Goal: Task Accomplishment & Management: Use online tool/utility

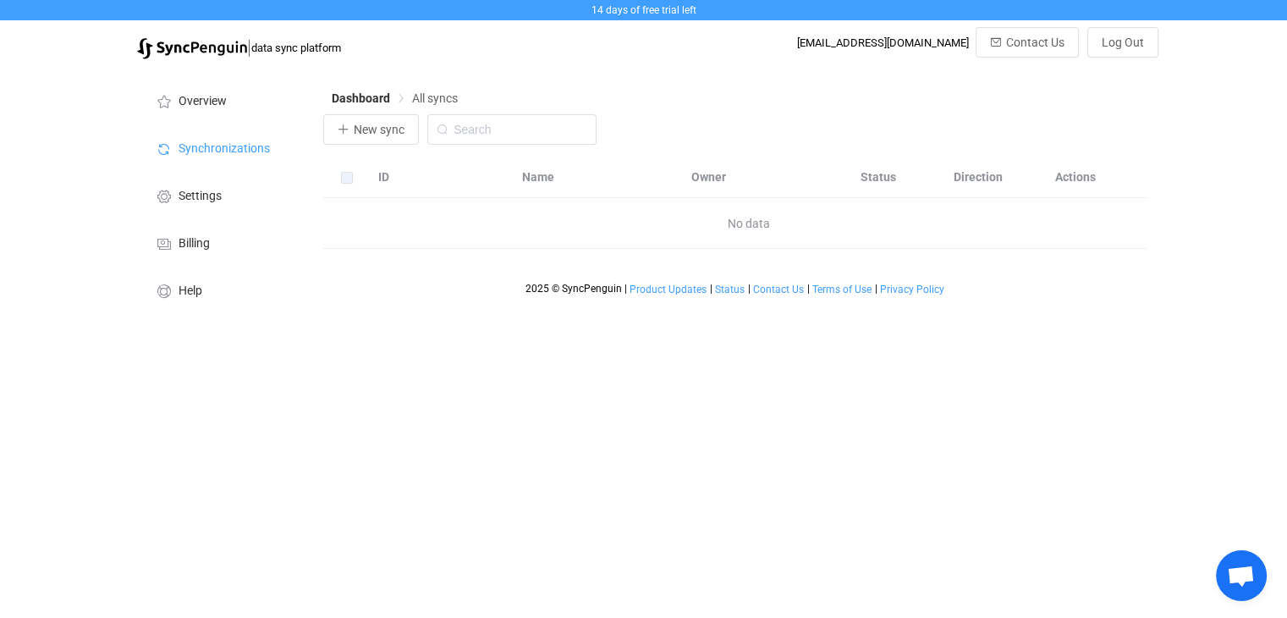
scroll to position [111, 0]
click at [377, 133] on span "New sync" at bounding box center [379, 130] width 51 height 14
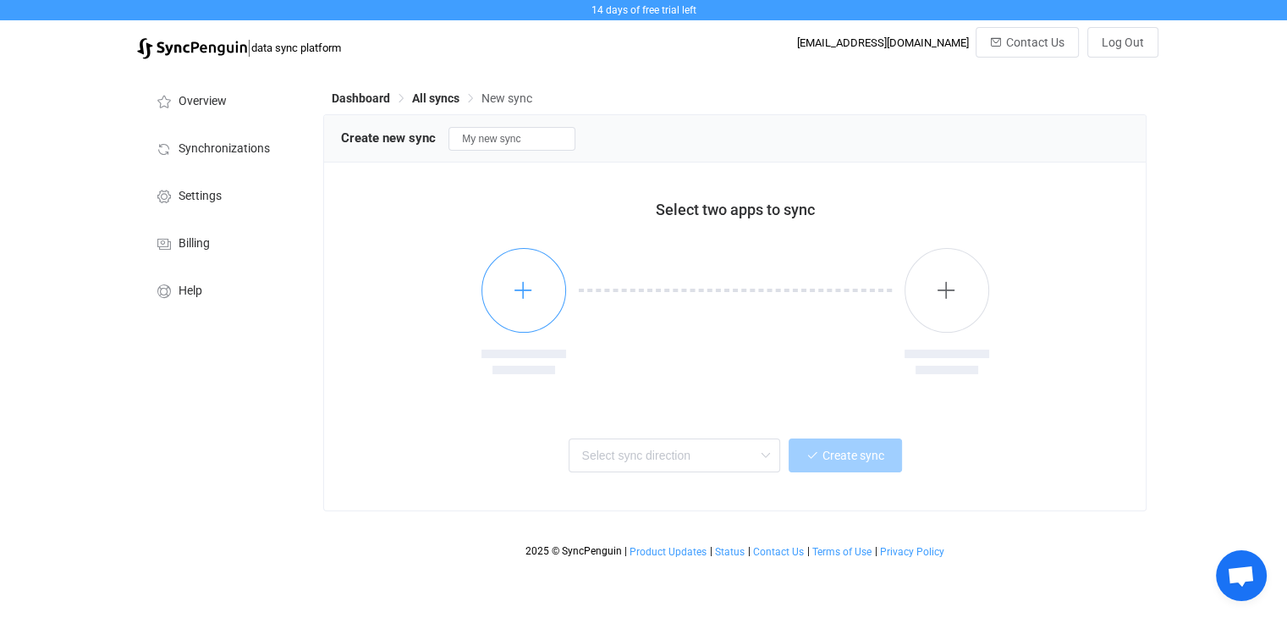
click at [535, 296] on button "button" at bounding box center [524, 290] width 85 height 85
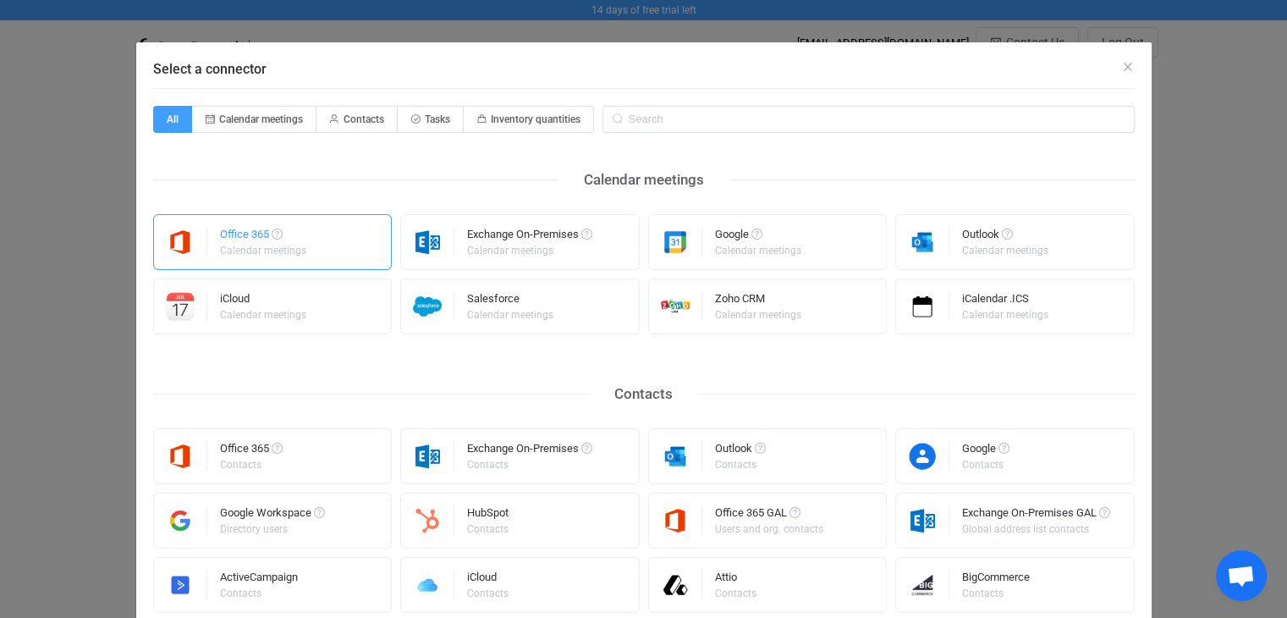
click at [257, 245] on div "Calendar meetings" at bounding box center [263, 250] width 86 height 10
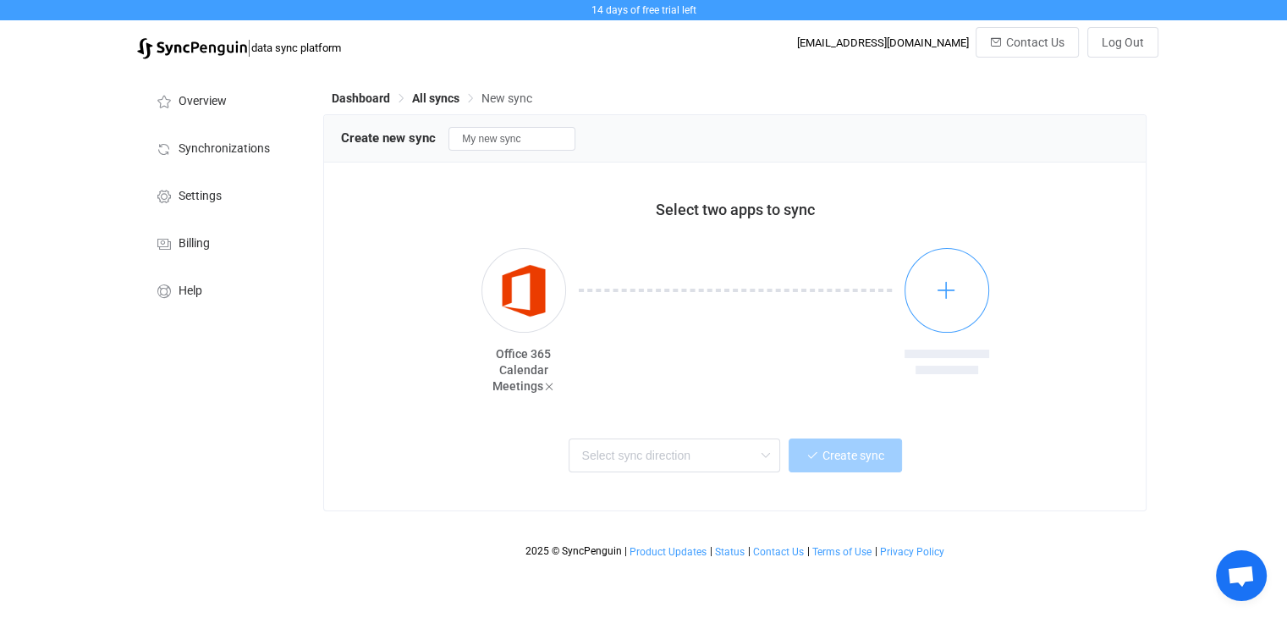
click at [961, 289] on button "button" at bounding box center [947, 290] width 85 height 85
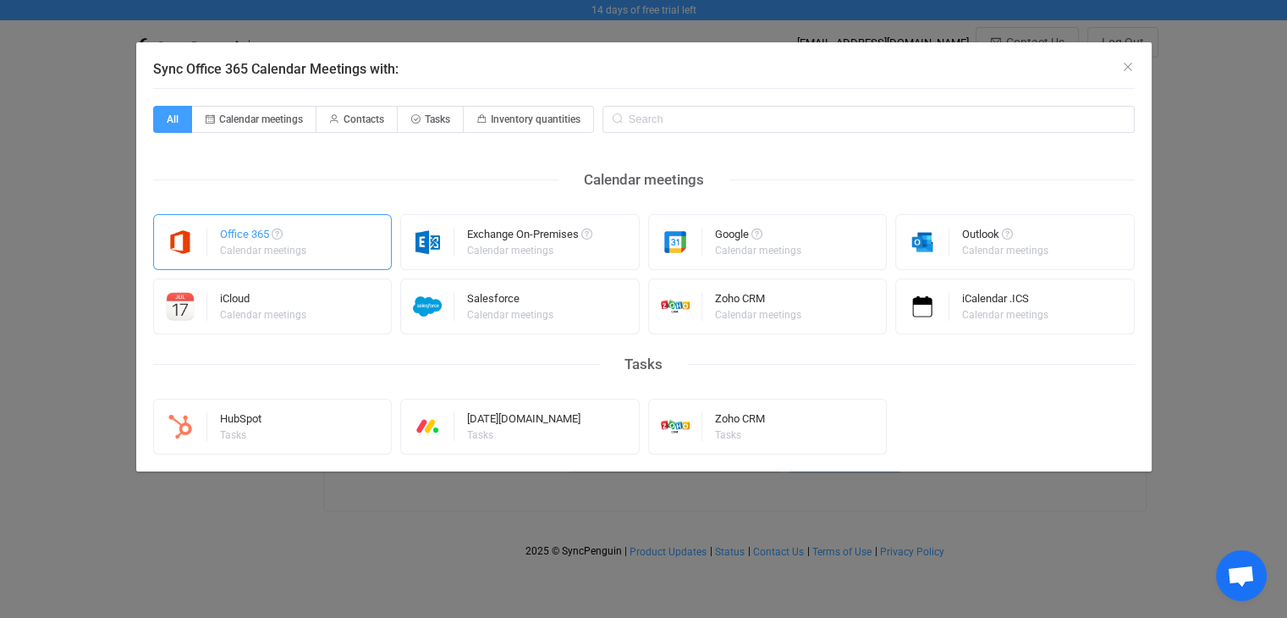
click at [194, 237] on img "Sync Office 365 Calendar Meetings with:" at bounding box center [180, 242] width 53 height 29
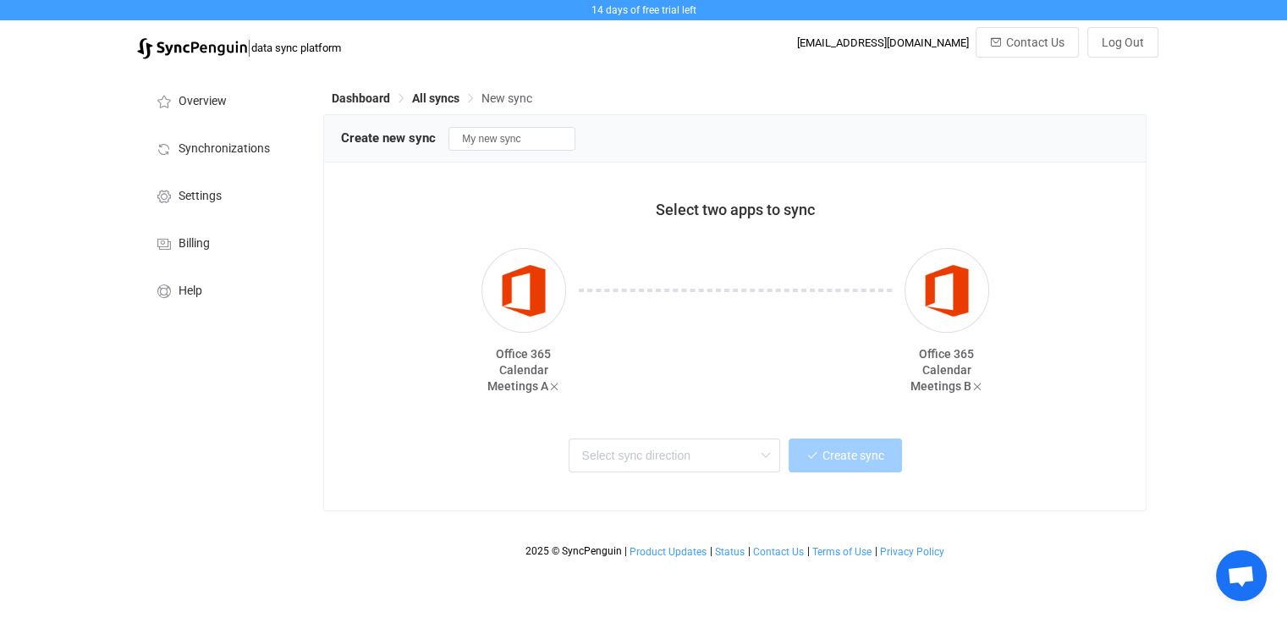
click at [484, 455] on div "Two-way One or multiple two-way syncs One-way One or multiple one-way syncs One…" at bounding box center [735, 453] width 746 height 38
click at [382, 302] on div "Office 365 Calendar Meetings A Office 365 Calendar Meetings B" at bounding box center [735, 314] width 788 height 174
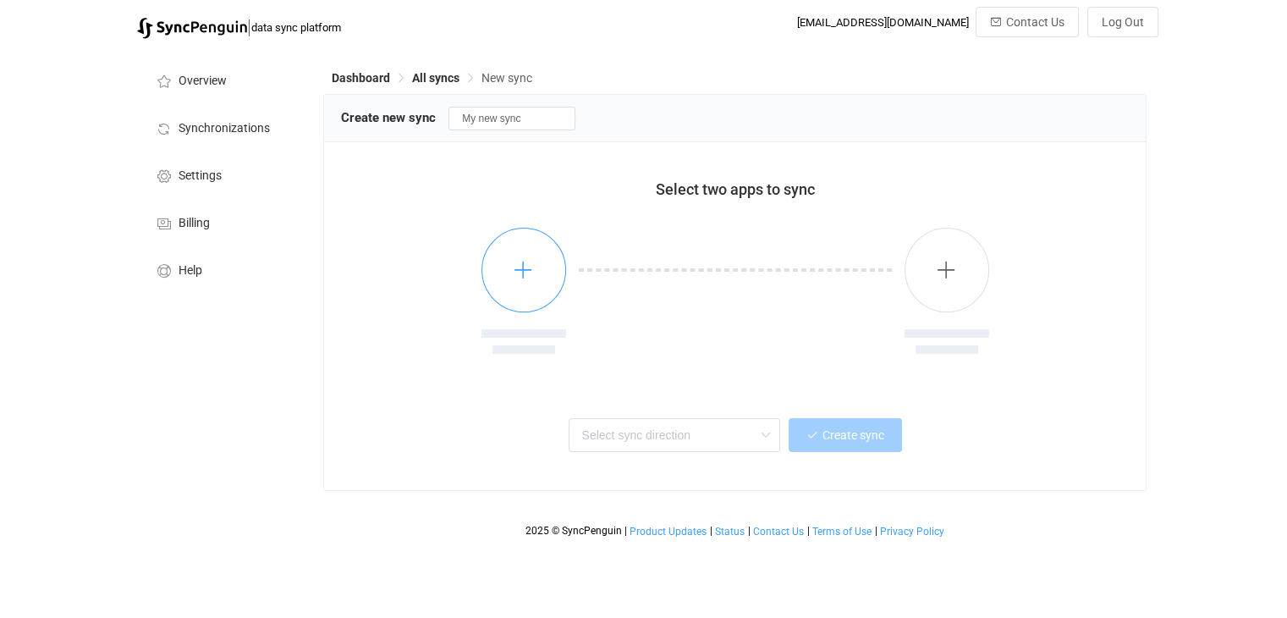
click at [535, 282] on button "button" at bounding box center [524, 270] width 85 height 85
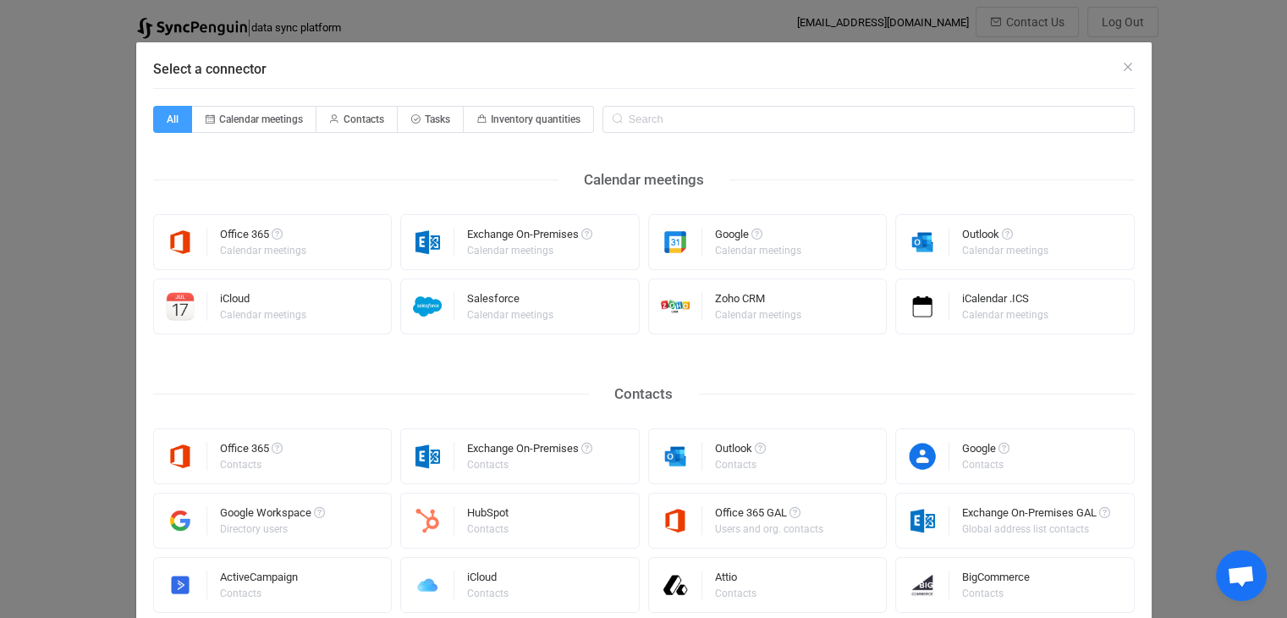
scroll to position [111, 0]
click at [262, 242] on div "Office 365" at bounding box center [264, 237] width 89 height 17
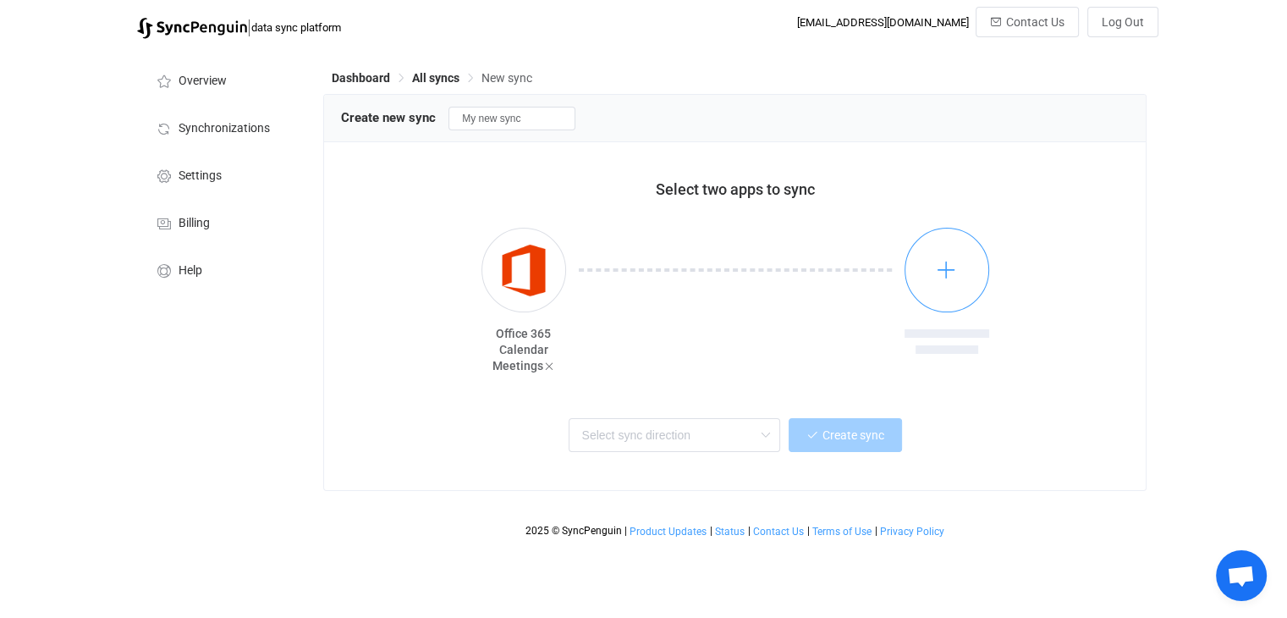
click at [934, 267] on button "button" at bounding box center [947, 270] width 85 height 85
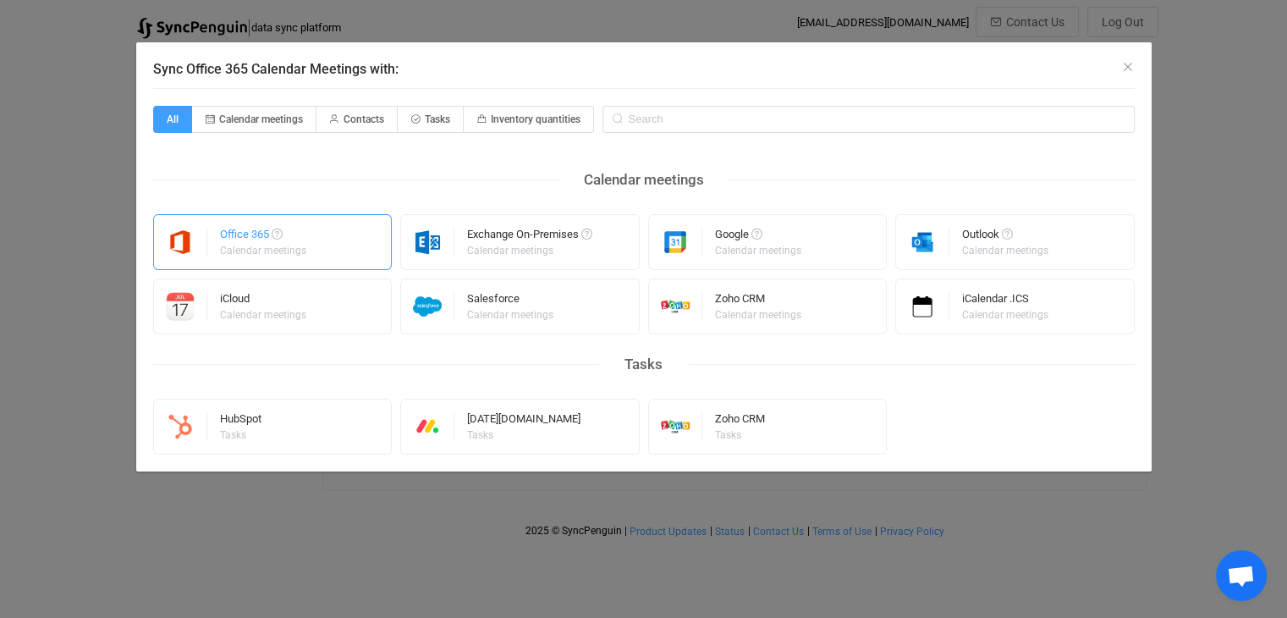
click at [234, 264] on div "Office 365 Calendar meetings" at bounding box center [273, 242] width 240 height 56
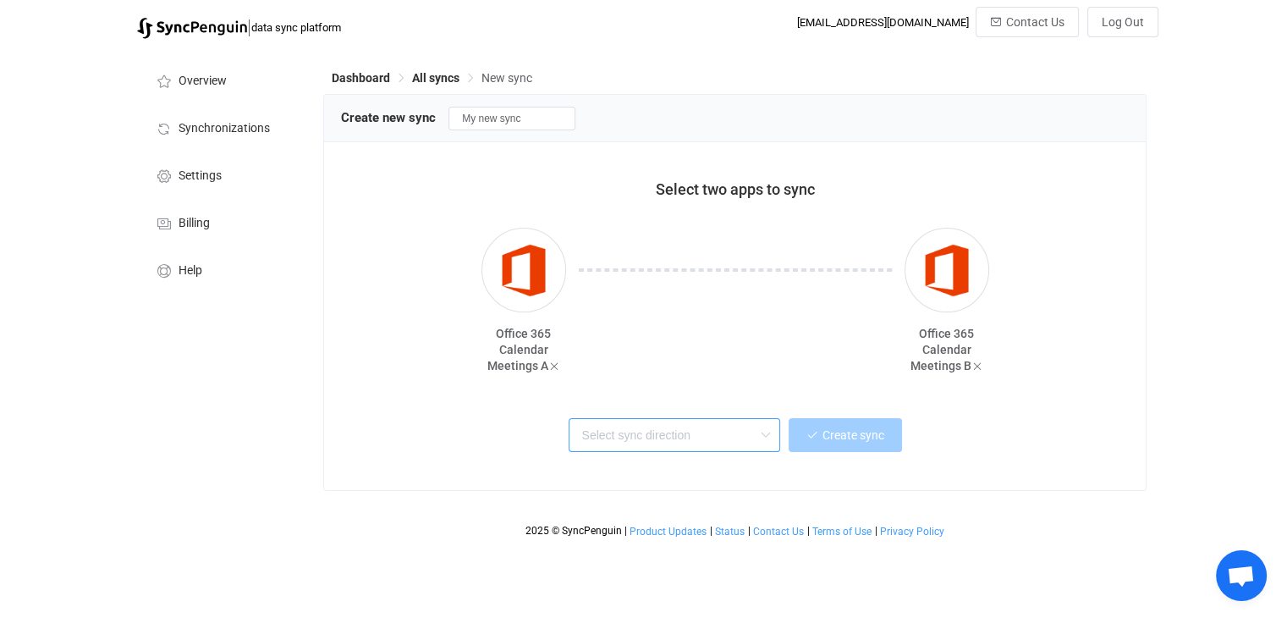
click at [714, 449] on input "text" at bounding box center [675, 435] width 212 height 34
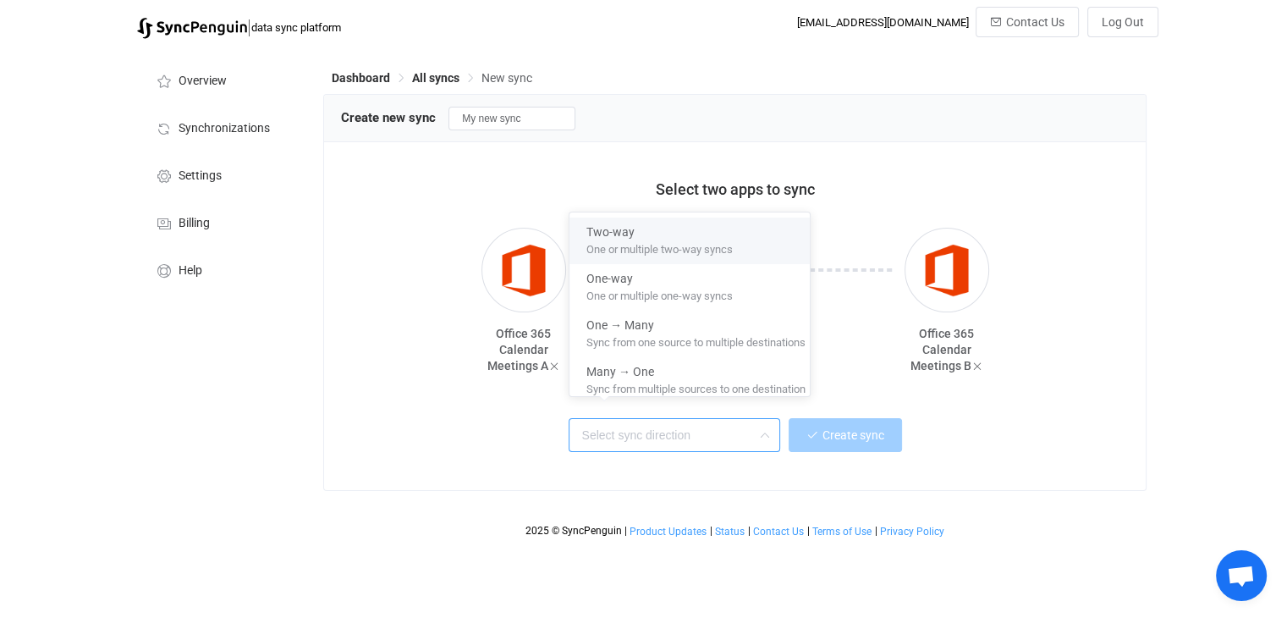
click at [621, 238] on span "One or multiple two-way syncs" at bounding box center [660, 246] width 146 height 19
type input "Two-way"
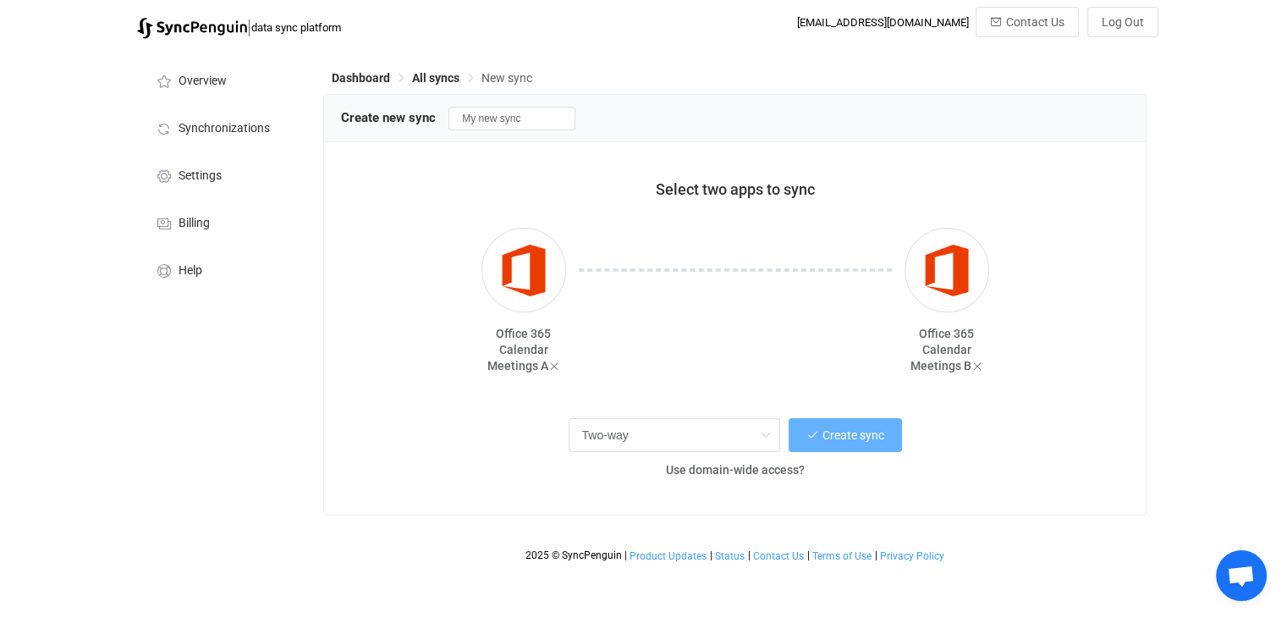
click at [841, 432] on span "Create sync" at bounding box center [854, 435] width 62 height 14
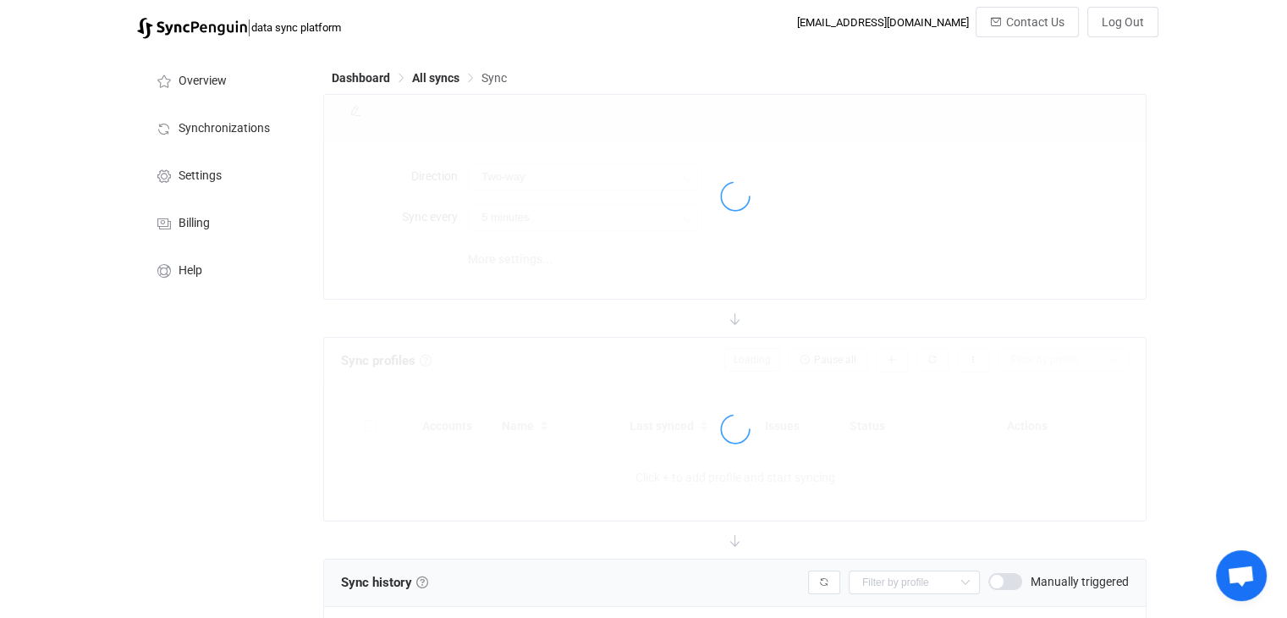
type input "10 minutes"
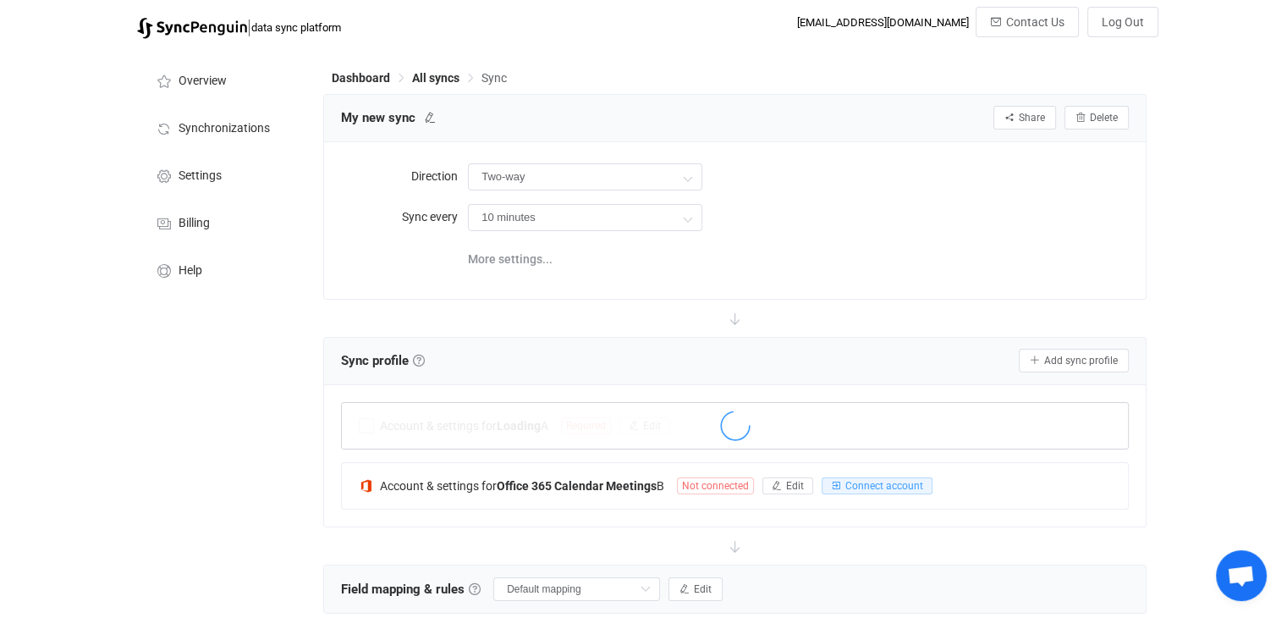
click at [858, 427] on div at bounding box center [735, 427] width 786 height 39
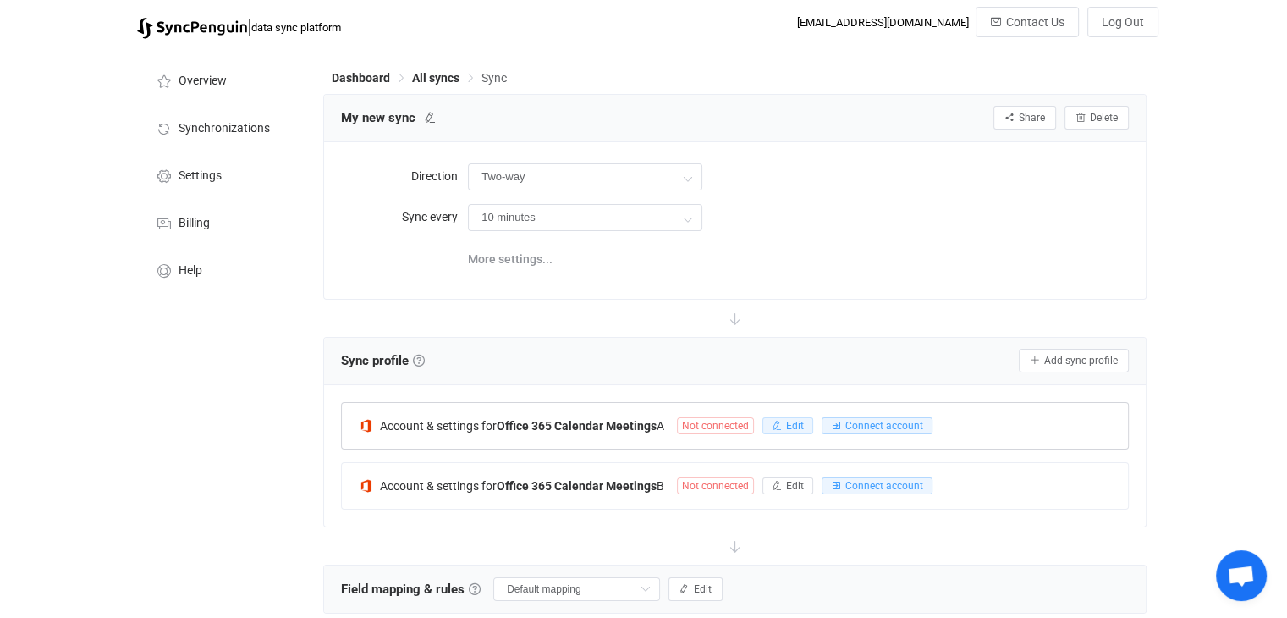
click at [792, 429] on span "Edit" at bounding box center [795, 426] width 18 height 12
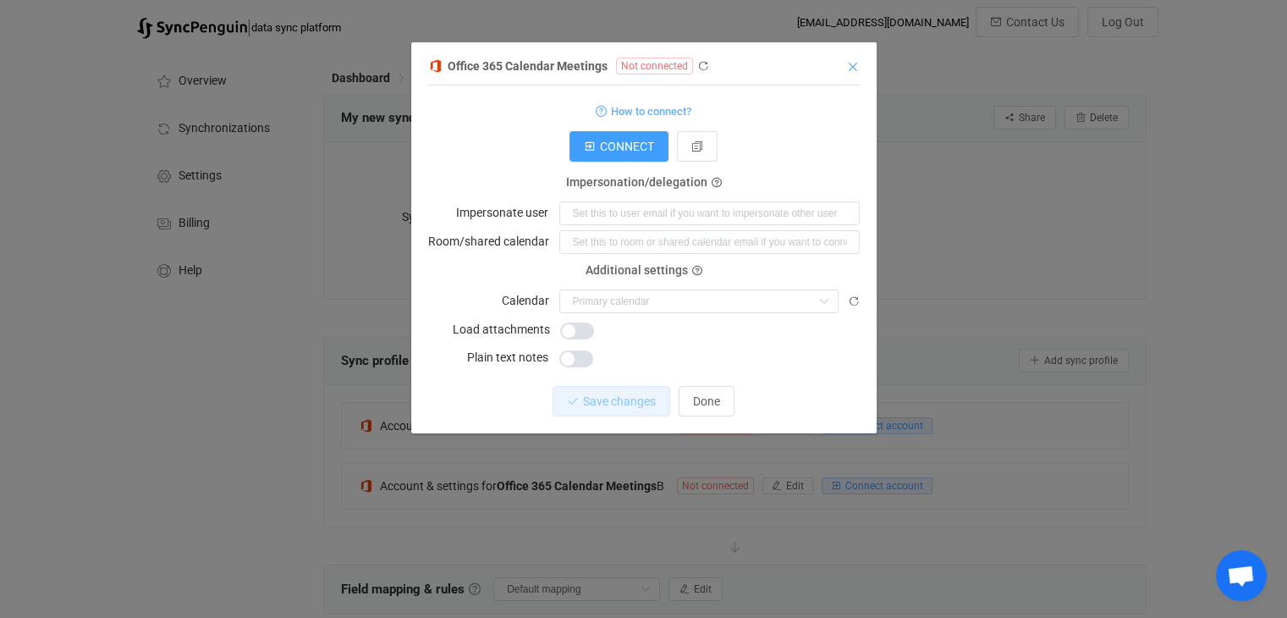
click at [850, 66] on icon "Close" at bounding box center [853, 67] width 14 height 14
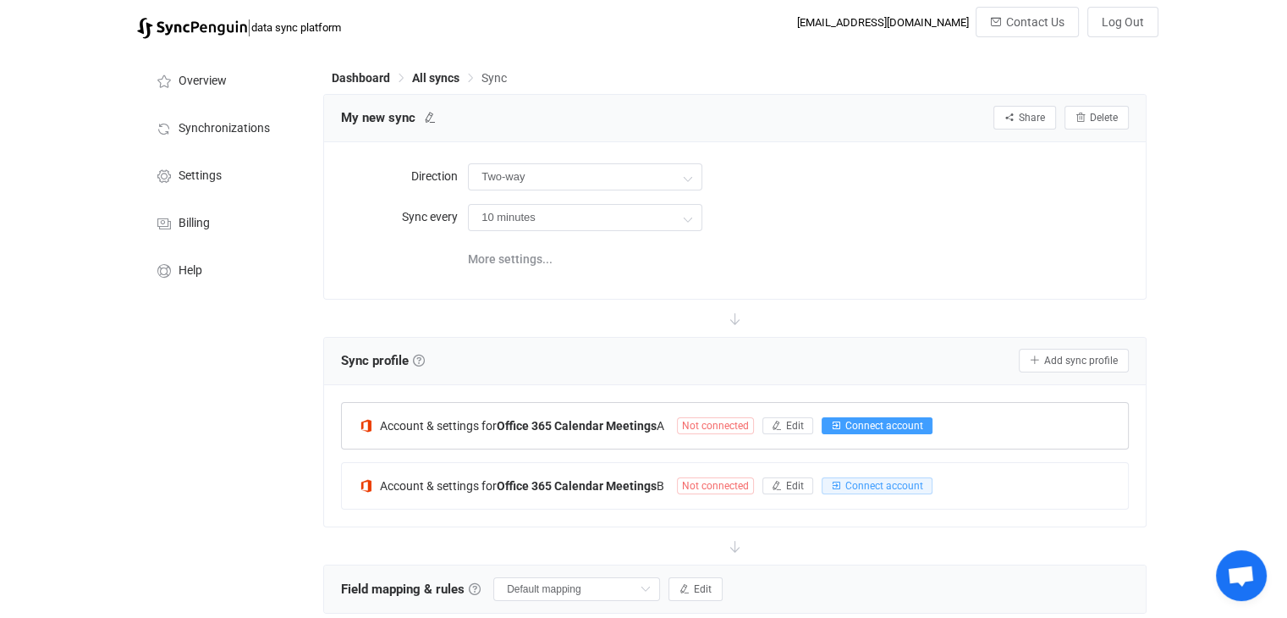
click at [850, 421] on span "Connect account" at bounding box center [885, 426] width 78 height 12
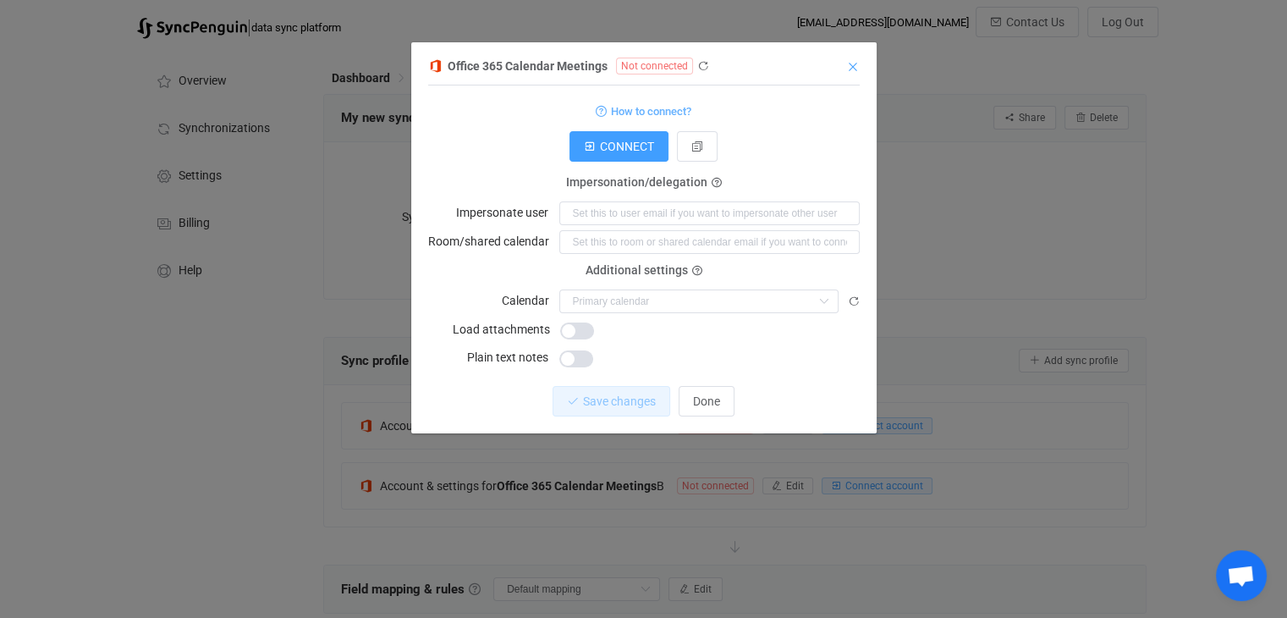
click at [852, 69] on icon "Close" at bounding box center [853, 67] width 14 height 14
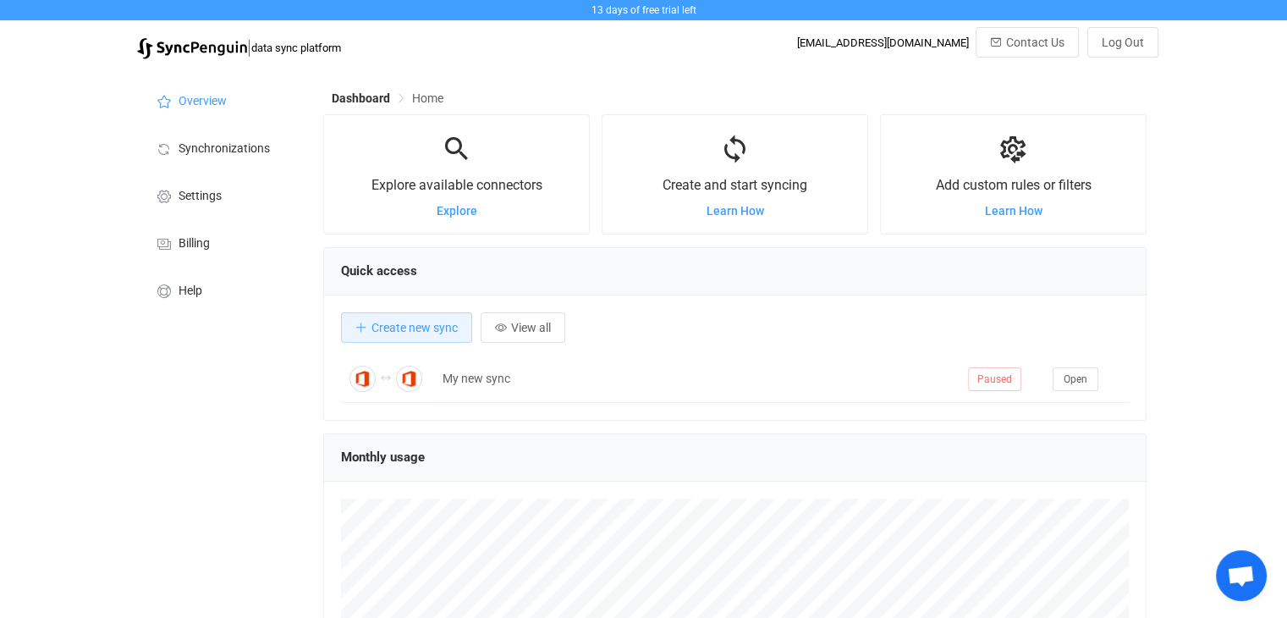
scroll to position [111, 0]
click at [1132, 38] on span "Log Out" at bounding box center [1123, 43] width 42 height 14
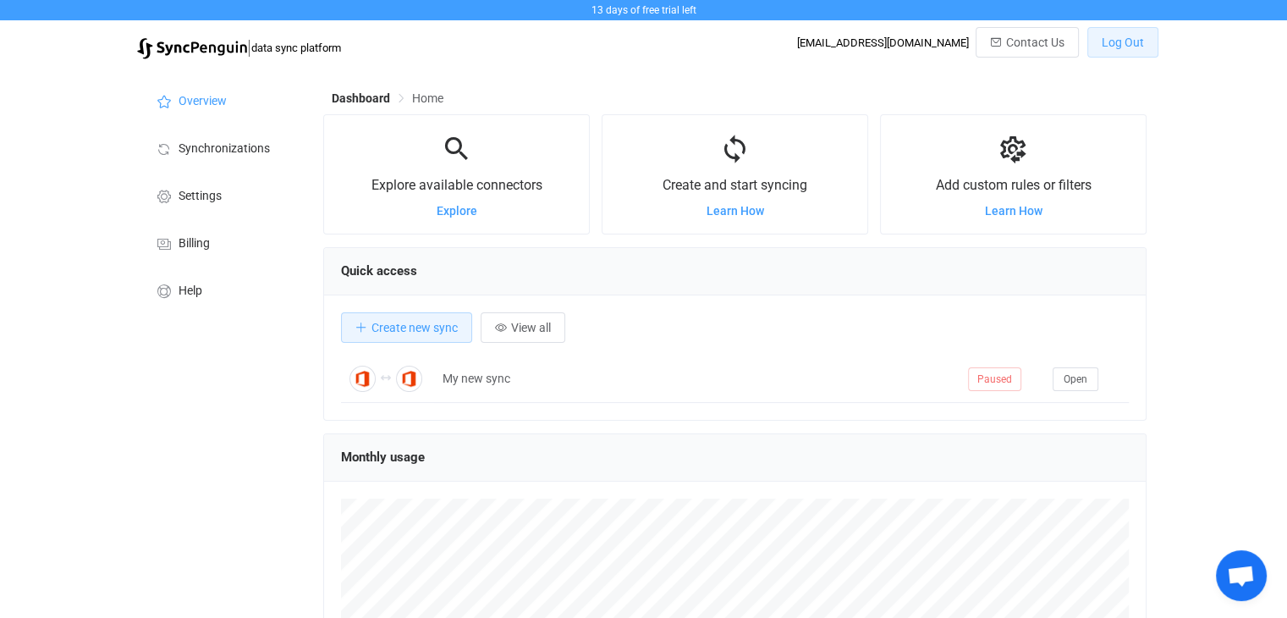
click at [1105, 43] on span "Log Out" at bounding box center [1123, 43] width 42 height 14
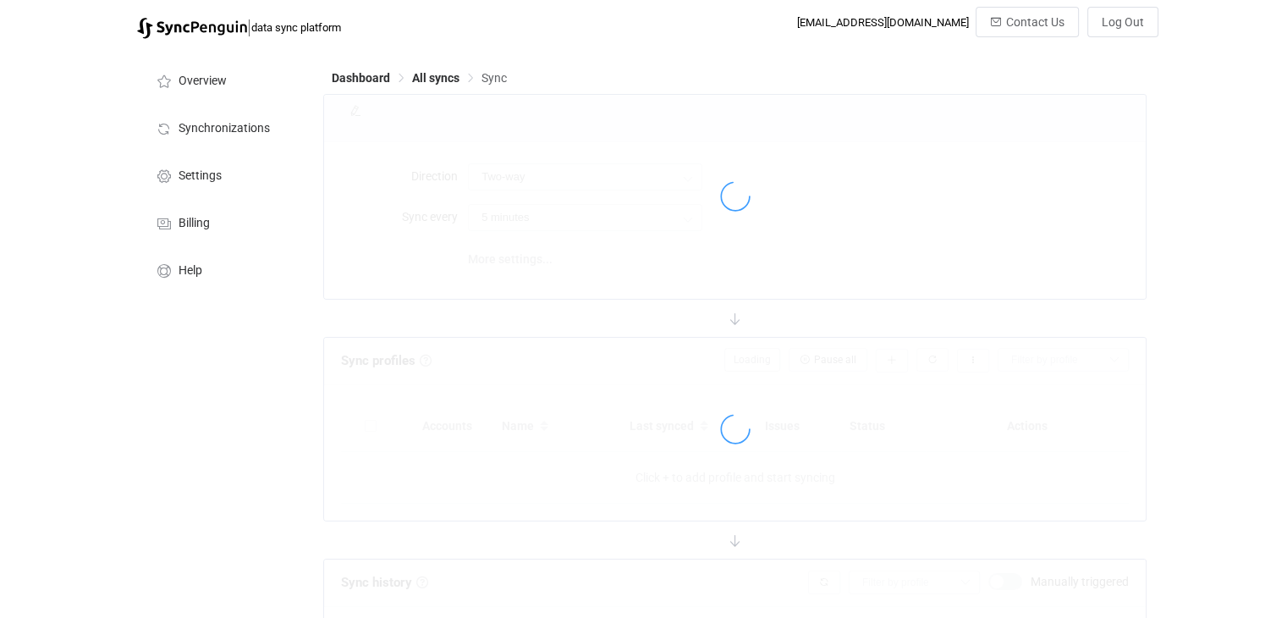
type input "10 minutes"
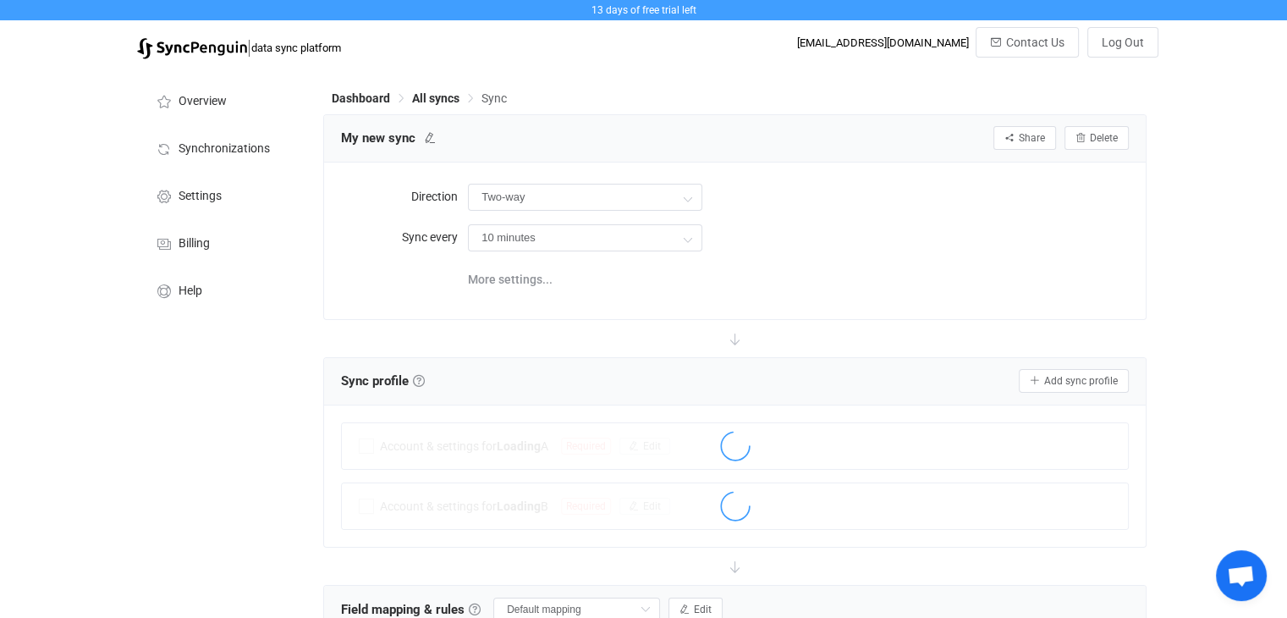
scroll to position [111, 0]
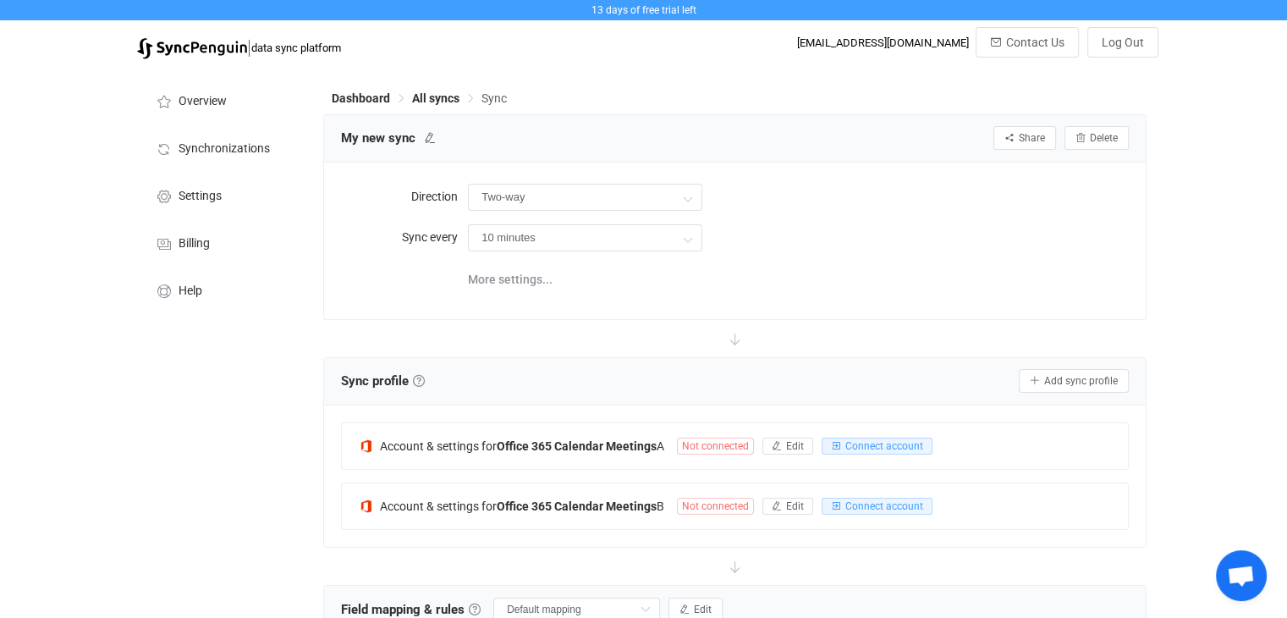
click at [246, 499] on div "Overview Synchronizations Settings Billing Help" at bounding box center [222, 538] width 186 height 940
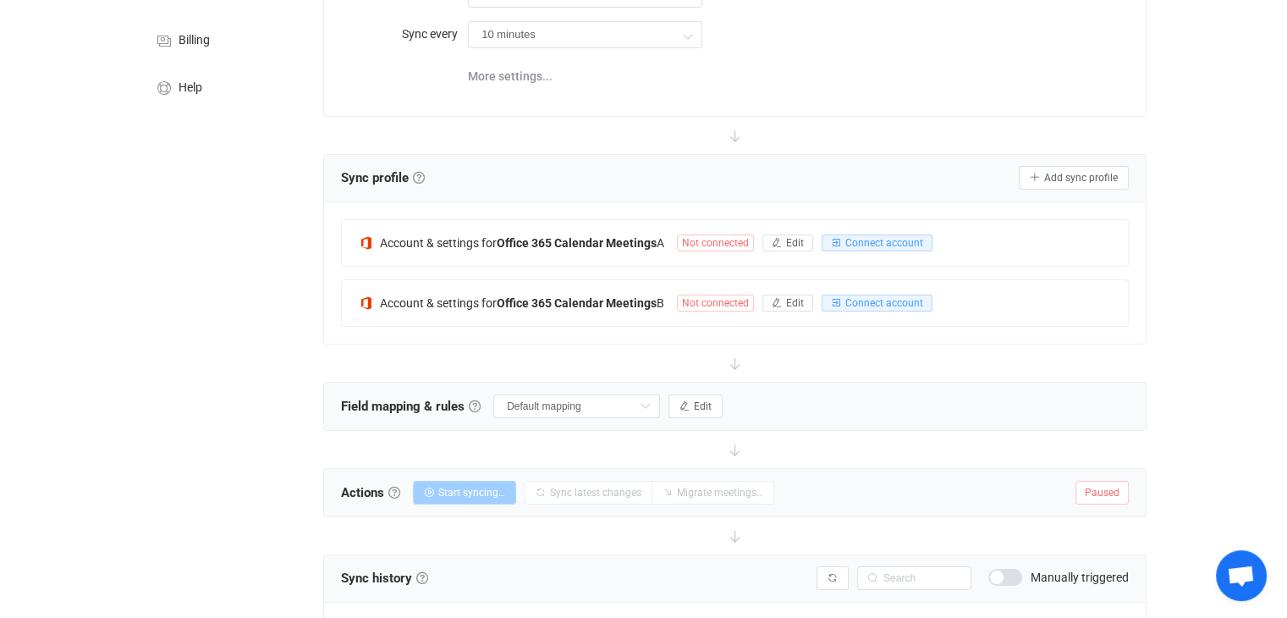
scroll to position [237, 0]
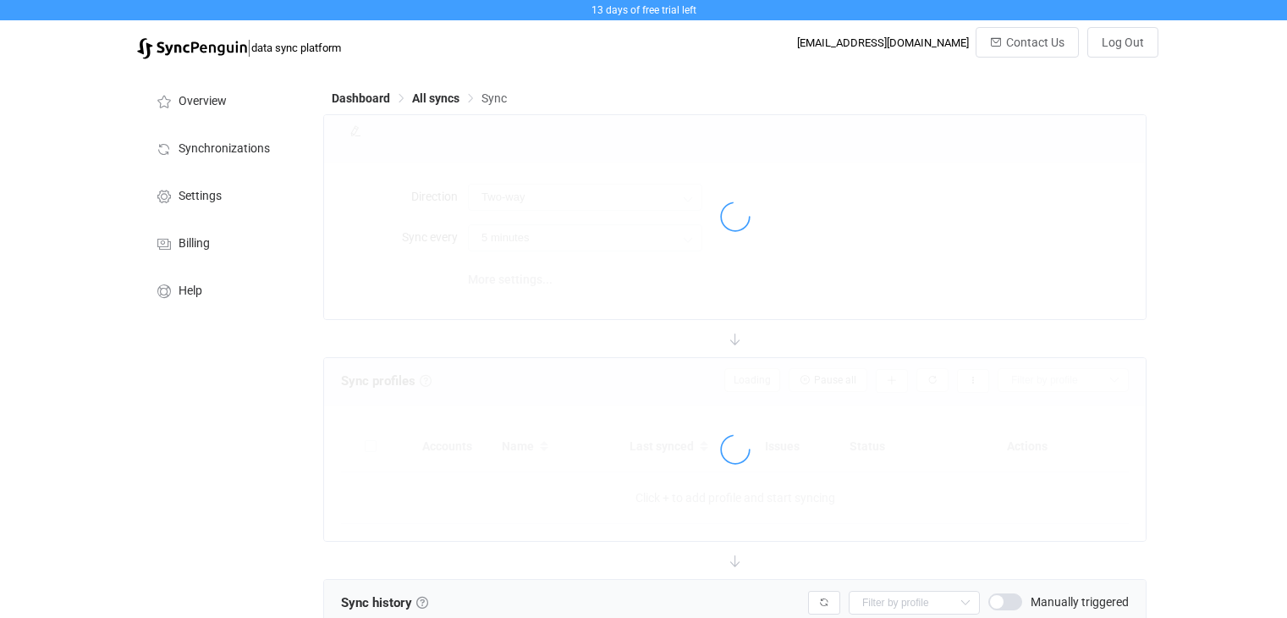
scroll to position [225, 0]
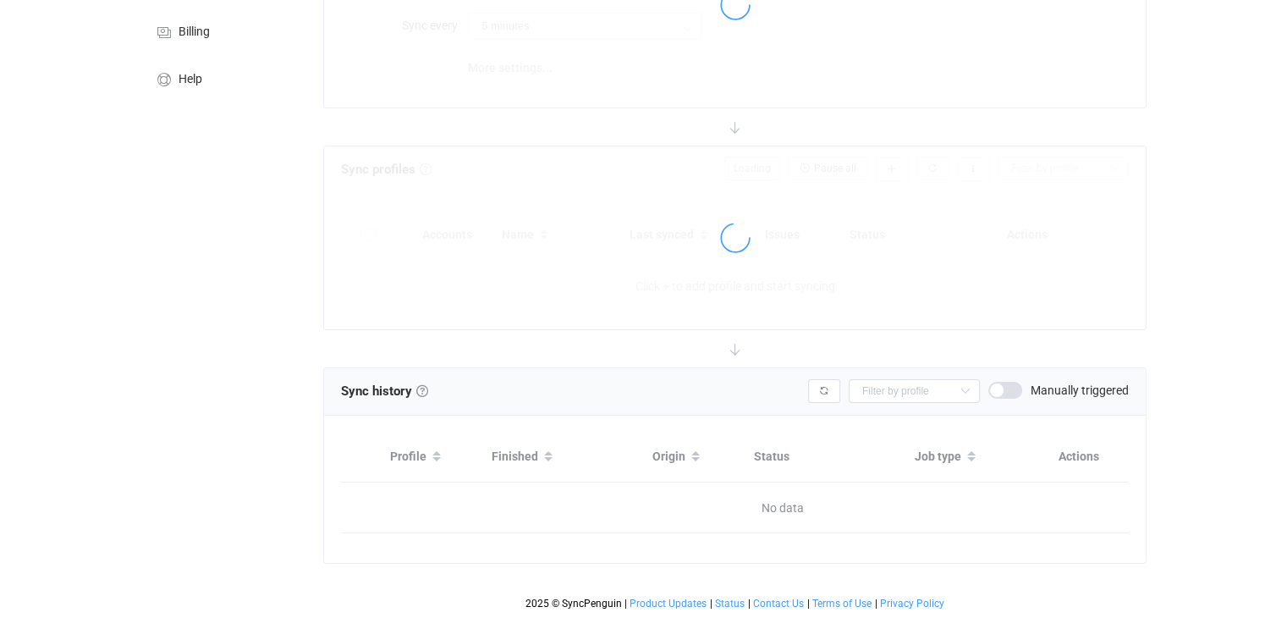
type input "10 minutes"
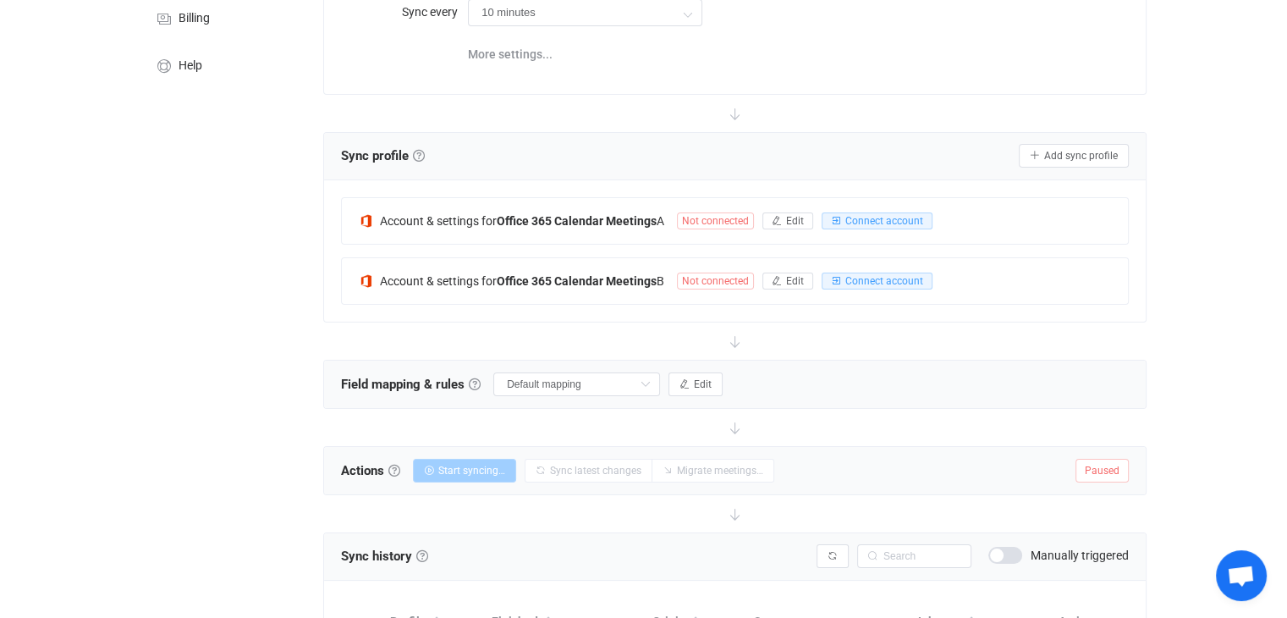
scroll to position [111, 0]
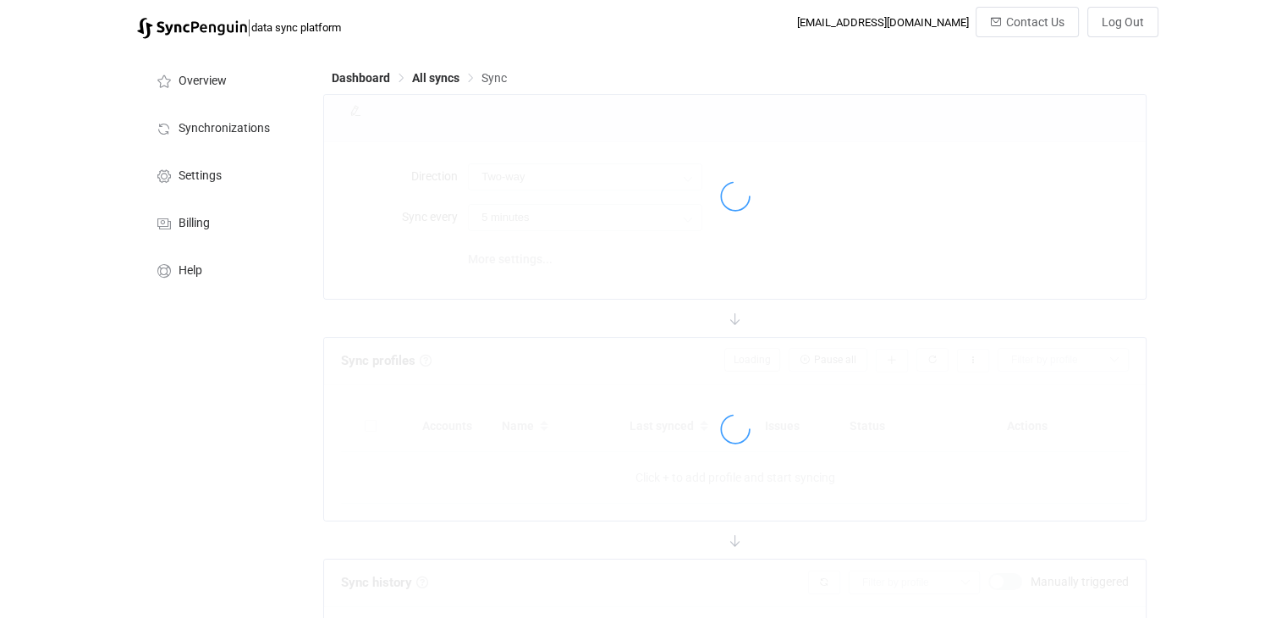
type input "10 minutes"
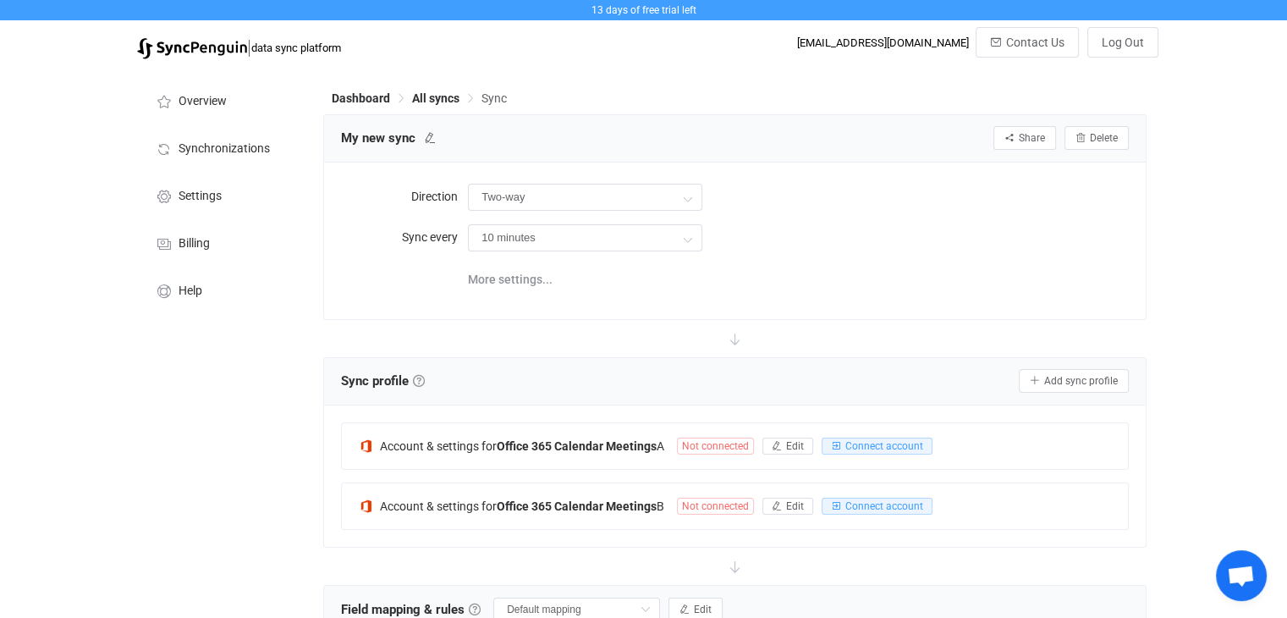
scroll to position [111, 0]
click at [888, 441] on span "Connect account" at bounding box center [885, 446] width 78 height 12
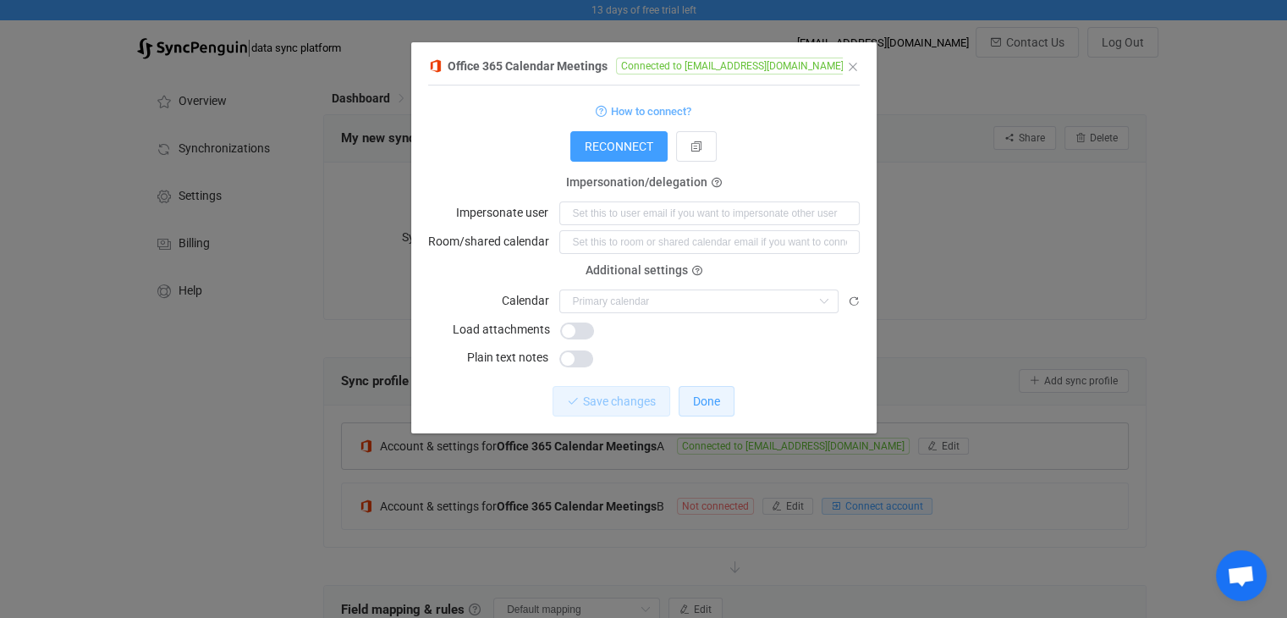
click at [714, 399] on span "Done" at bounding box center [706, 401] width 27 height 14
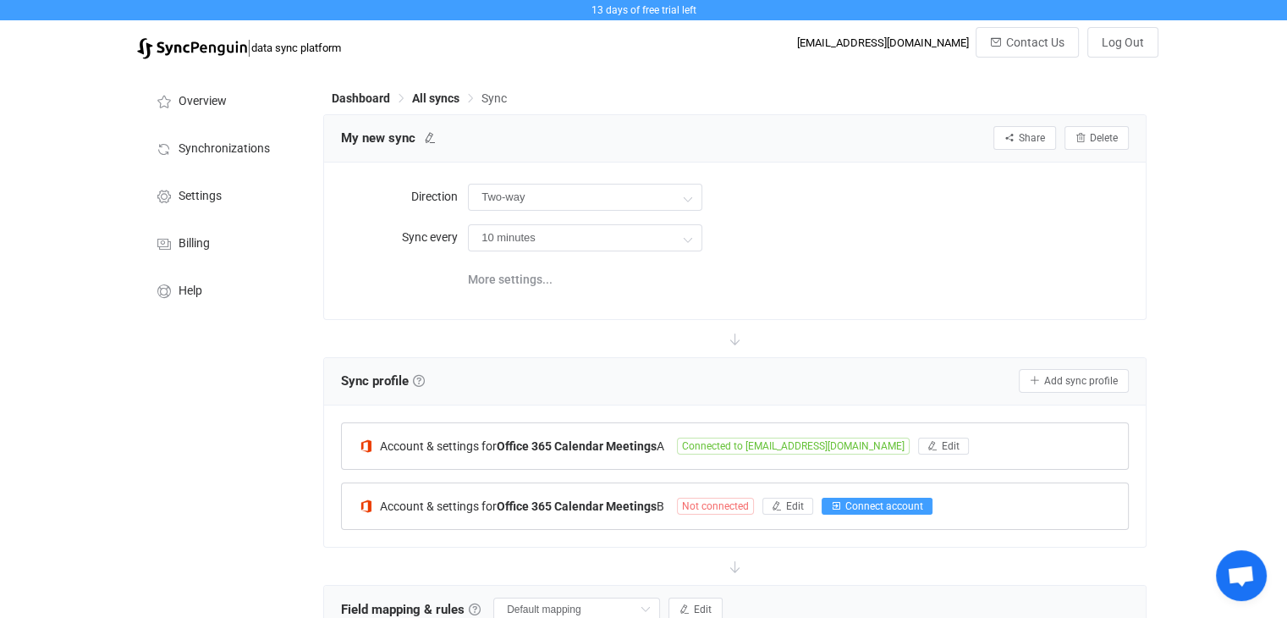
click at [860, 510] on span "Connect account" at bounding box center [885, 506] width 78 height 12
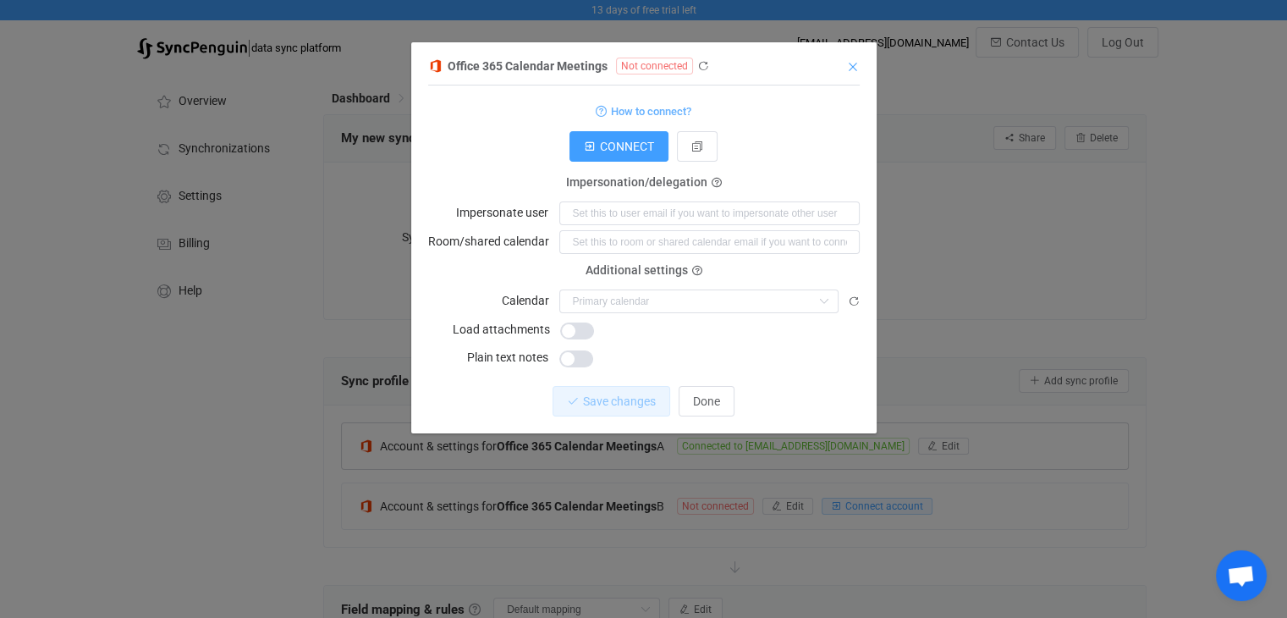
click at [851, 64] on icon "Close" at bounding box center [853, 67] width 14 height 14
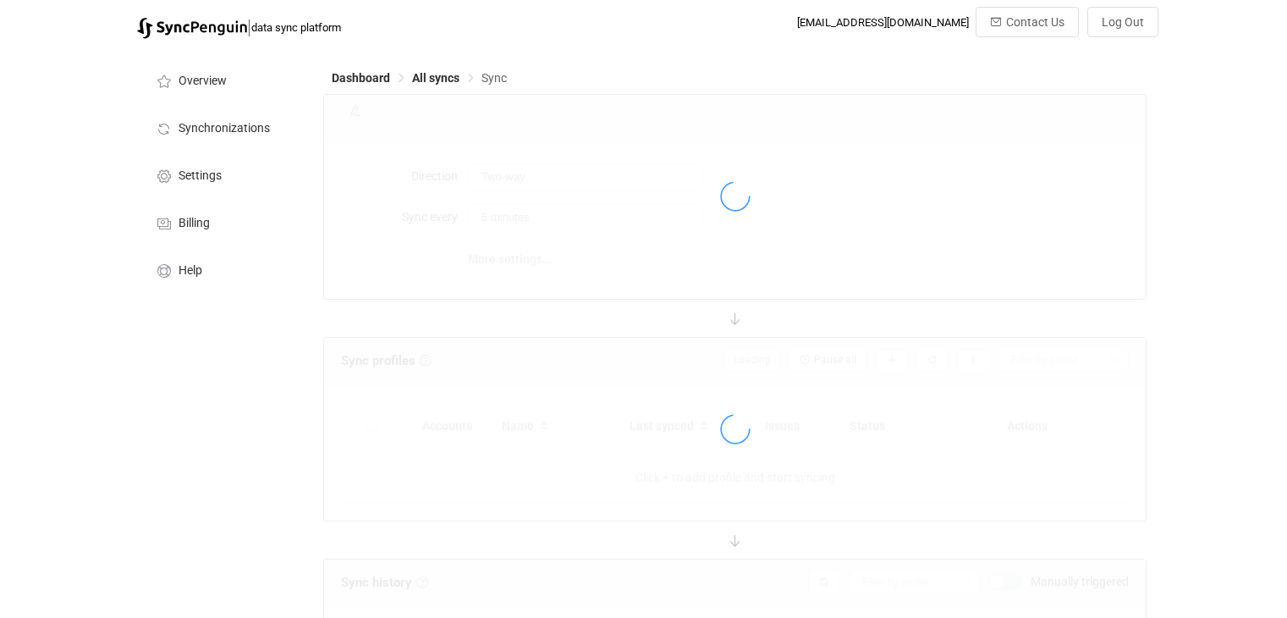
type input "10 minutes"
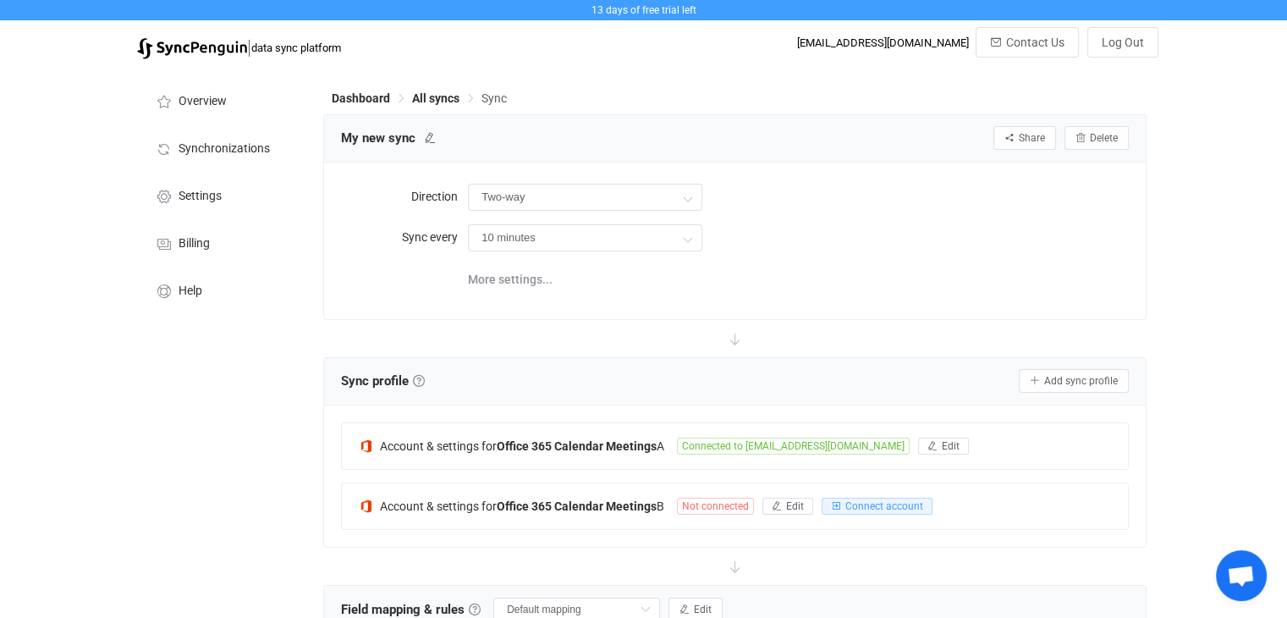
scroll to position [111, 0]
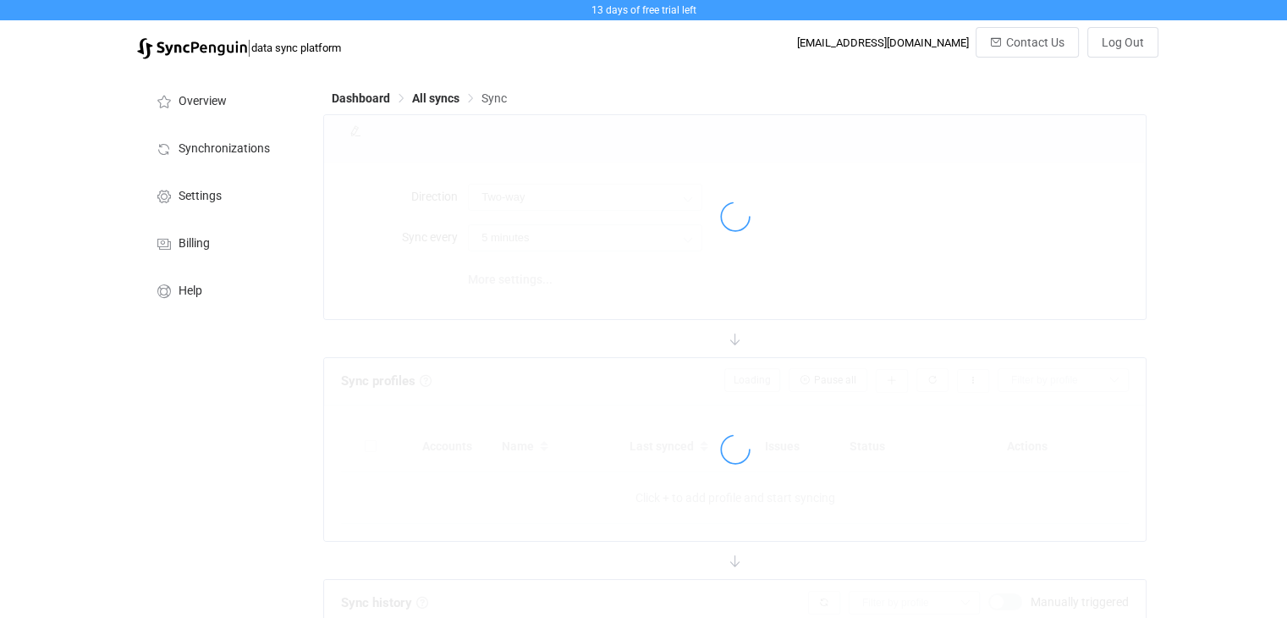
type input "10 minutes"
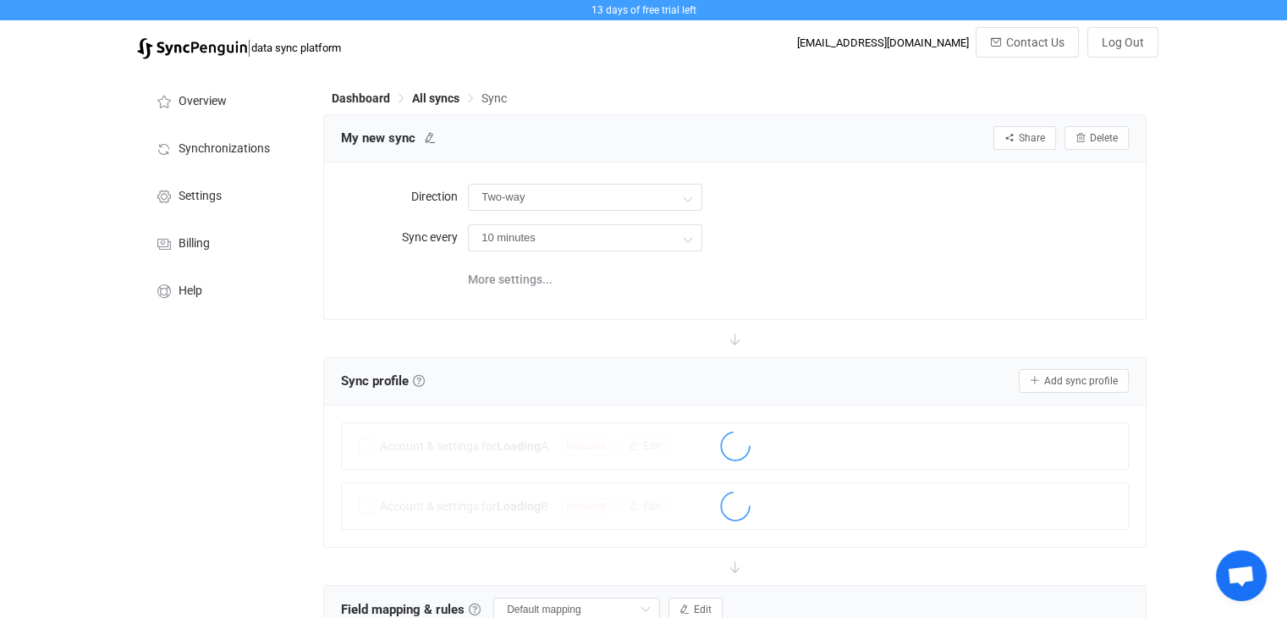
scroll to position [111, 0]
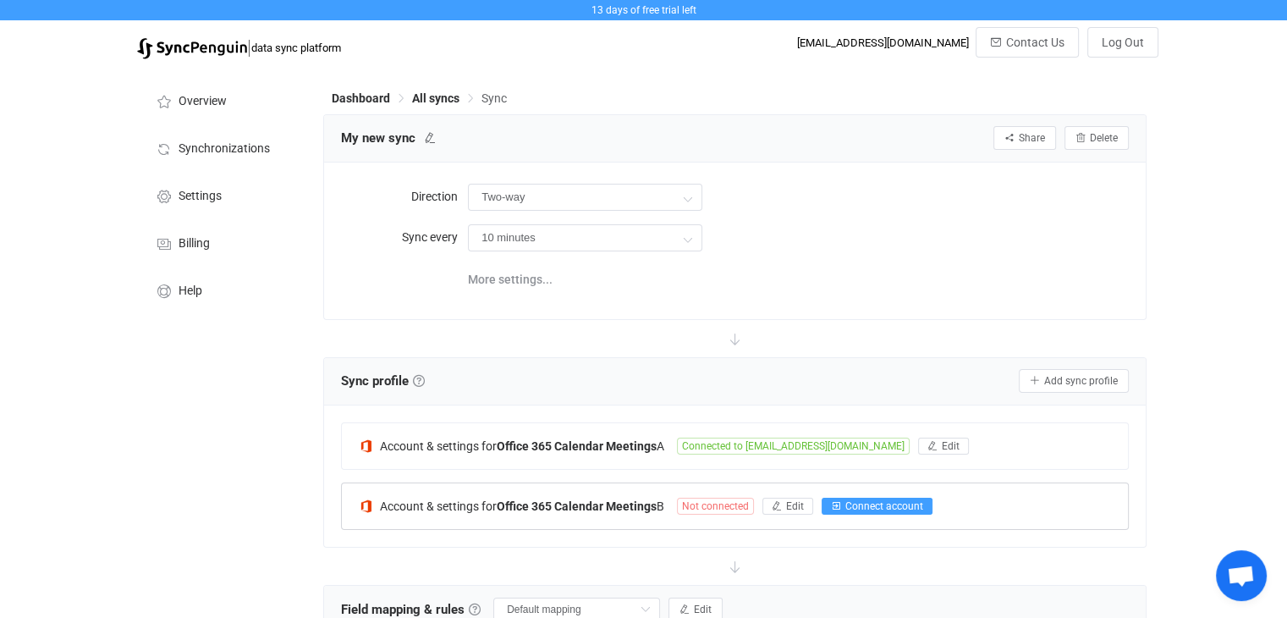
click at [877, 508] on span "Connect account" at bounding box center [885, 506] width 78 height 12
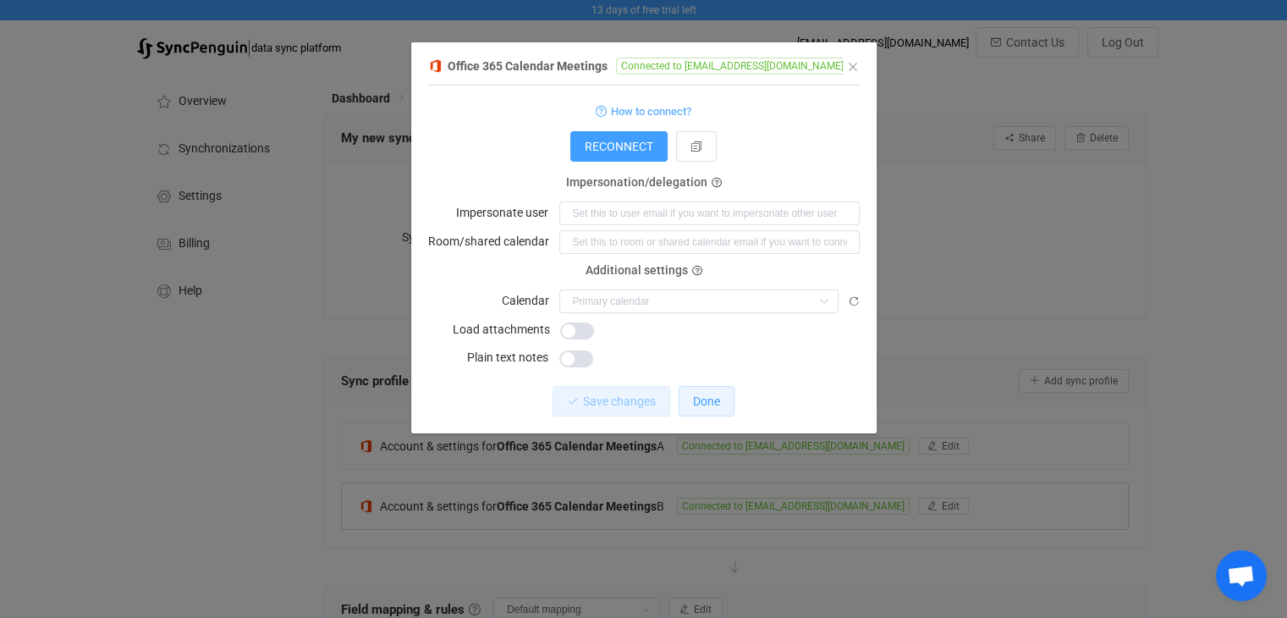
click at [712, 399] on span "Done" at bounding box center [706, 401] width 27 height 14
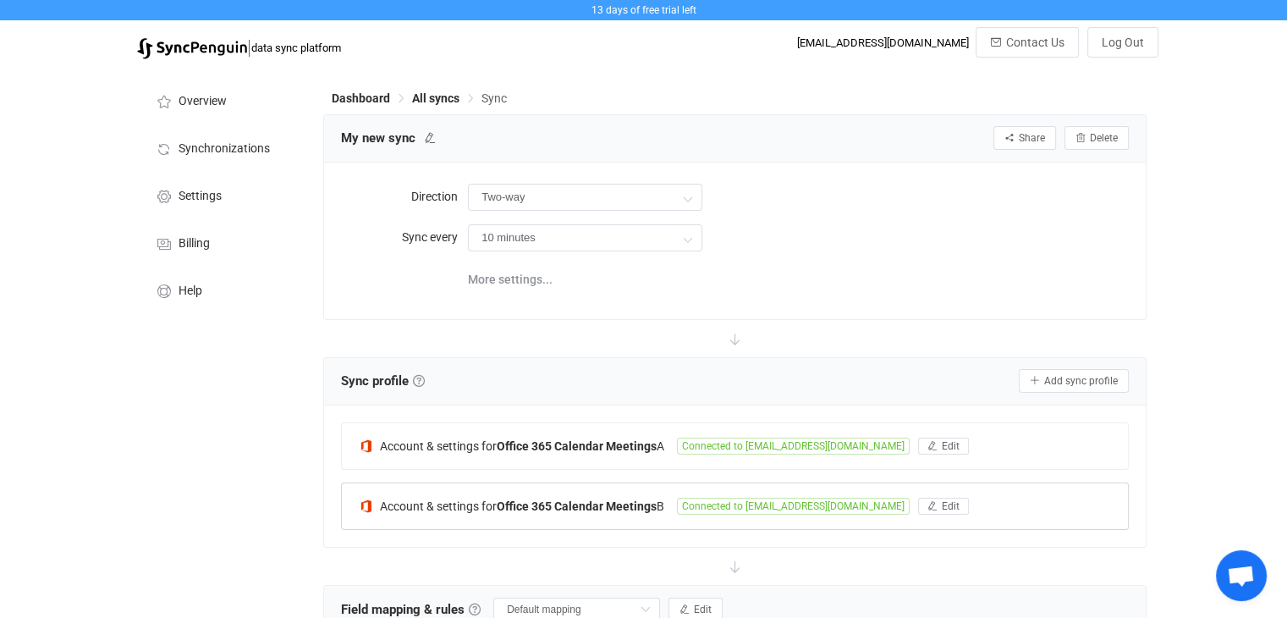
click at [146, 383] on div "Overview Synchronizations Settings Billing Help" at bounding box center [222, 538] width 186 height 940
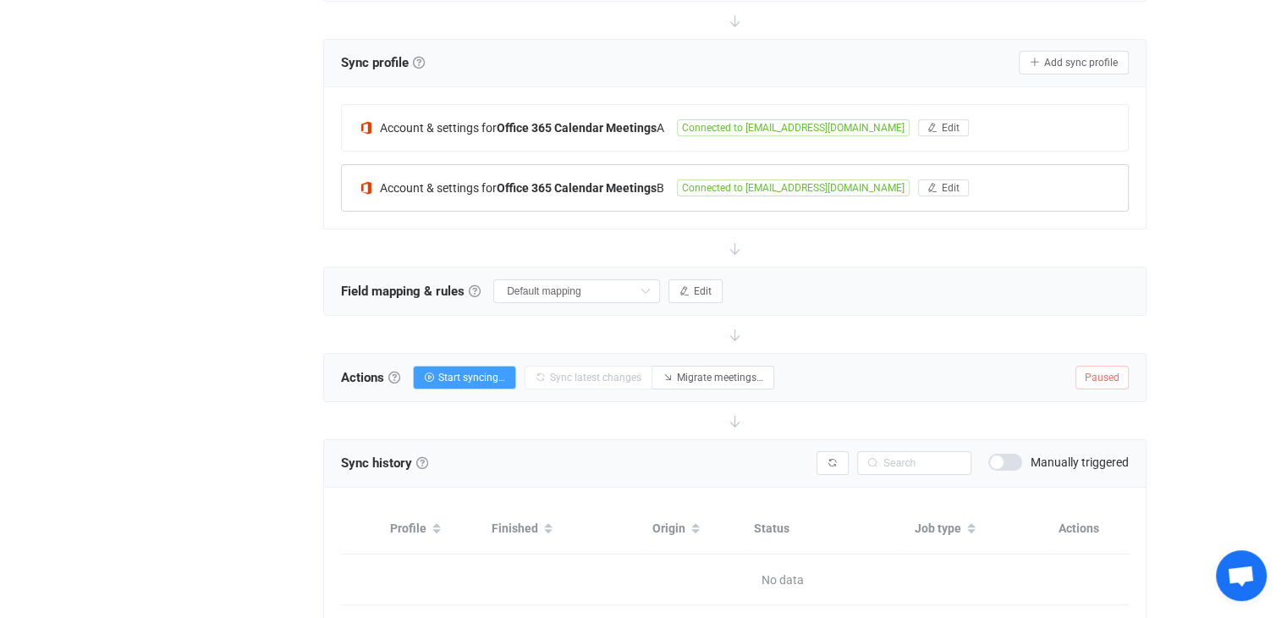
scroll to position [267, 0]
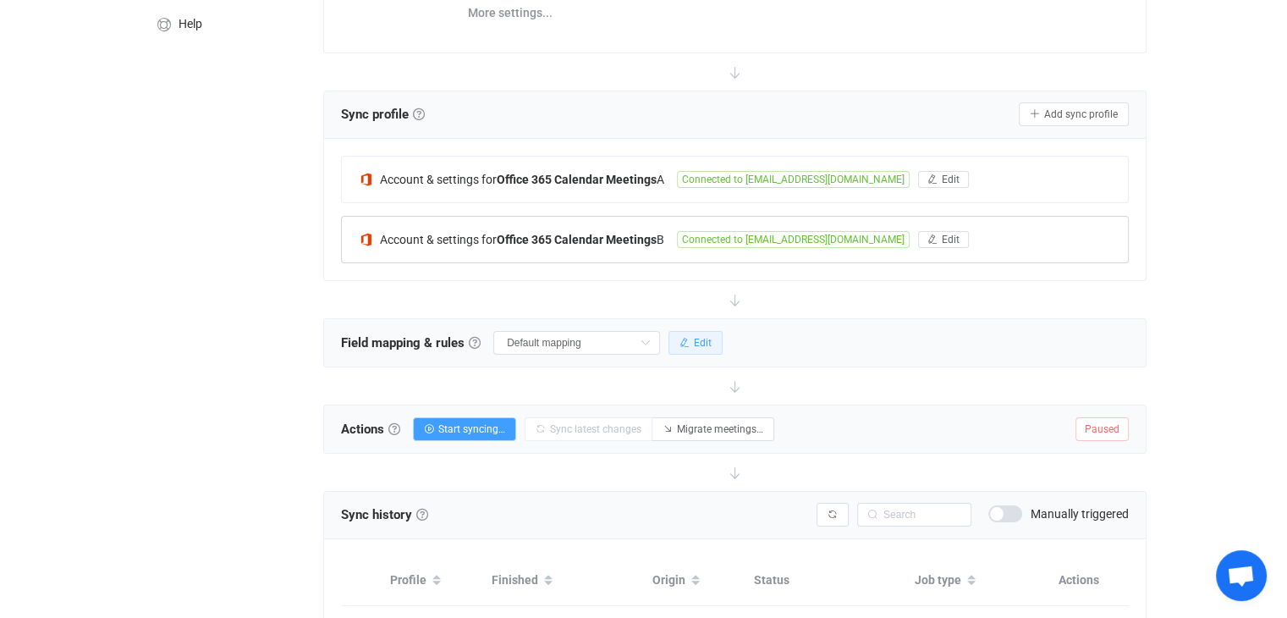
click at [712, 344] on span "Edit" at bounding box center [703, 343] width 18 height 12
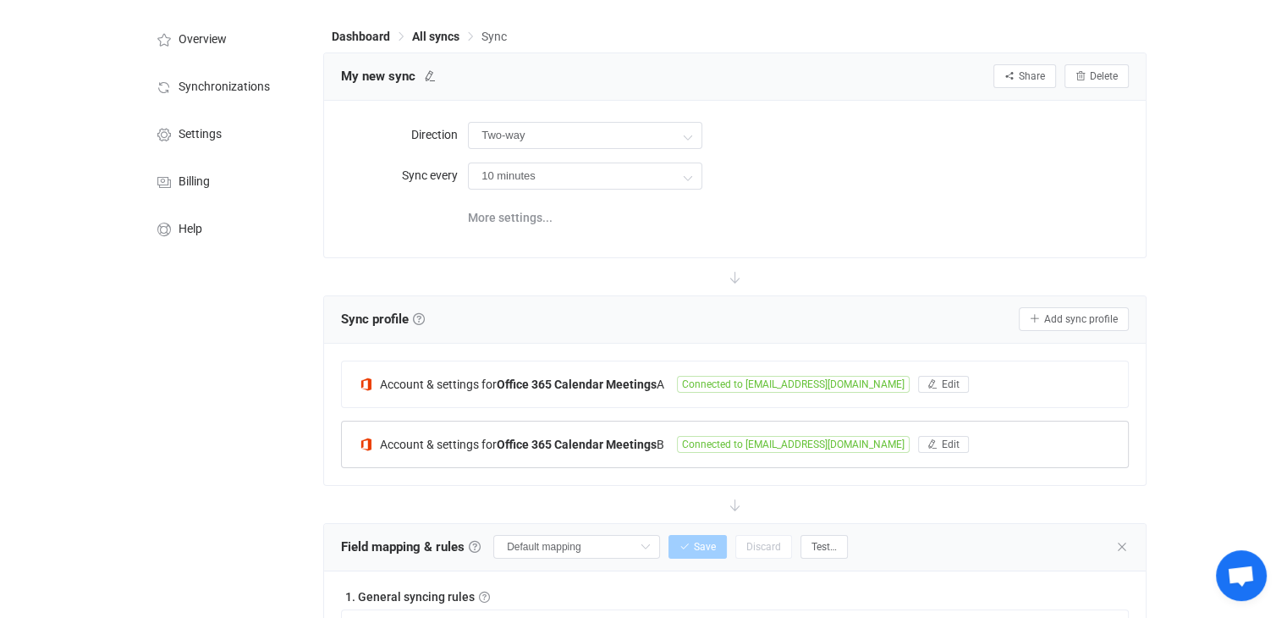
scroll to position [0, 0]
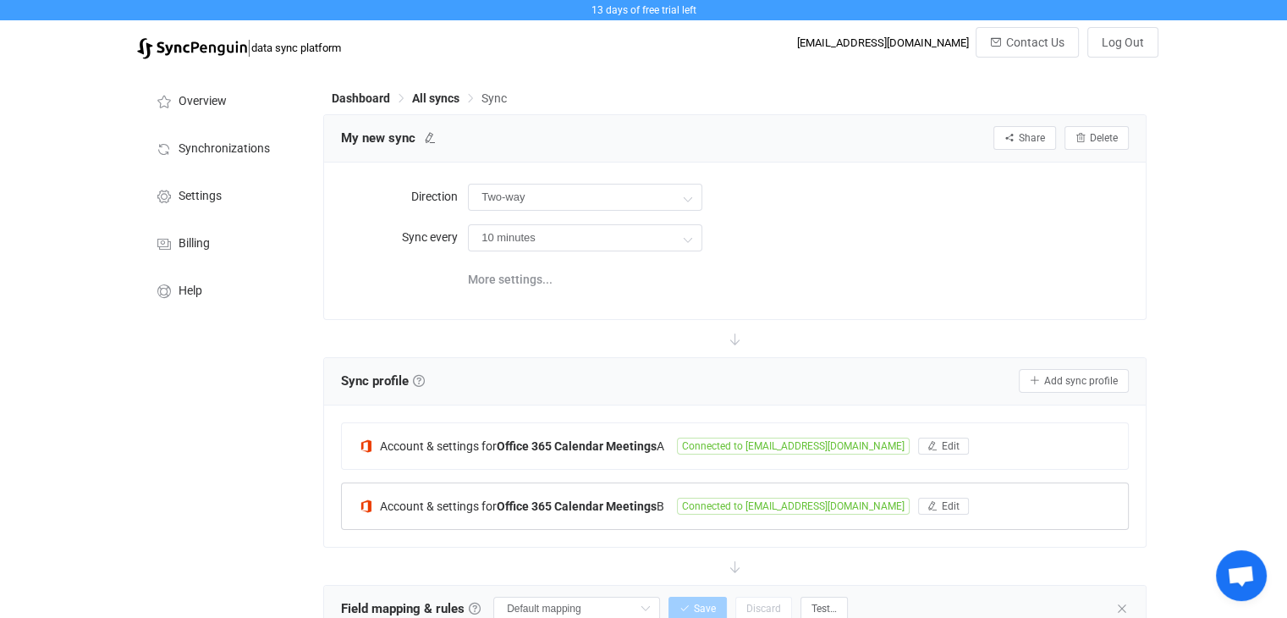
click at [1241, 576] on span "Open chat" at bounding box center [1241, 577] width 28 height 24
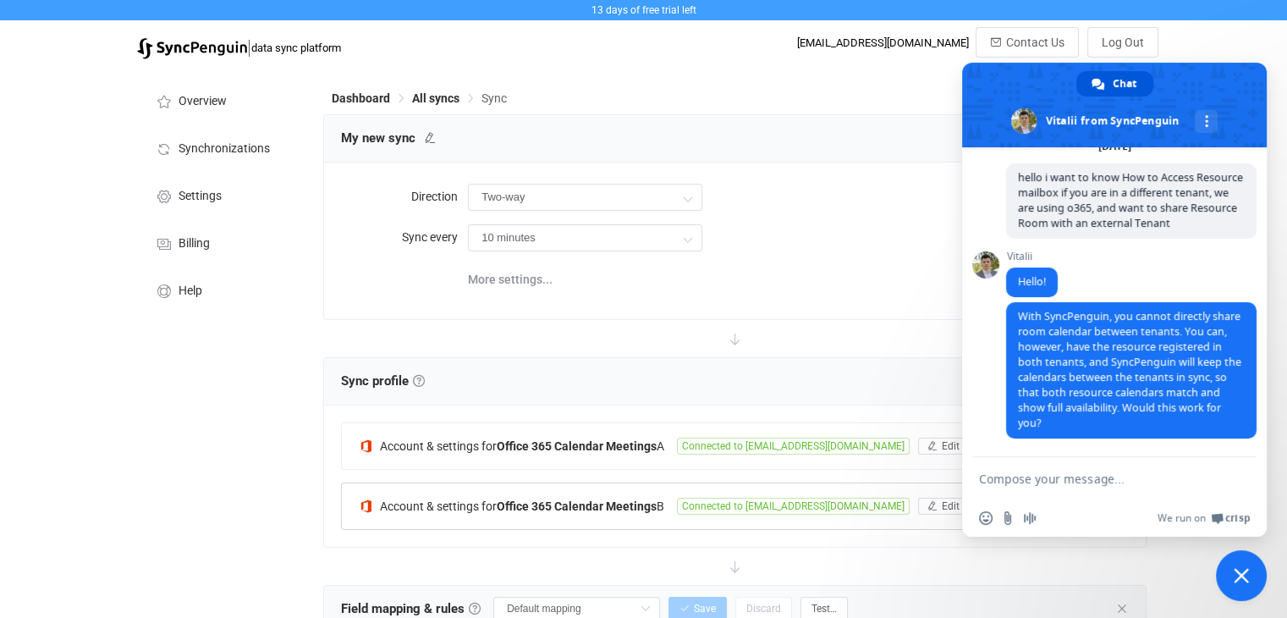
scroll to position [127, 0]
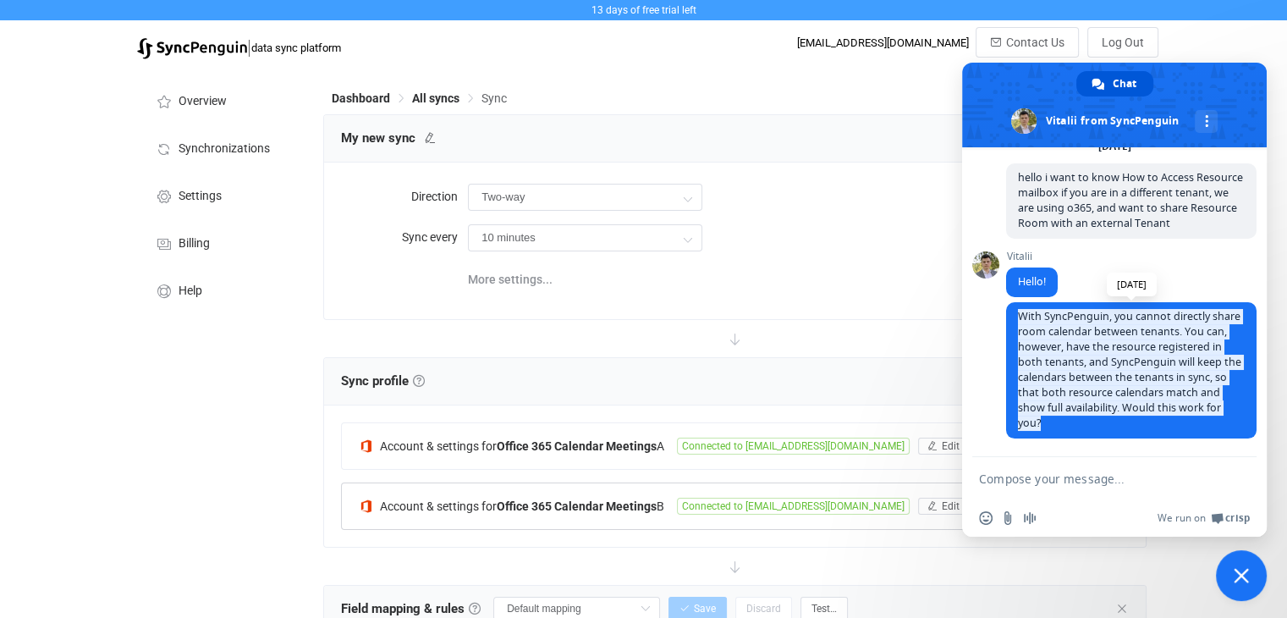
drag, startPoint x: 1143, startPoint y: 419, endPoint x: 1020, endPoint y: 306, distance: 167.2
click at [1020, 306] on span "With SyncPenguin, you cannot directly share room calendar between tenants. You …" at bounding box center [1131, 370] width 251 height 136
copy span "With SyncPenguin, you cannot directly share room calendar between tenants. You …"
click at [978, 414] on div "SyncPenguin Any questions about SyncPenguin? Let us know and we'll reply ASAP. …" at bounding box center [1114, 302] width 305 height 310
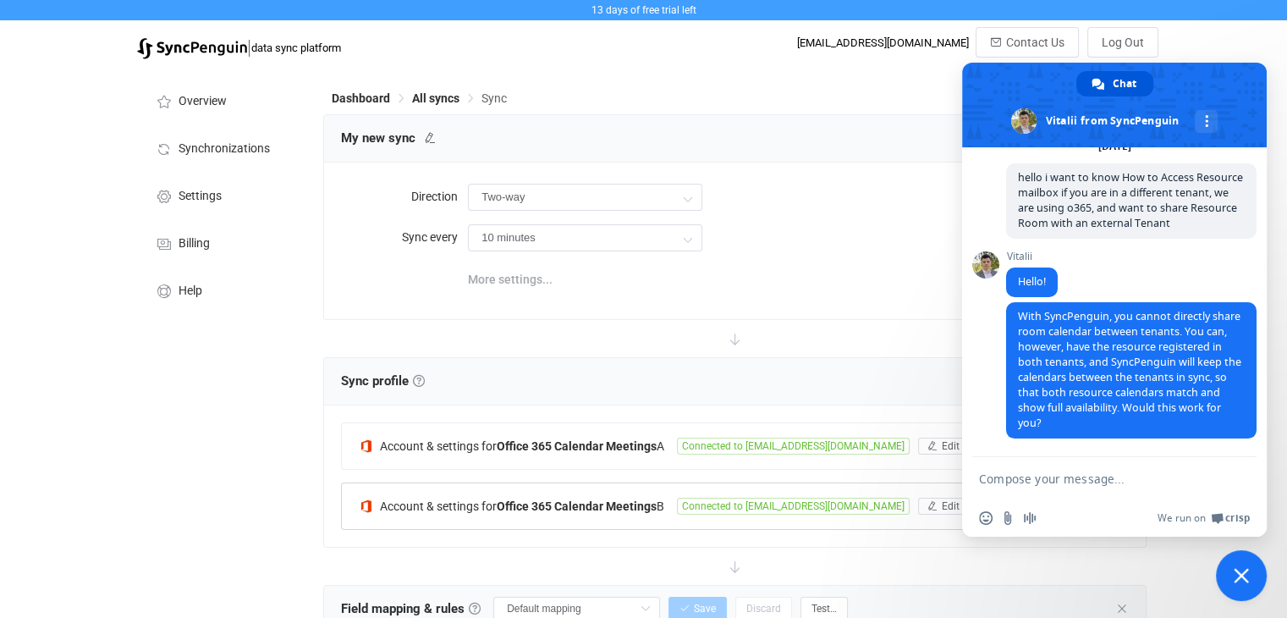
click at [521, 281] on span "More settings..." at bounding box center [510, 279] width 85 height 34
click at [563, 319] on div at bounding box center [735, 336] width 824 height 37
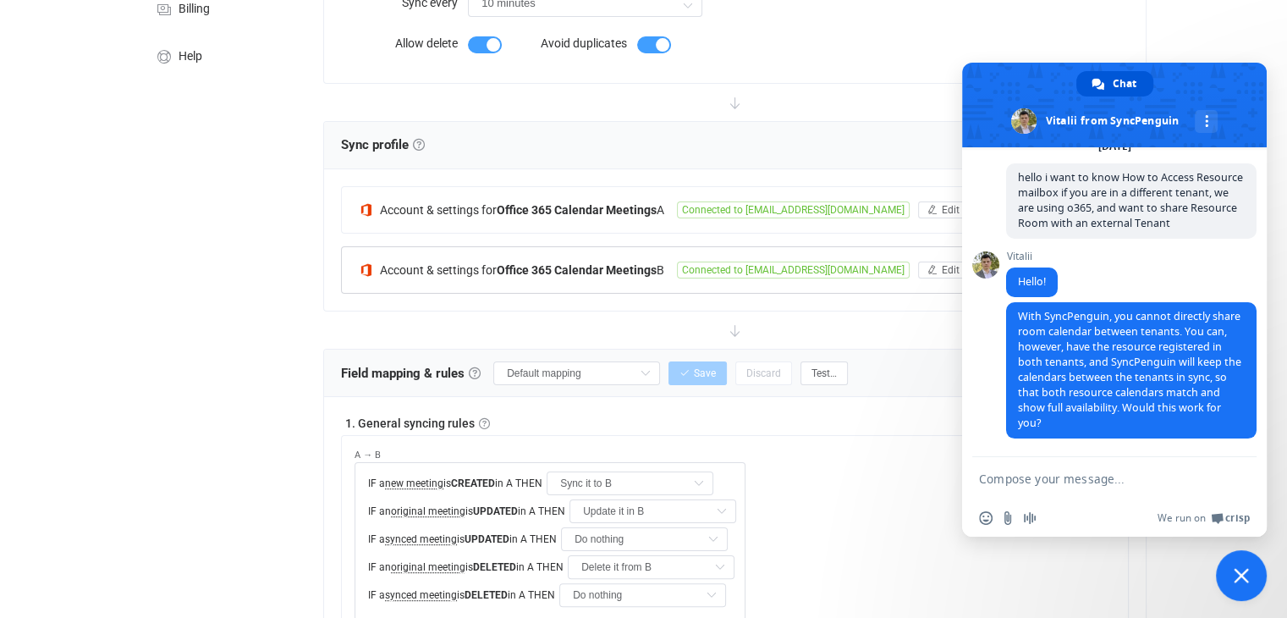
scroll to position [305, 0]
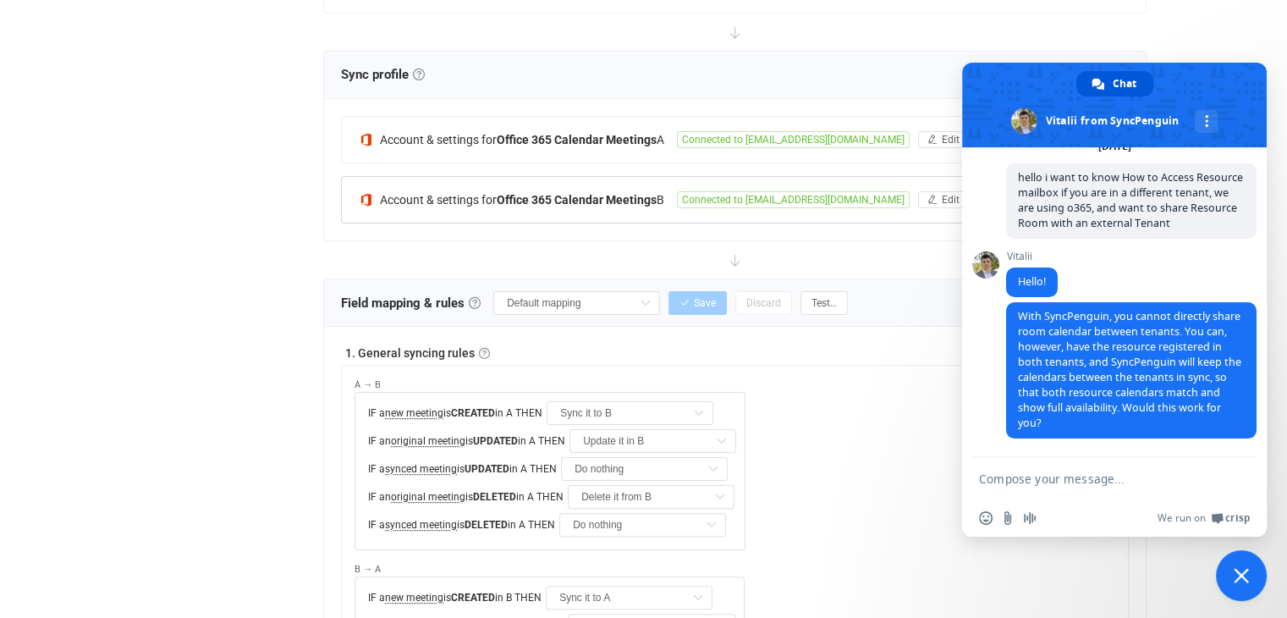
click at [554, 235] on div "Account & settings for Office 365 Calendar Meetings A Connected to amourya@sgc.…" at bounding box center [735, 169] width 822 height 141
click at [1242, 570] on span "Close chat" at bounding box center [1241, 575] width 15 height 15
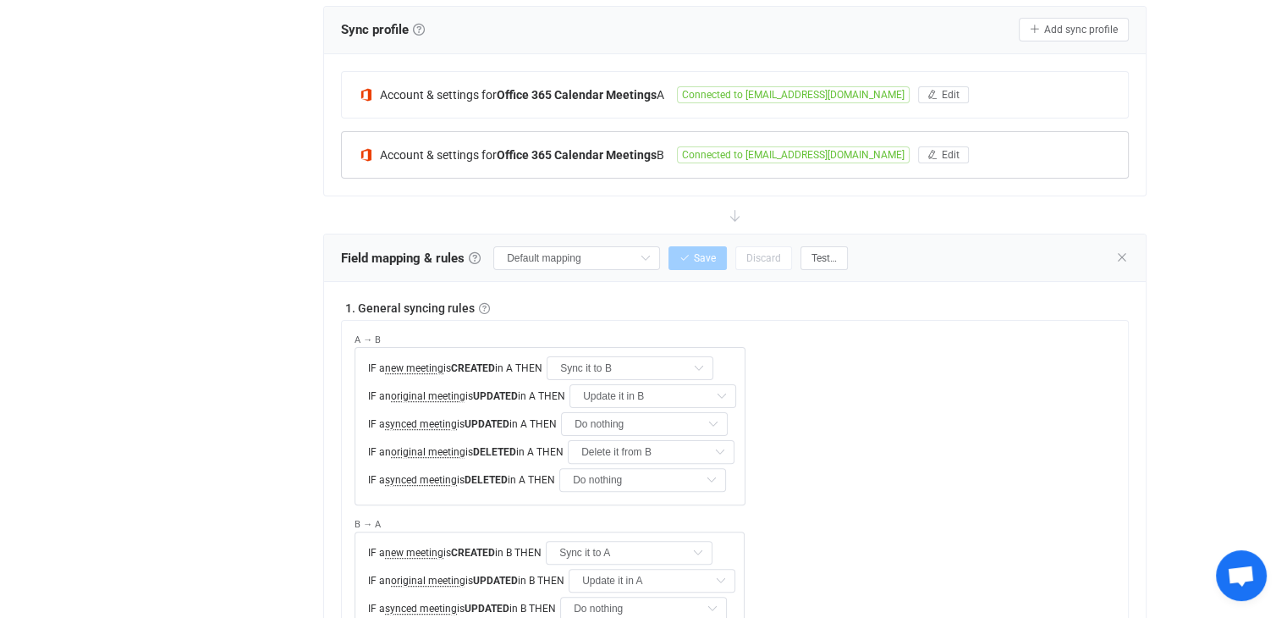
scroll to position [169, 0]
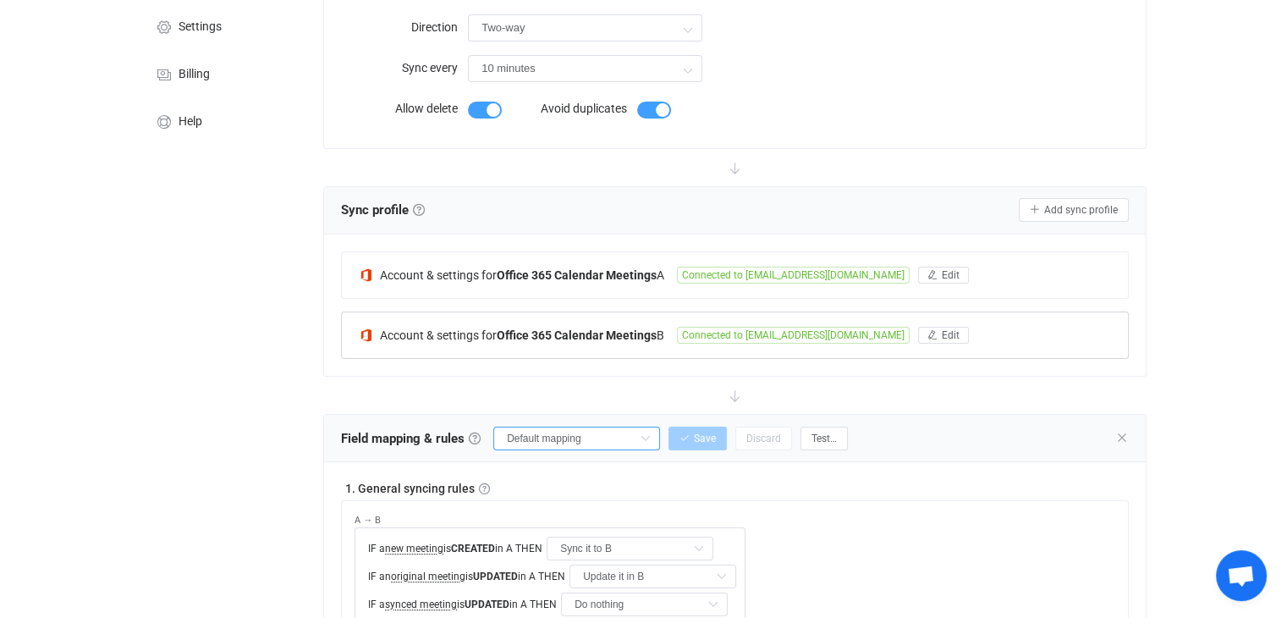
click at [636, 438] on input "Default mapping" at bounding box center [576, 439] width 167 height 24
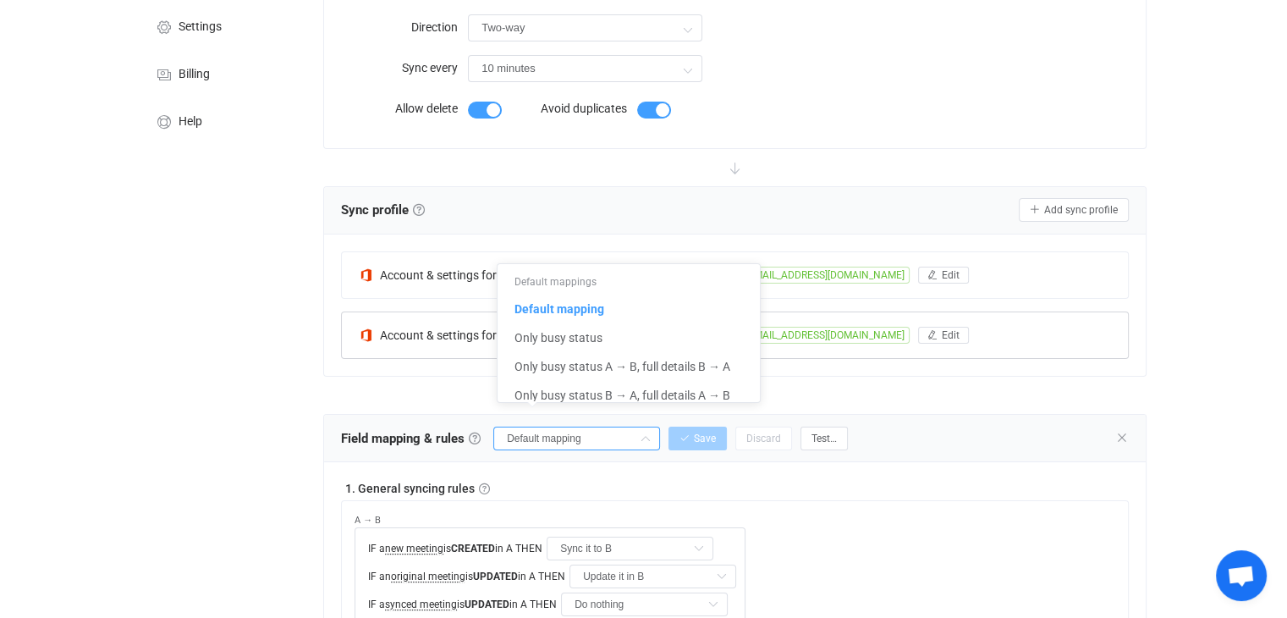
click at [389, 366] on div "Account & settings for Office 365 Calendar Meetings A Connected to amourya@sgc.…" at bounding box center [735, 304] width 822 height 141
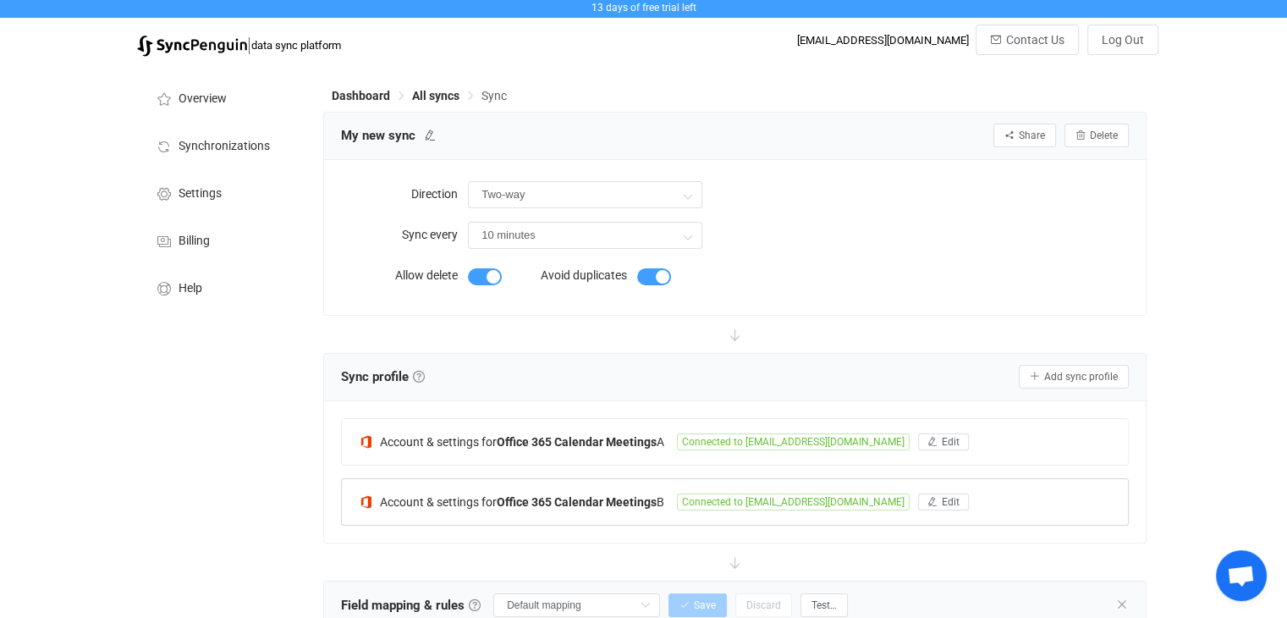
scroll to position [0, 0]
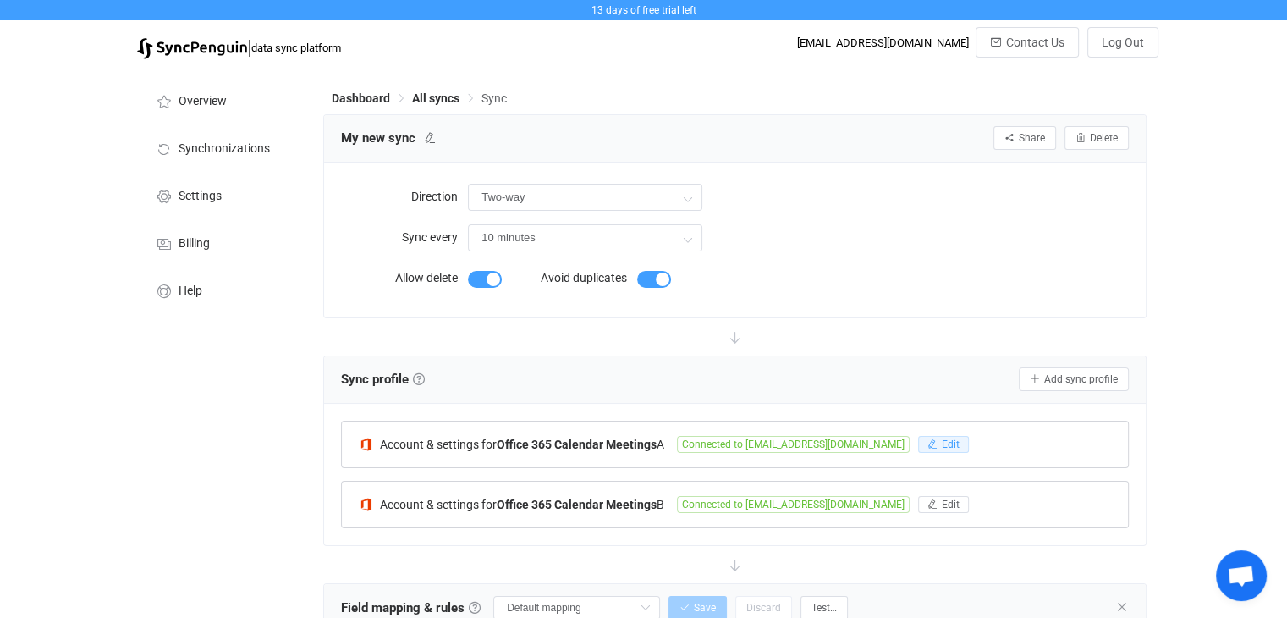
click at [942, 450] on span "Edit" at bounding box center [951, 444] width 18 height 12
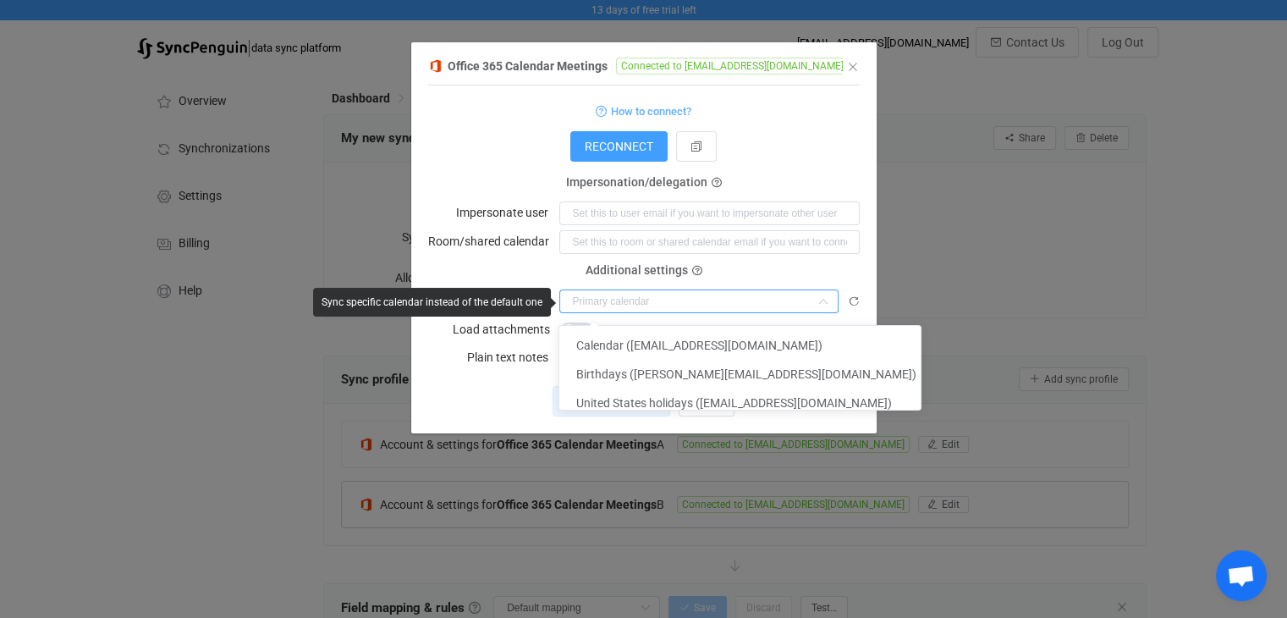
click at [716, 304] on input "dialog" at bounding box center [698, 301] width 279 height 24
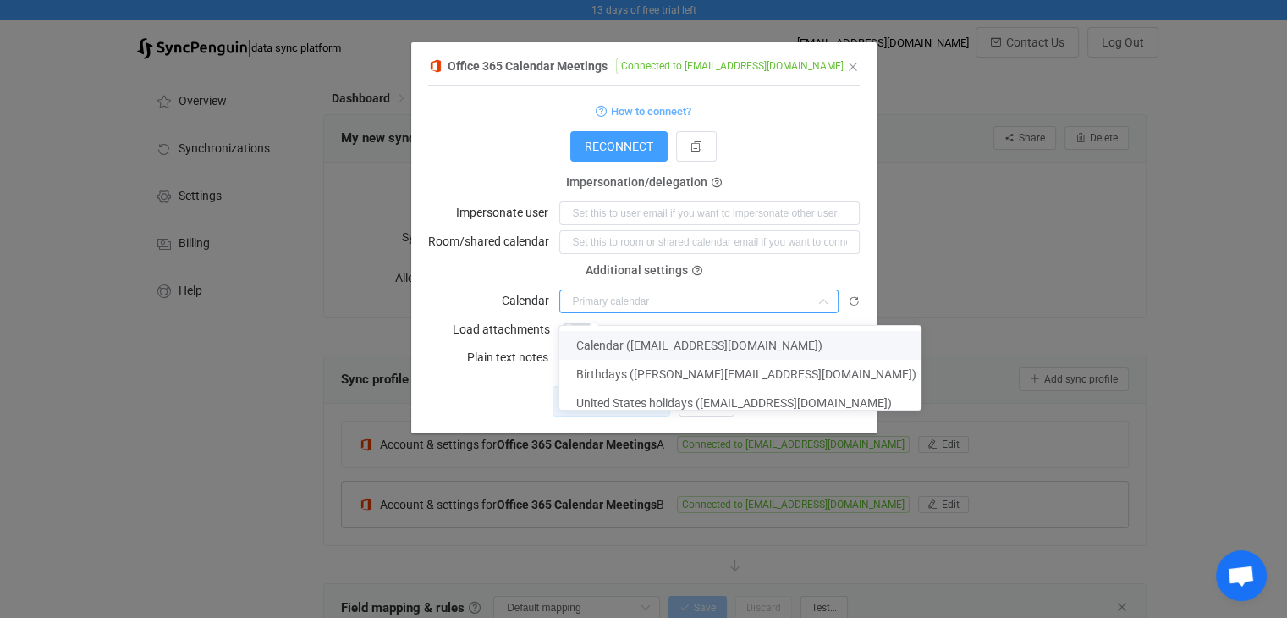
click at [511, 253] on label "Room/shared calendar" at bounding box center [493, 241] width 131 height 24
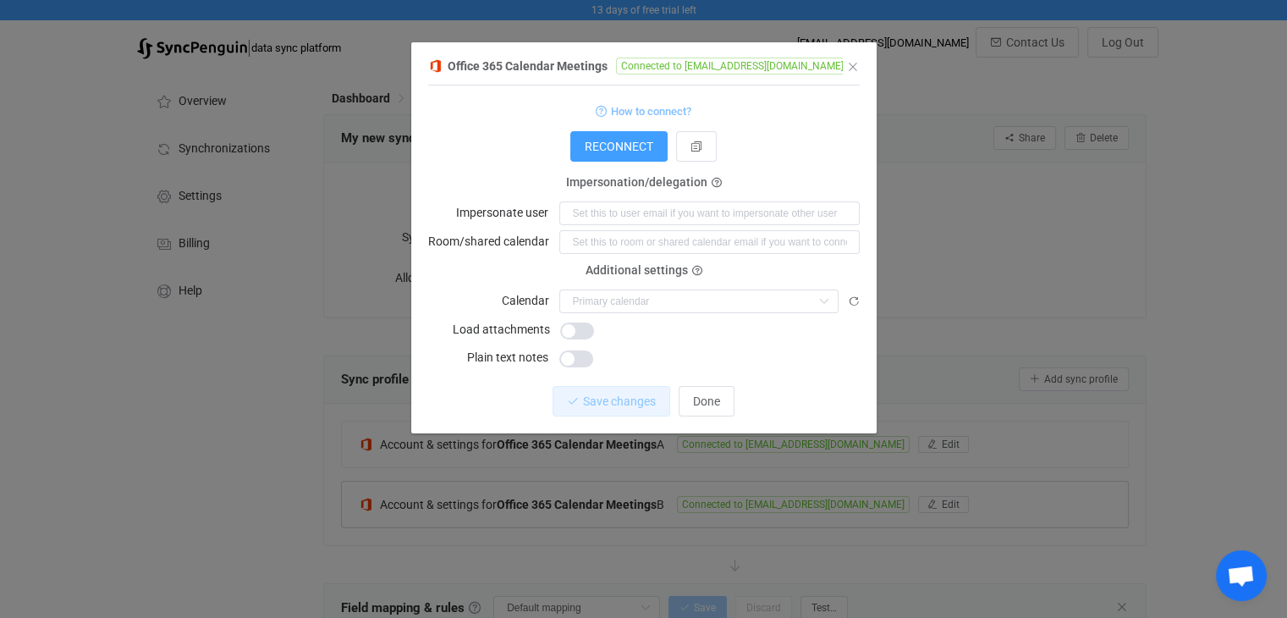
click at [653, 113] on span "How to connect?" at bounding box center [651, 111] width 80 height 19
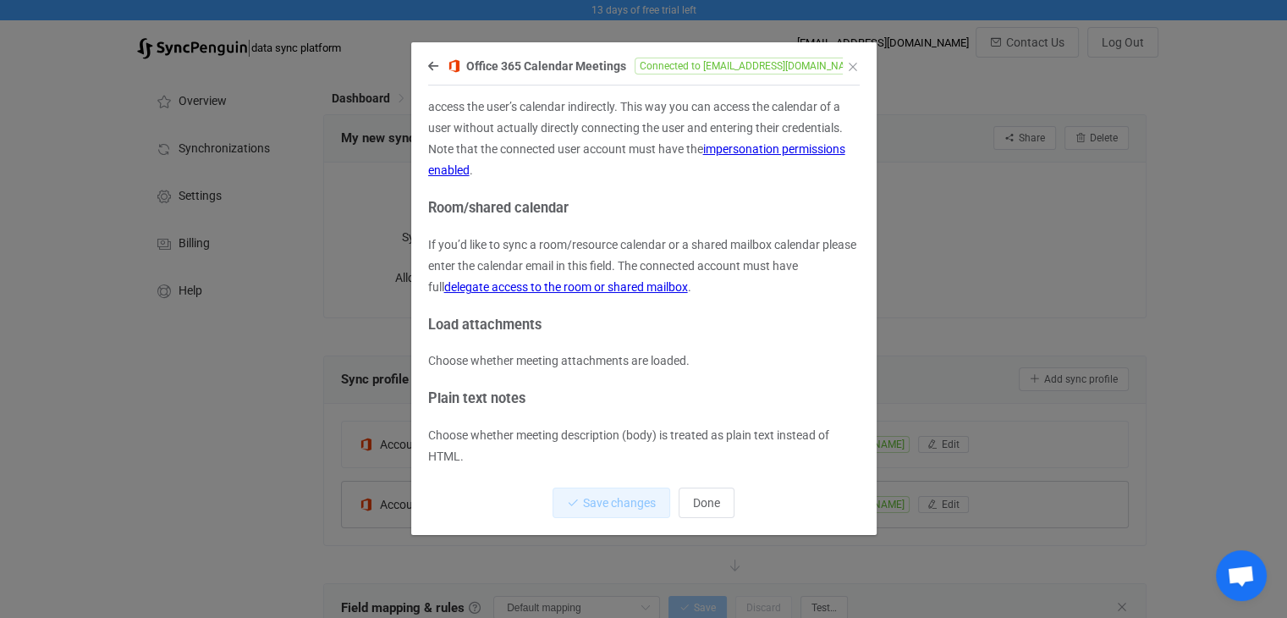
scroll to position [240, 0]
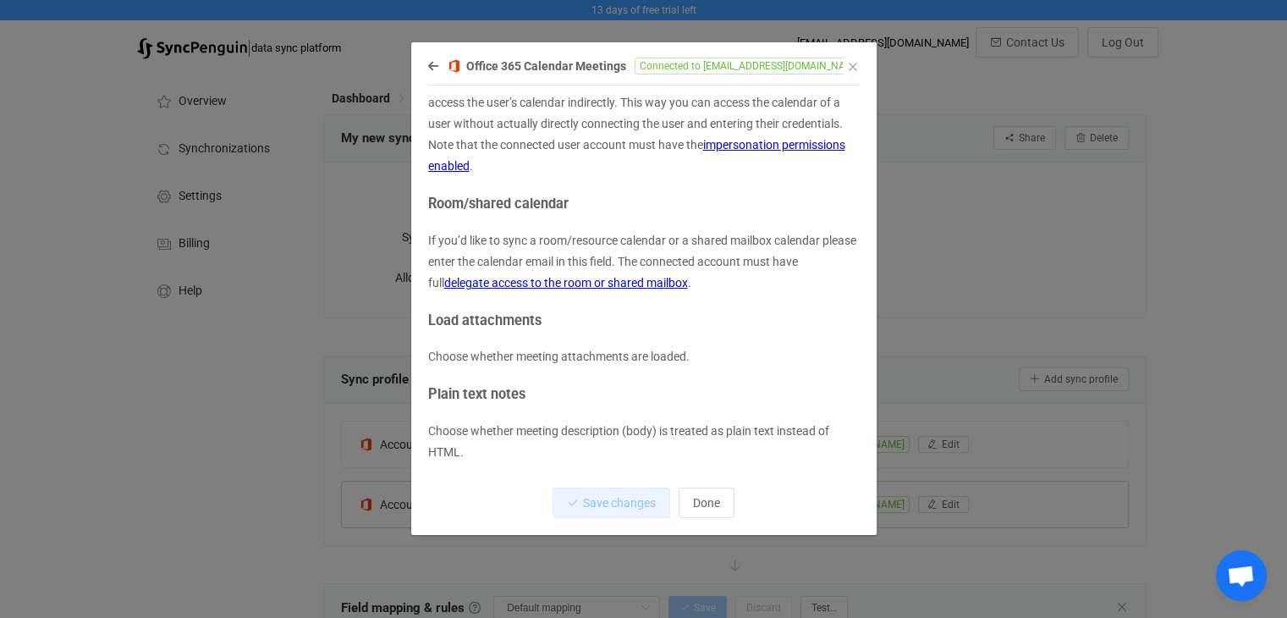
click at [716, 318] on h3 "Load attachments" at bounding box center [644, 320] width 432 height 25
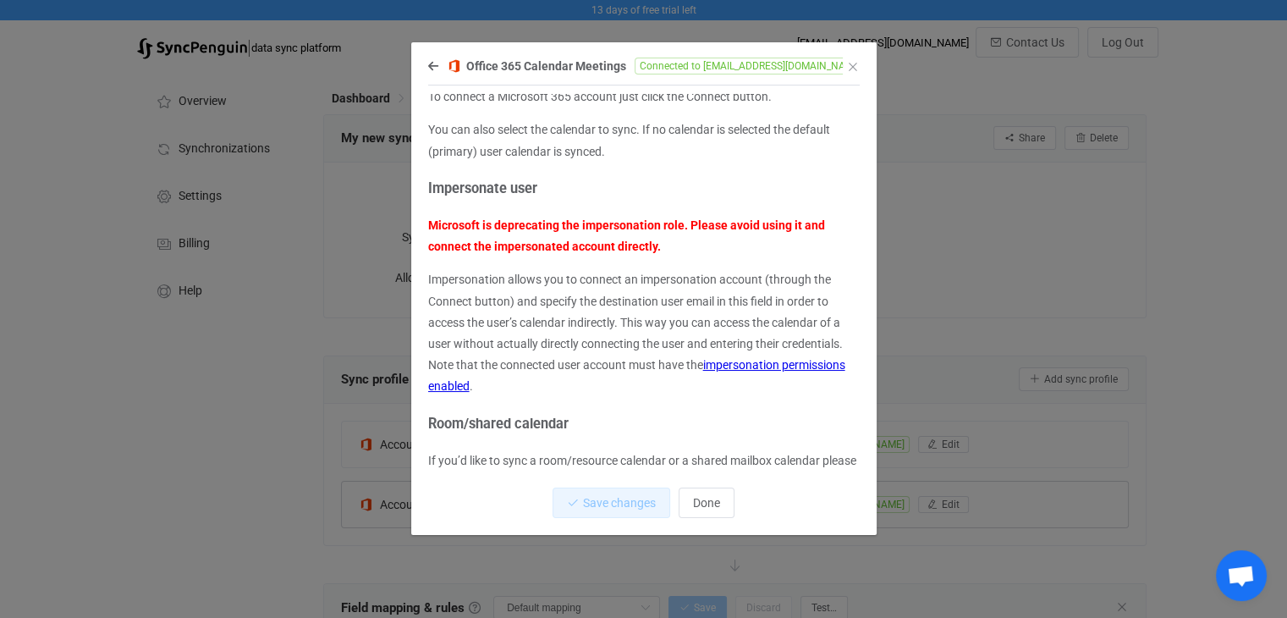
scroll to position [0, 0]
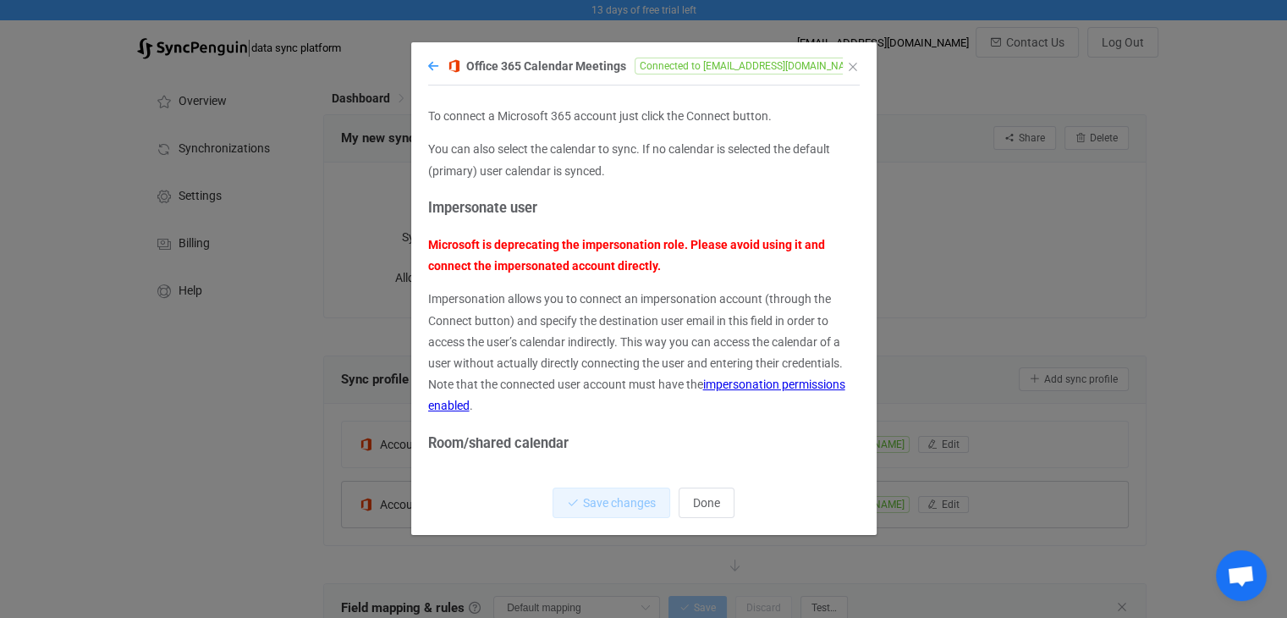
click at [430, 69] on icon "dialog" at bounding box center [433, 66] width 10 height 12
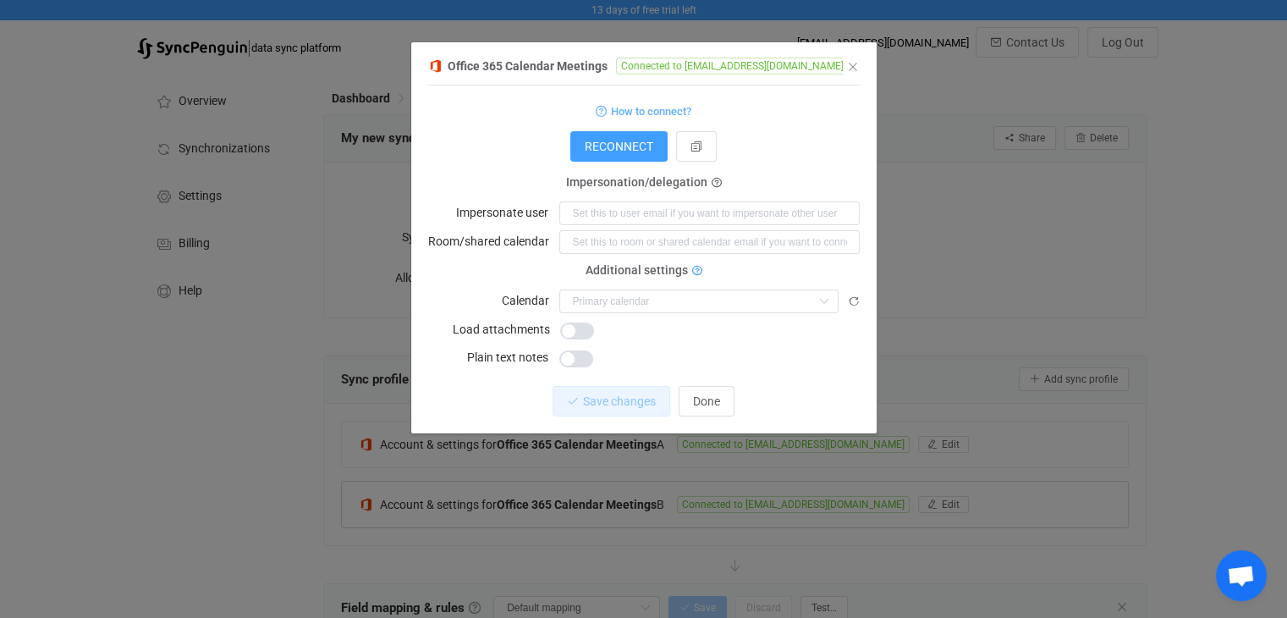
click at [692, 268] on icon "dialog" at bounding box center [697, 272] width 10 height 10
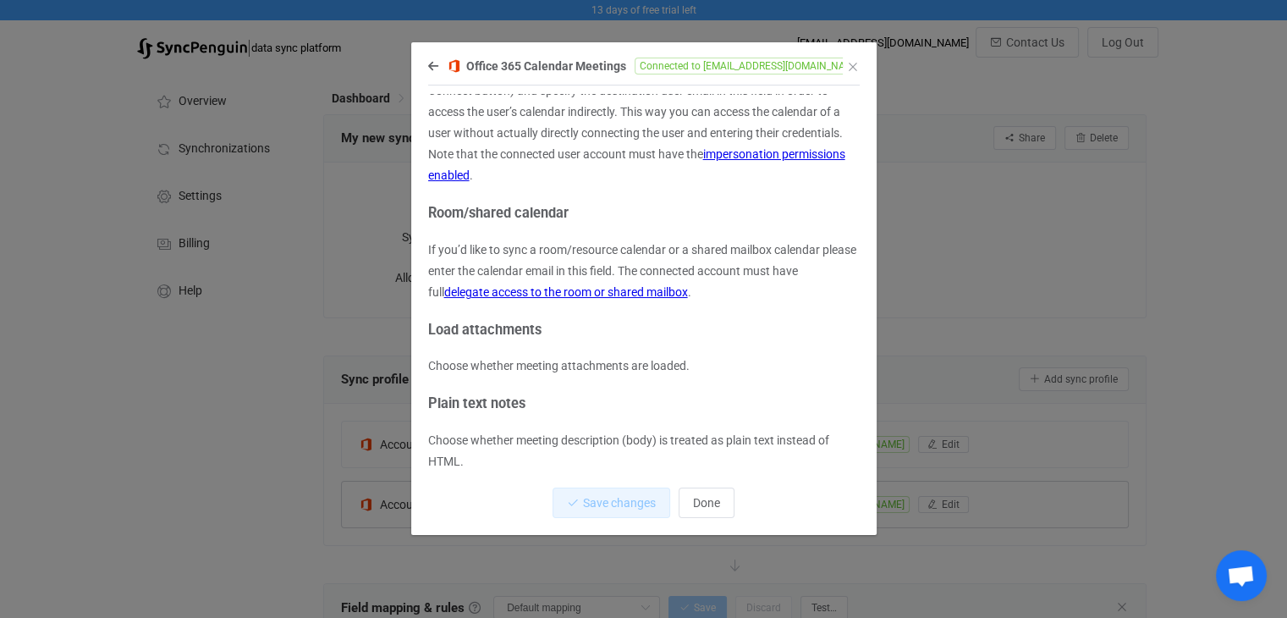
scroll to position [240, 0]
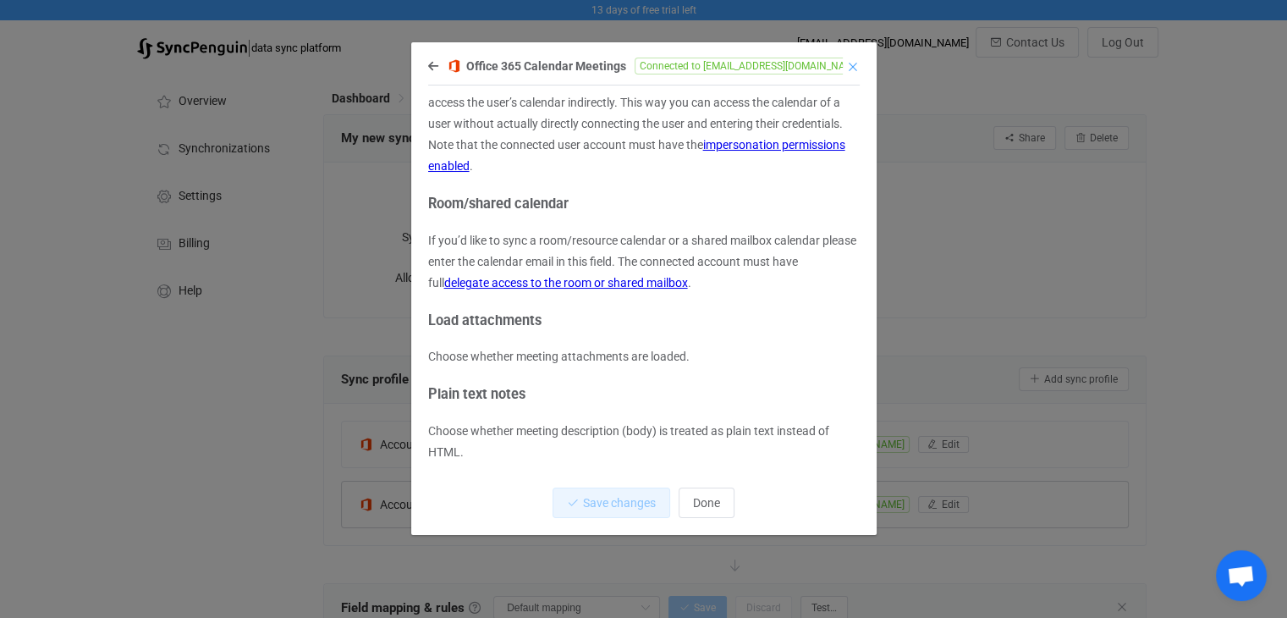
click at [849, 63] on icon "Close" at bounding box center [853, 67] width 14 height 14
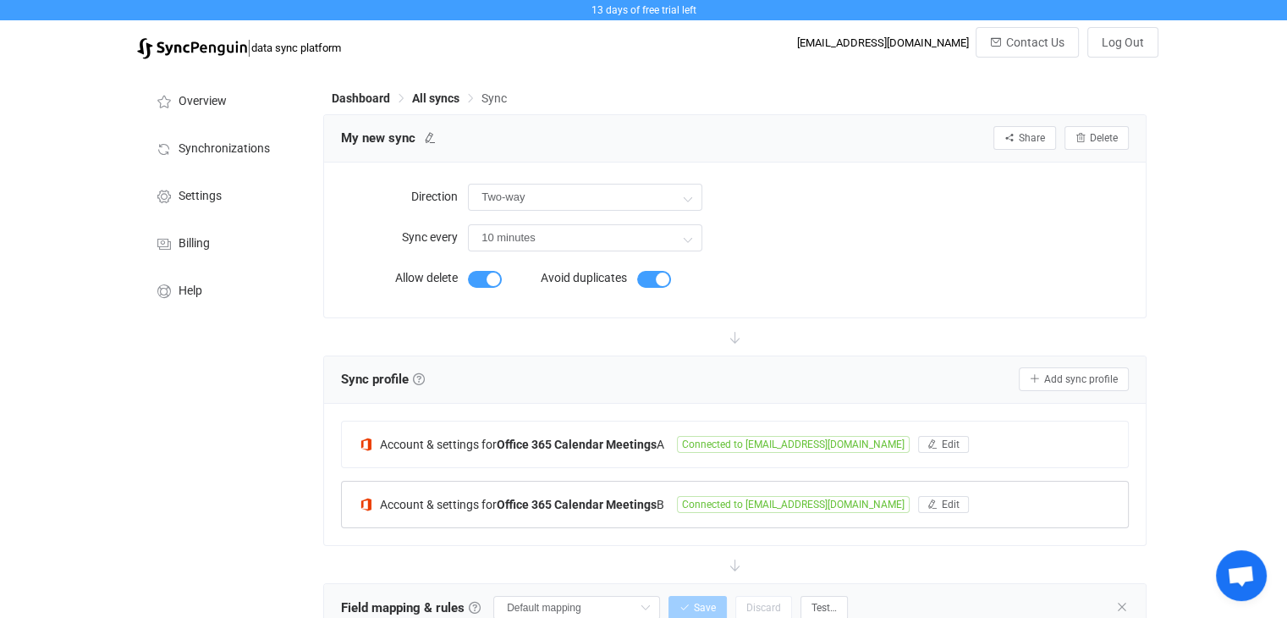
click at [860, 336] on div at bounding box center [735, 336] width 824 height 37
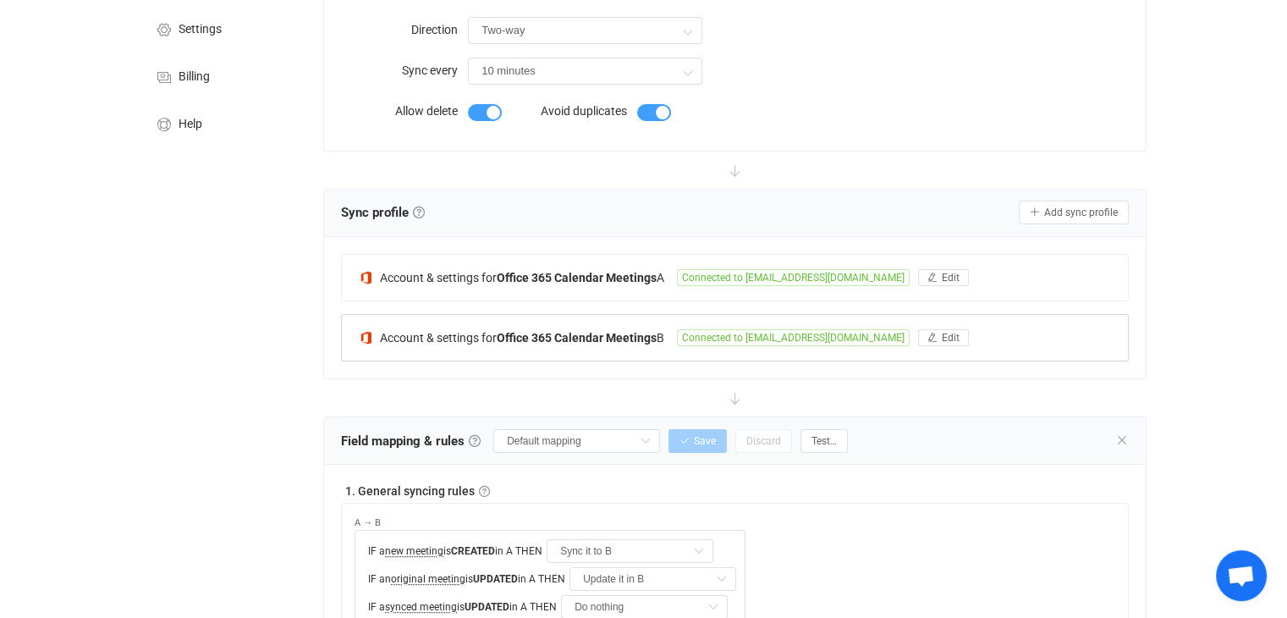
scroll to position [169, 0]
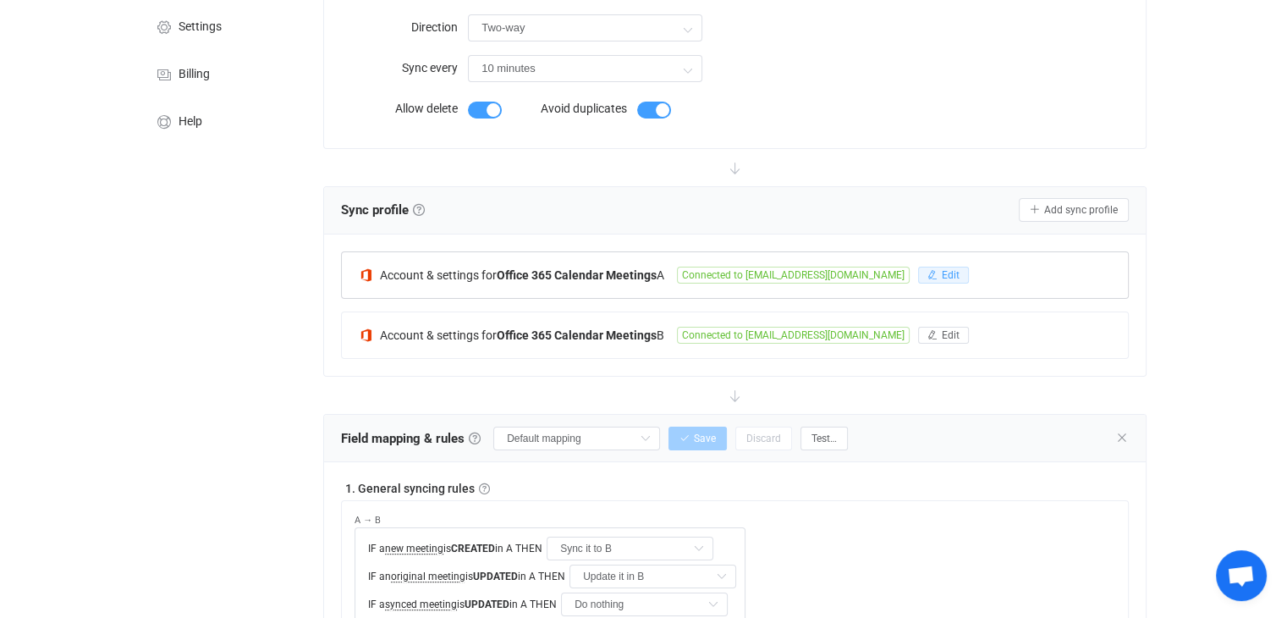
click at [942, 276] on span "Edit" at bounding box center [951, 275] width 18 height 12
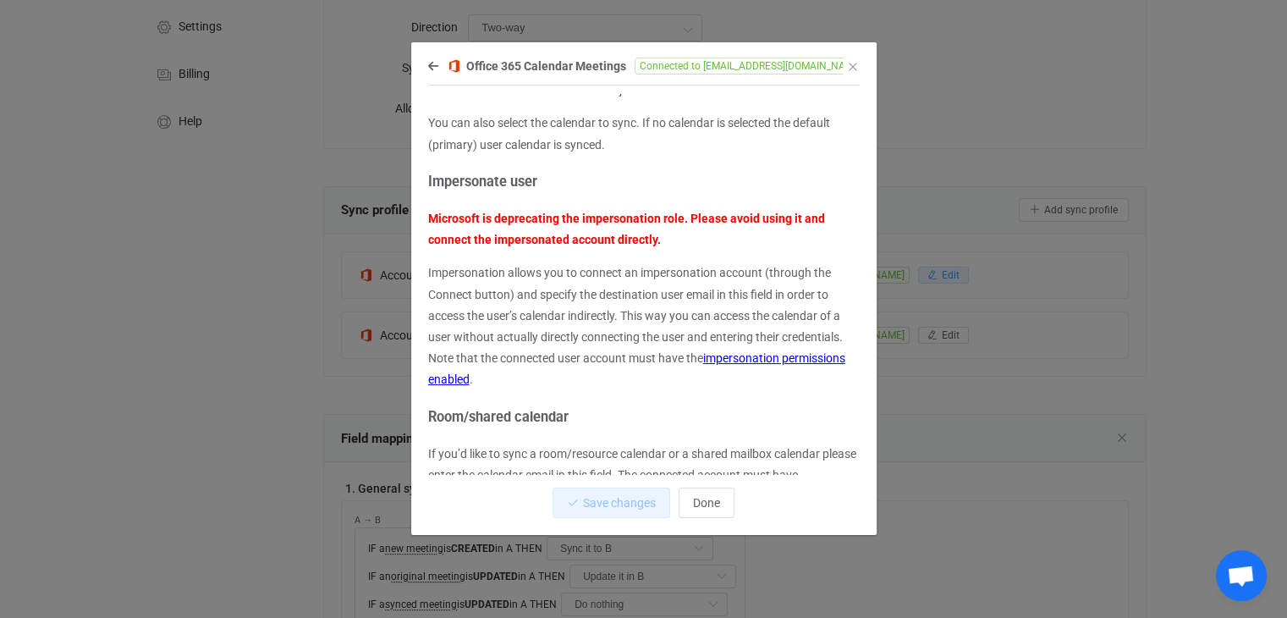
scroll to position [0, 0]
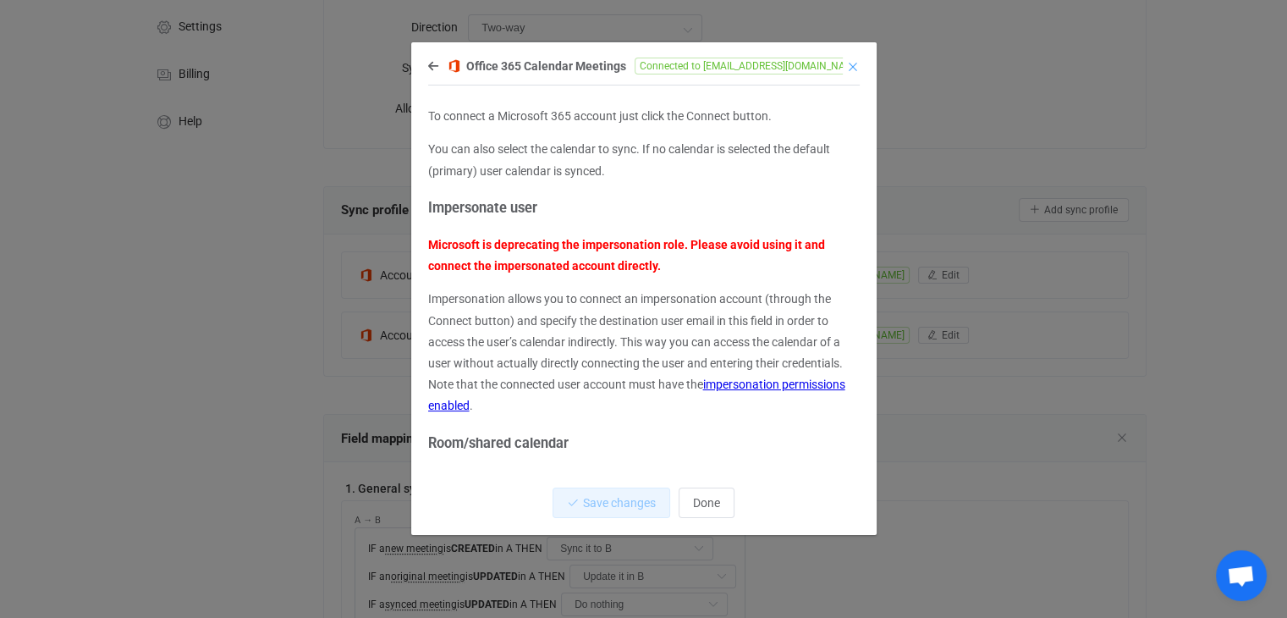
click at [852, 66] on icon "Close" at bounding box center [853, 67] width 14 height 14
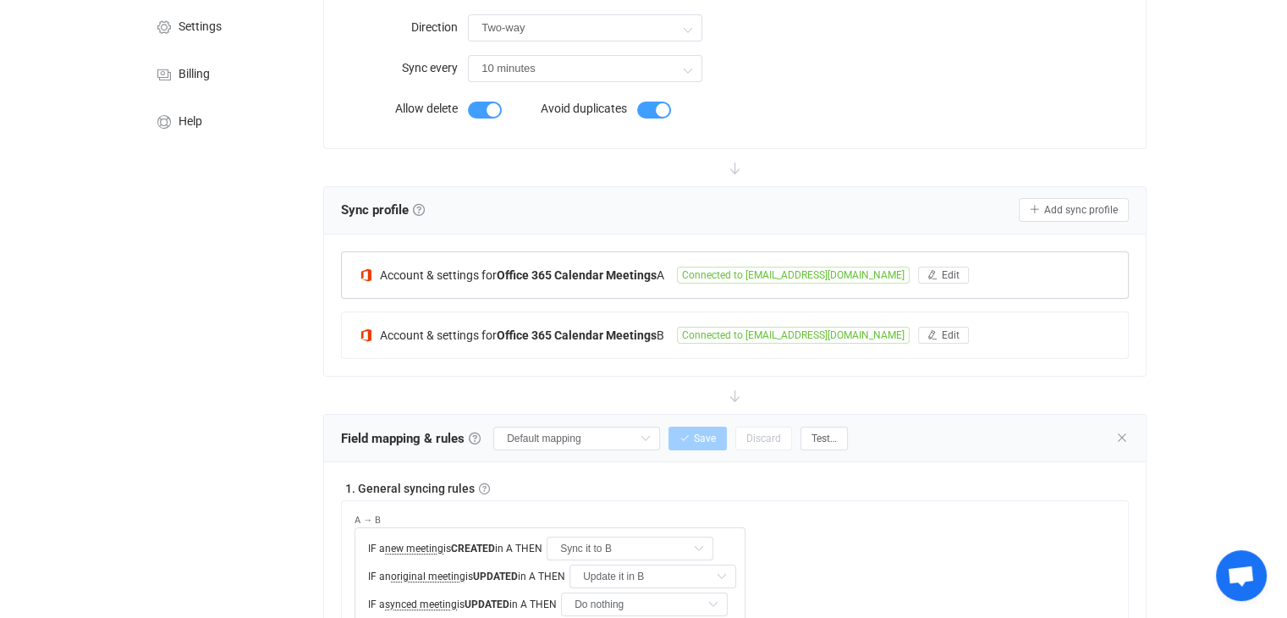
click at [458, 276] on span "Account & settings for" at bounding box center [438, 275] width 117 height 14
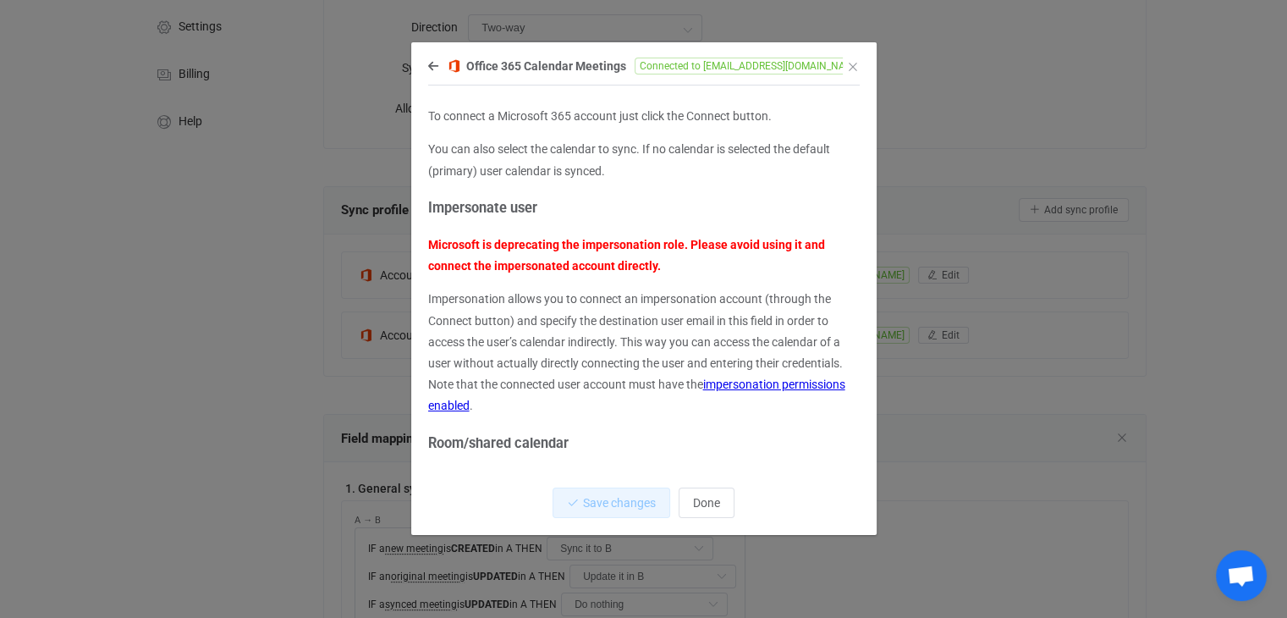
scroll to position [240, 0]
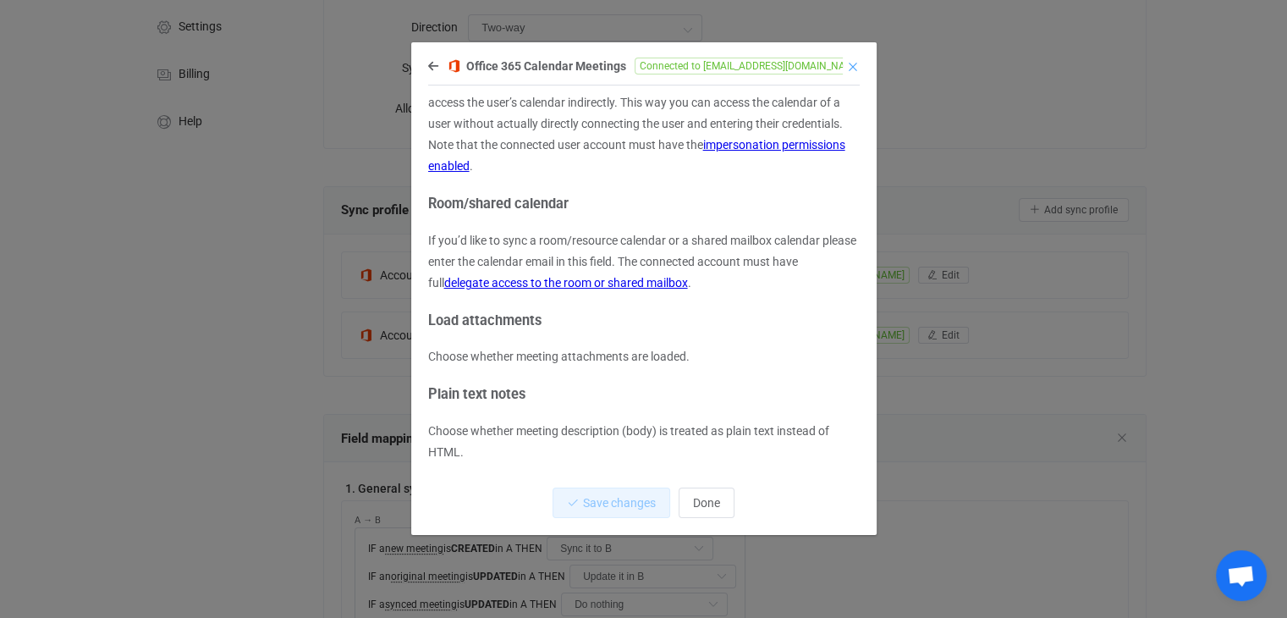
click at [851, 70] on icon "Close" at bounding box center [853, 67] width 14 height 14
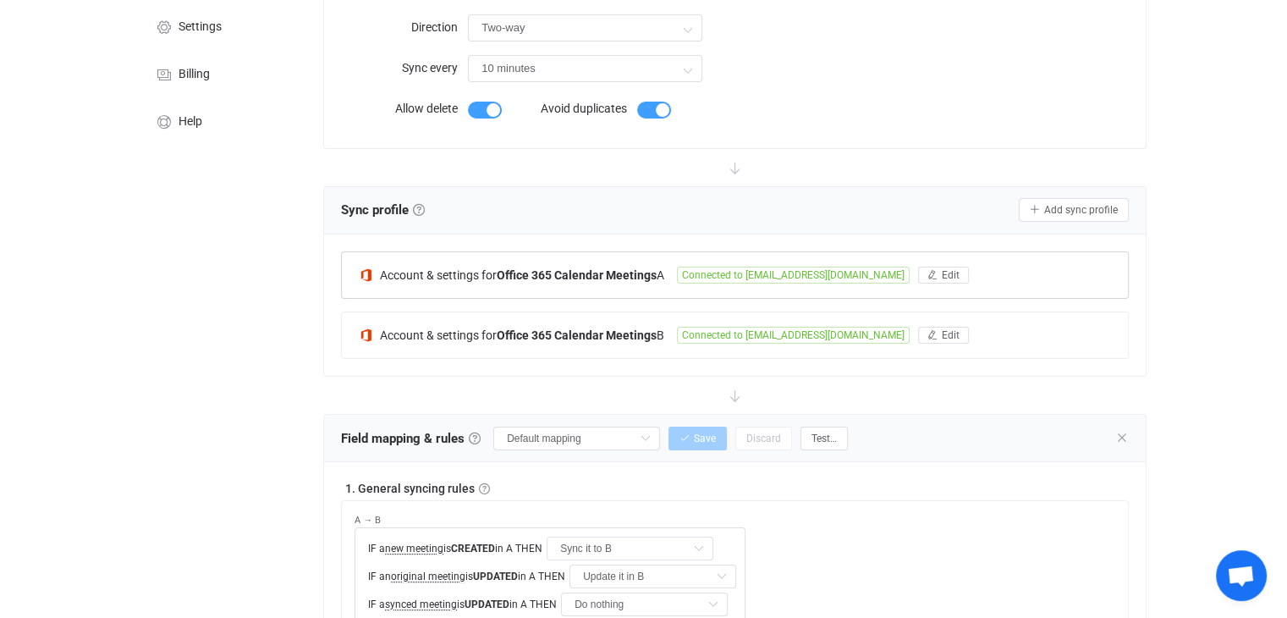
click at [728, 274] on span "Connected to [EMAIL_ADDRESS][DOMAIN_NAME]" at bounding box center [793, 275] width 233 height 17
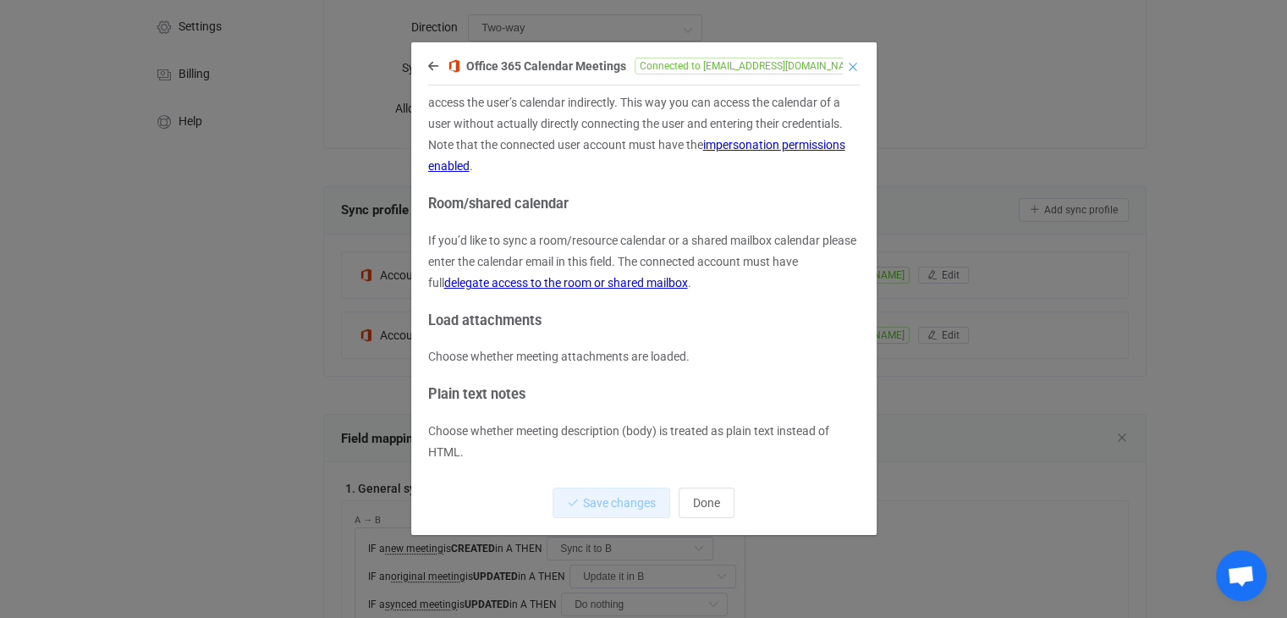
click at [852, 65] on icon "Close" at bounding box center [853, 67] width 14 height 14
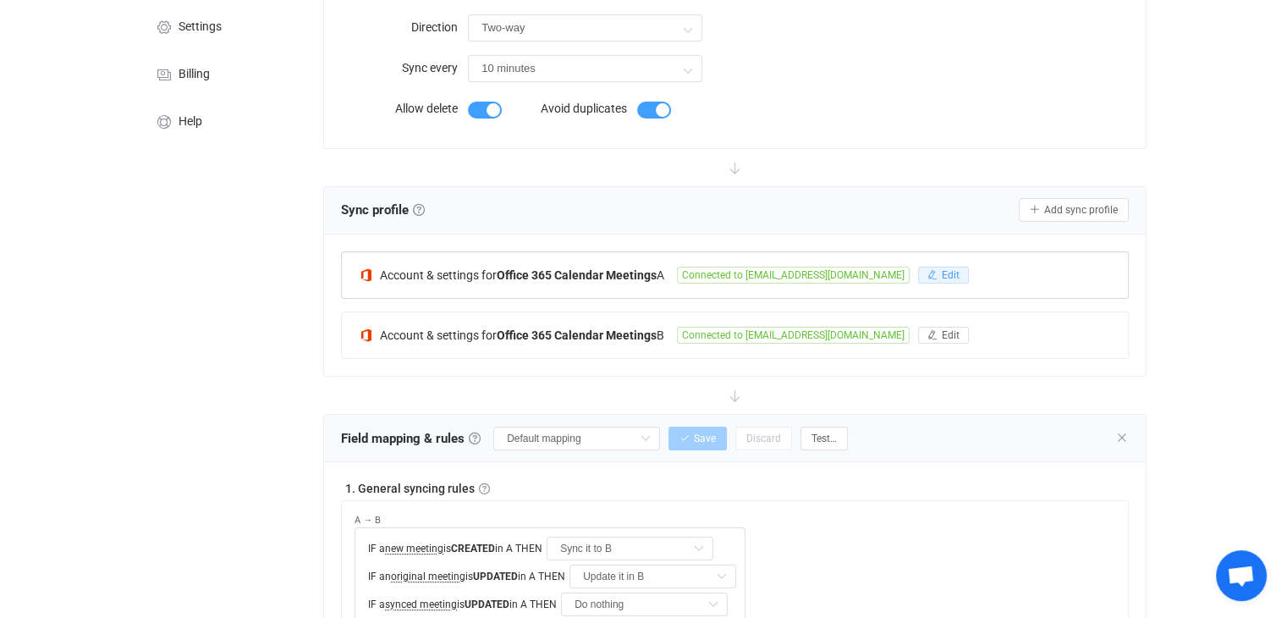
click at [928, 276] on icon "button" at bounding box center [933, 275] width 10 height 10
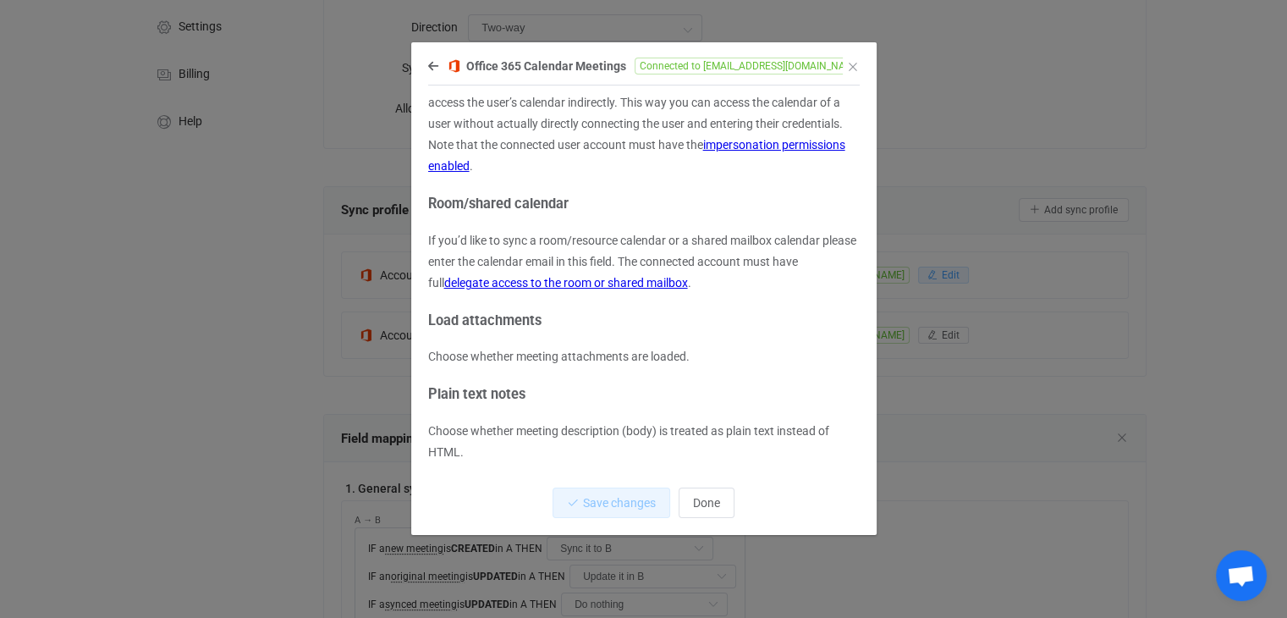
scroll to position [0, 0]
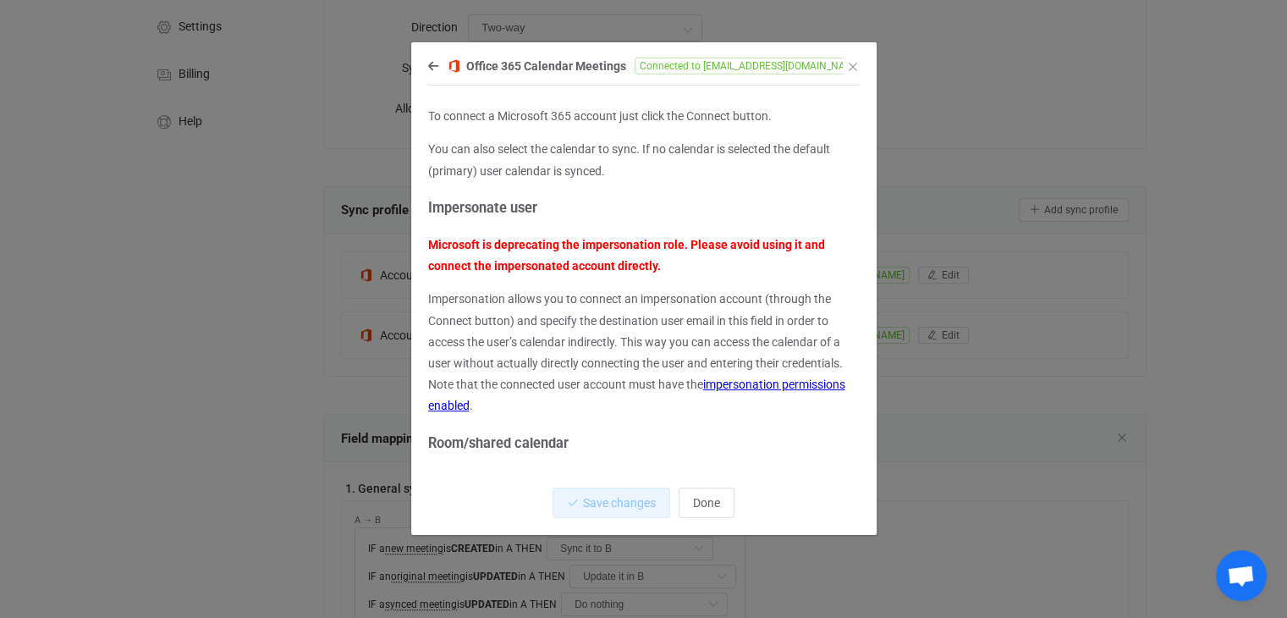
click at [844, 414] on p "Impersonation allows you to connect an impersonation account (through the Conne…" at bounding box center [644, 353] width 432 height 128
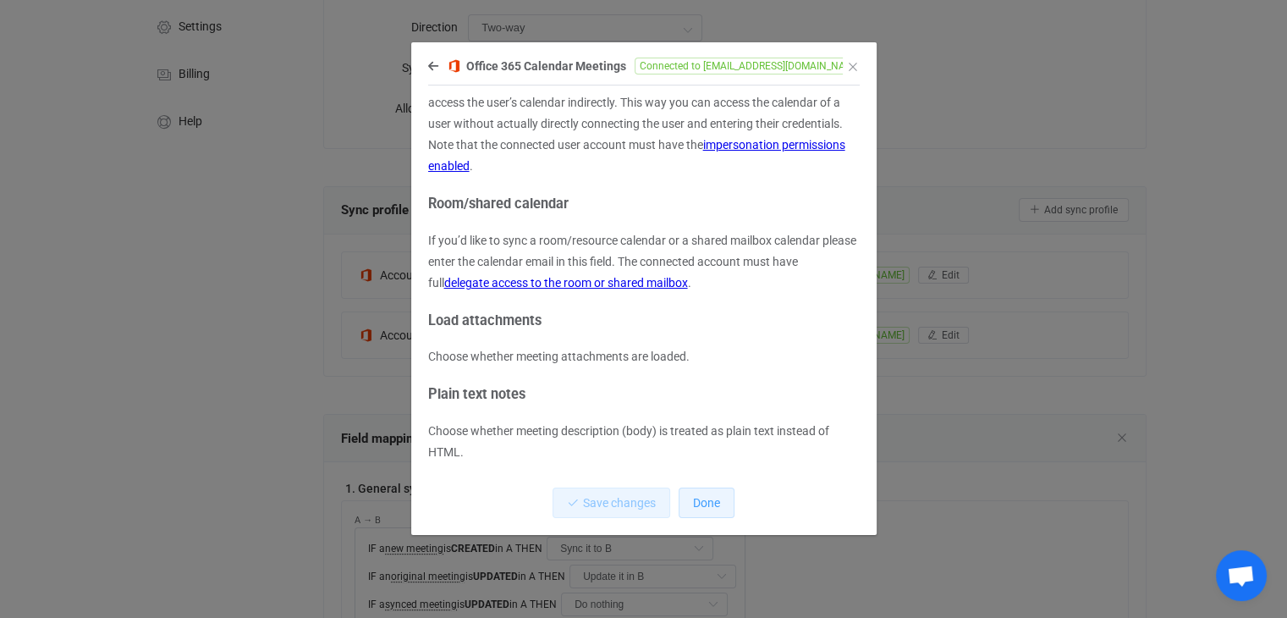
click at [716, 501] on span "Done" at bounding box center [706, 503] width 27 height 14
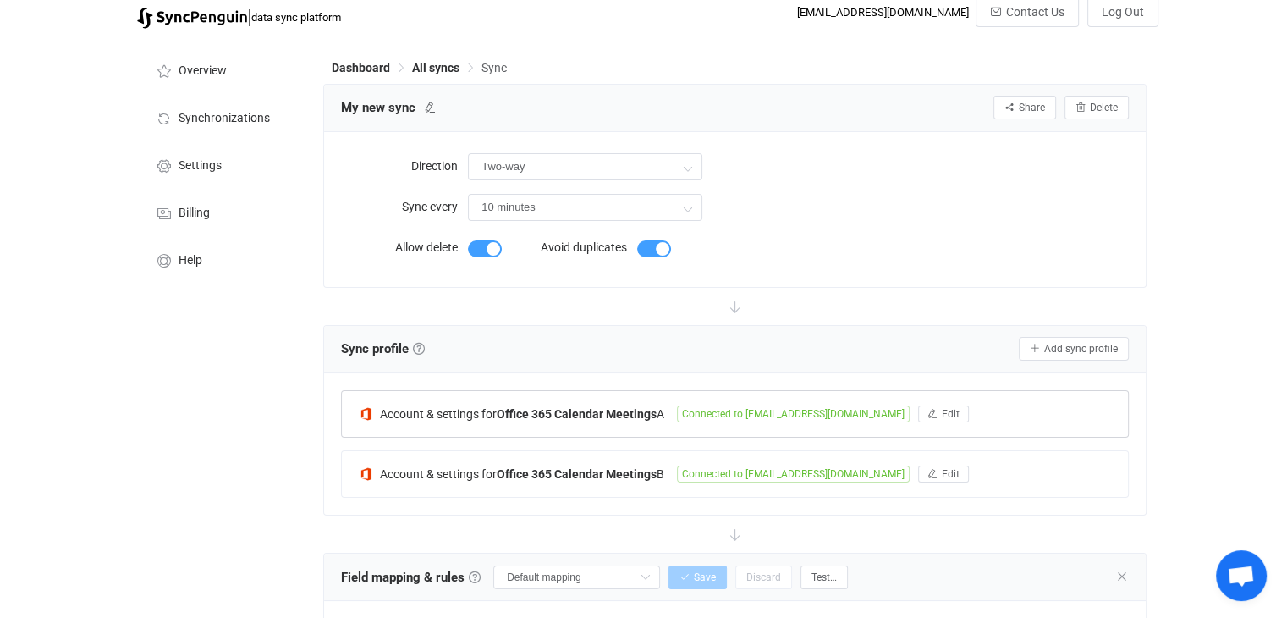
scroll to position [34, 0]
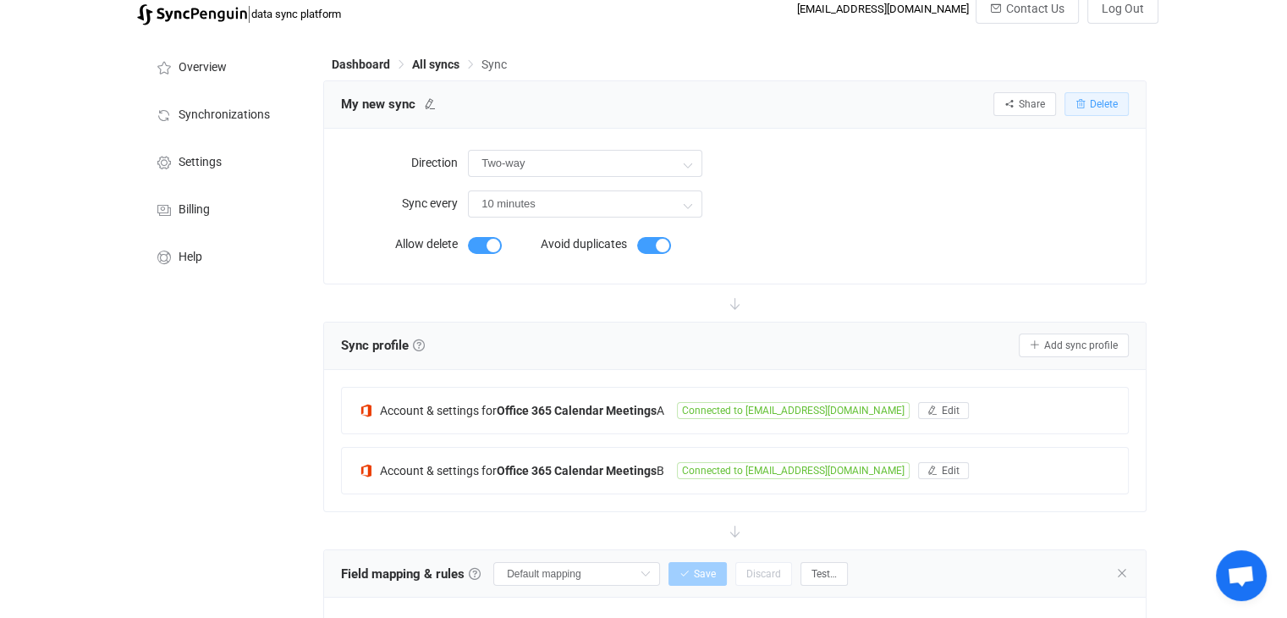
click at [1094, 109] on span "Delete" at bounding box center [1104, 104] width 28 height 12
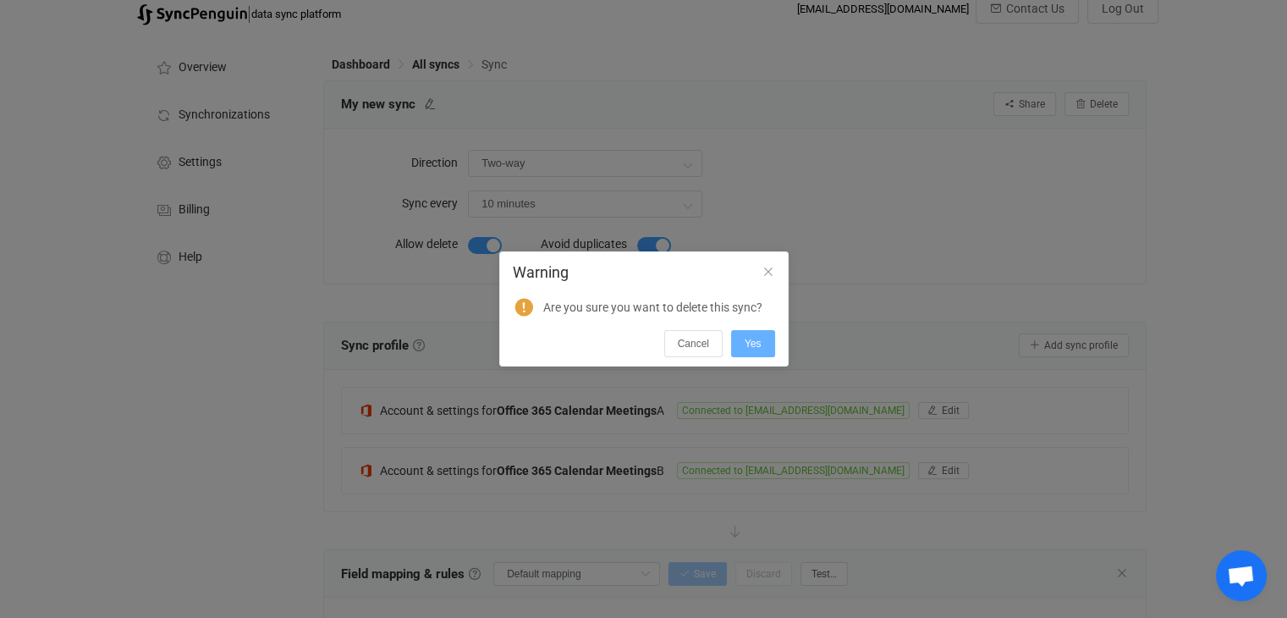
click at [753, 336] on button "Yes" at bounding box center [753, 343] width 44 height 27
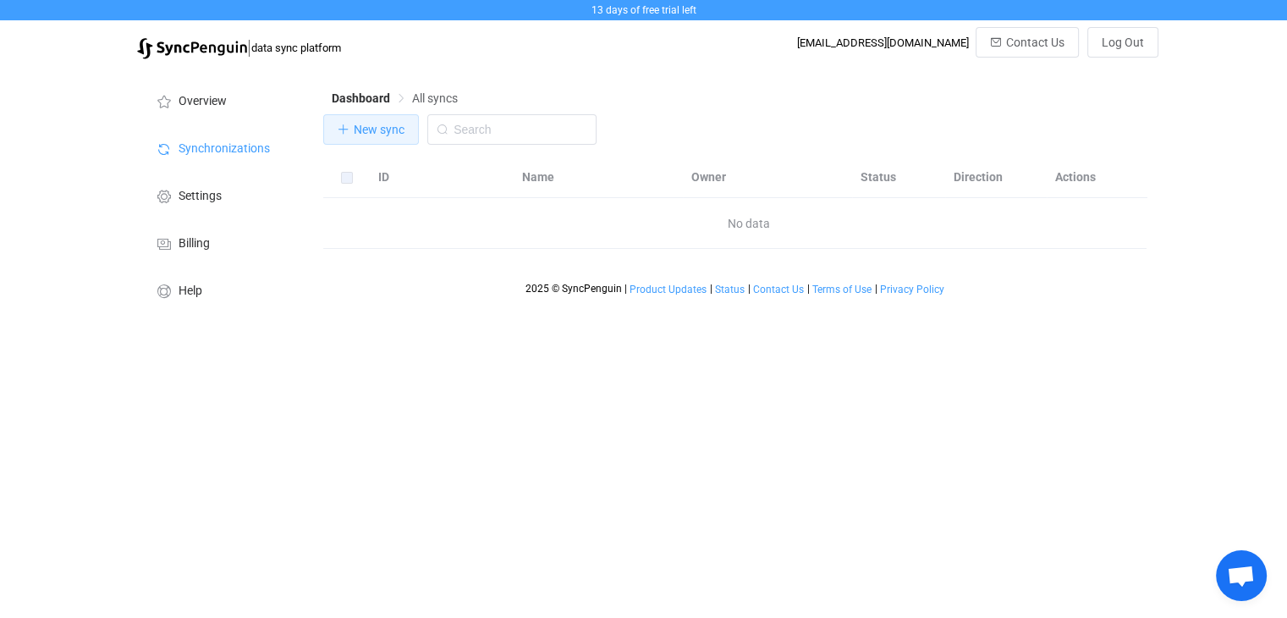
click at [356, 136] on span "New sync" at bounding box center [379, 130] width 51 height 14
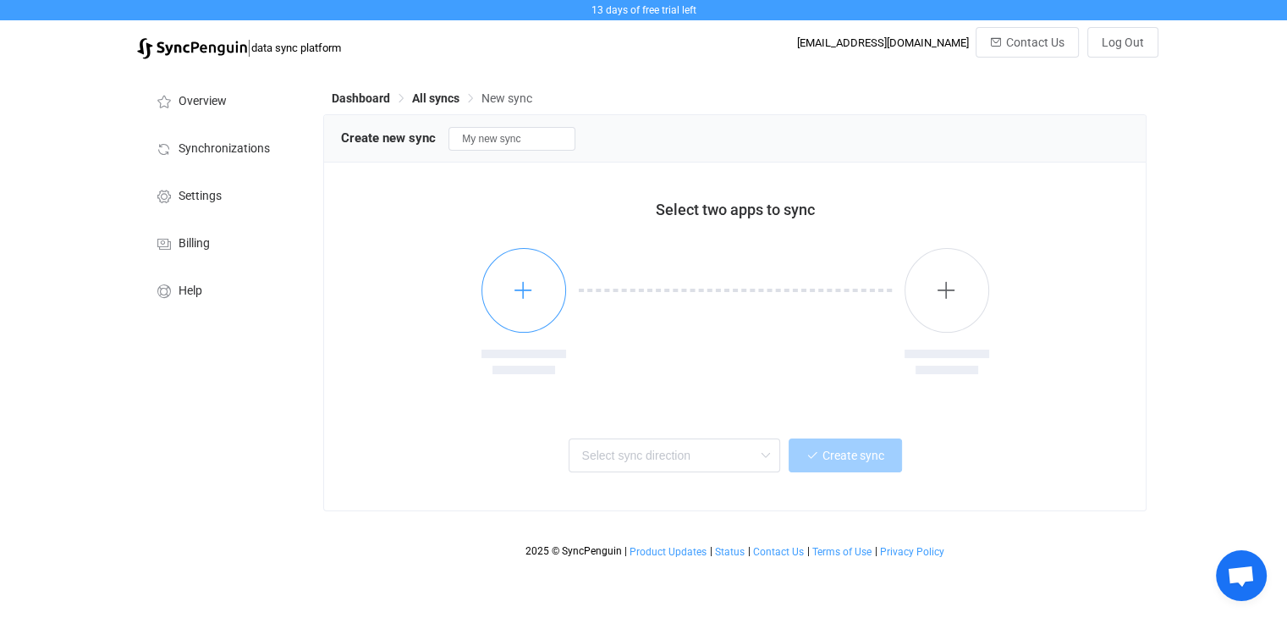
click at [519, 289] on icon "button" at bounding box center [523, 289] width 21 height 21
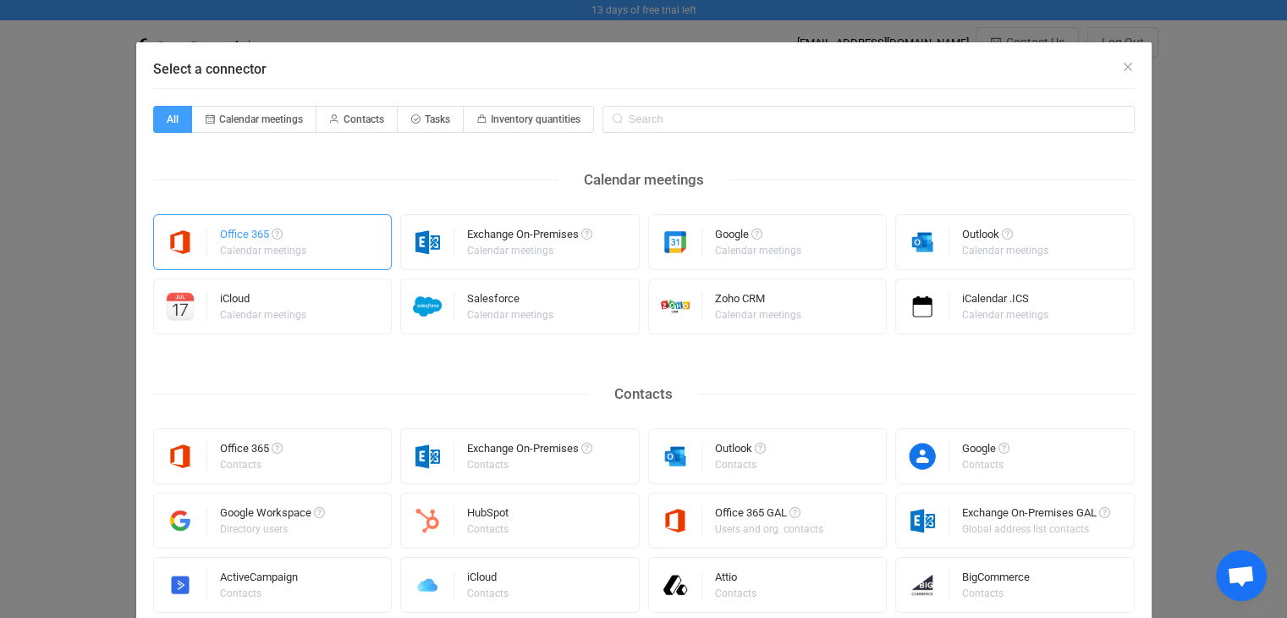
click at [281, 252] on div "Calendar meetings" at bounding box center [263, 250] width 86 height 10
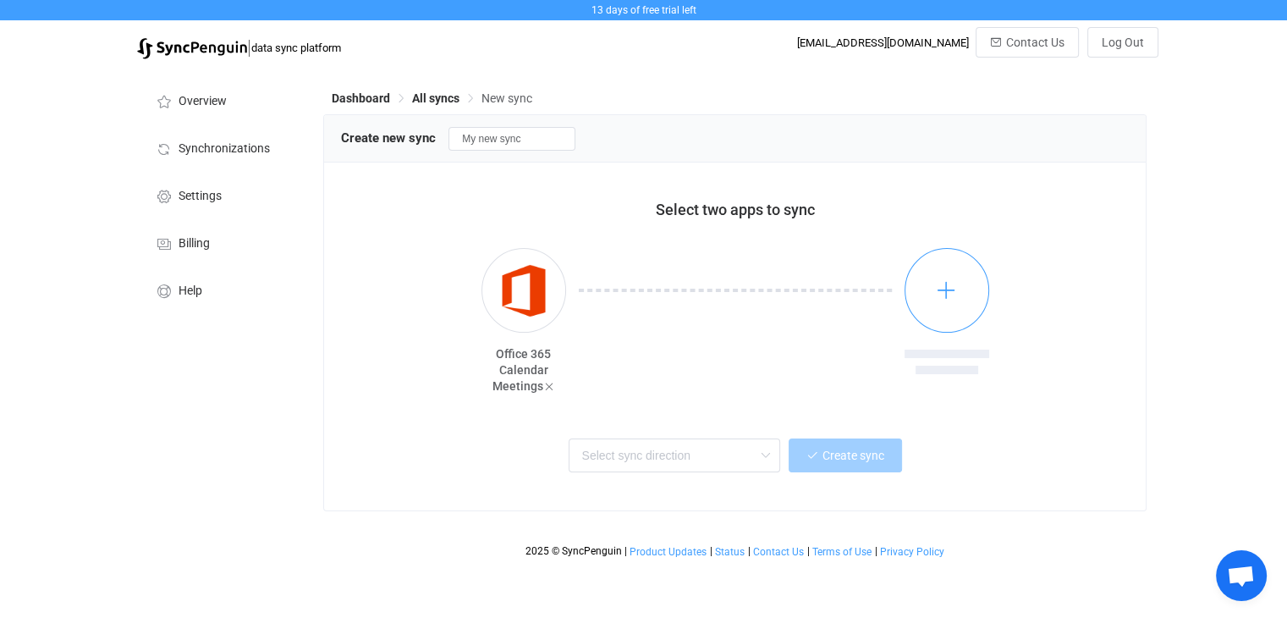
click at [968, 306] on button "button" at bounding box center [947, 290] width 85 height 85
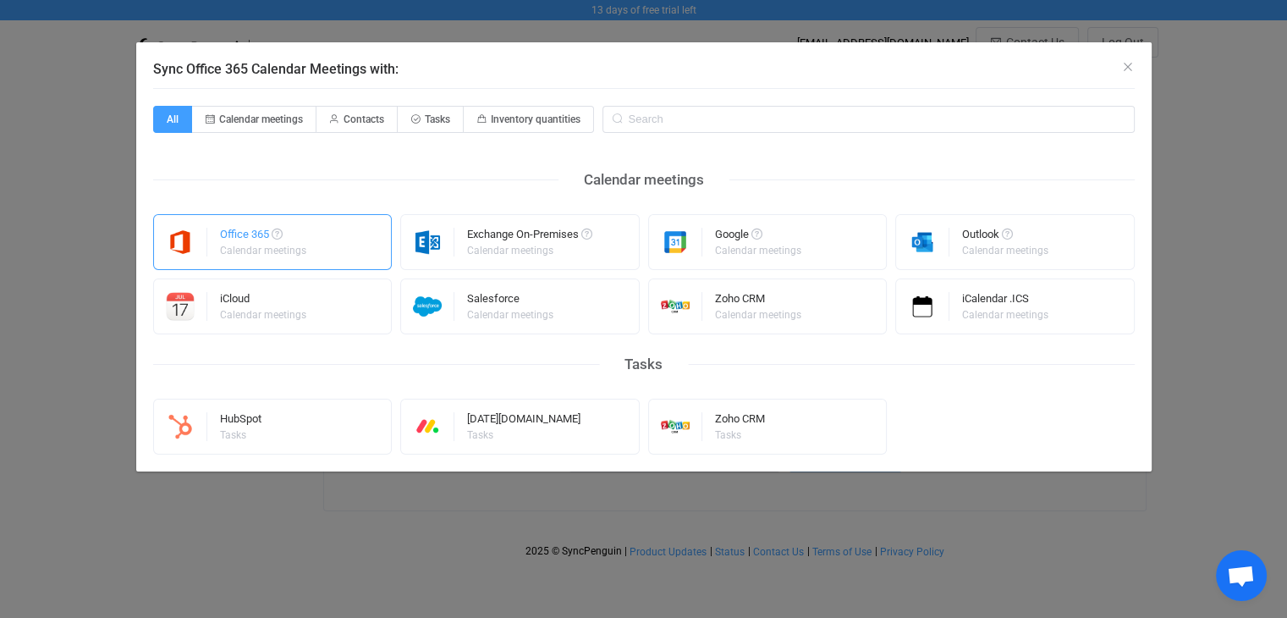
click at [322, 237] on div "Office 365 Calendar meetings" at bounding box center [273, 242] width 240 height 56
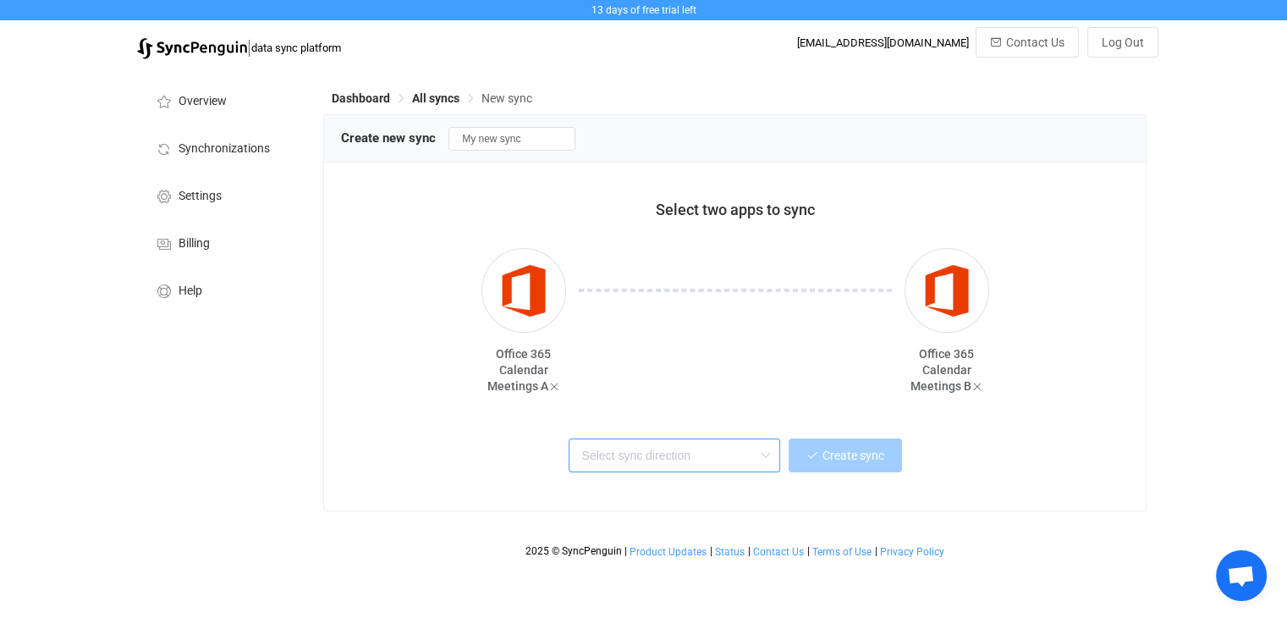
click at [752, 457] on input "text" at bounding box center [675, 455] width 212 height 34
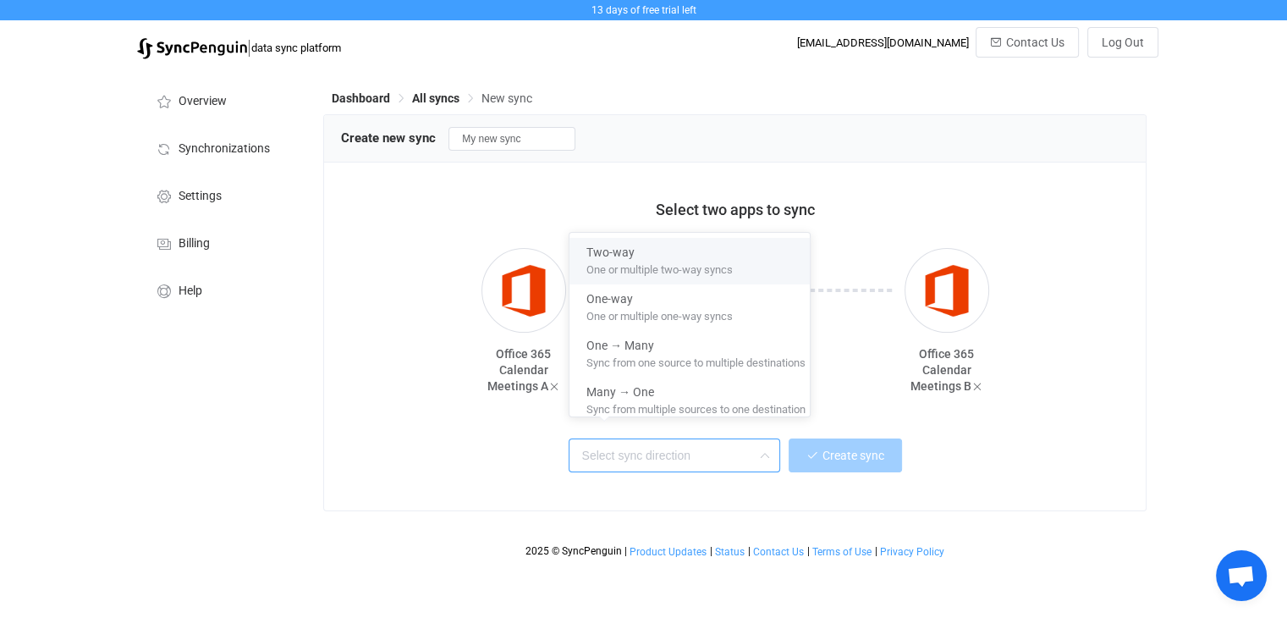
click at [641, 254] on div "Two-way" at bounding box center [696, 249] width 219 height 23
type input "Two-way"
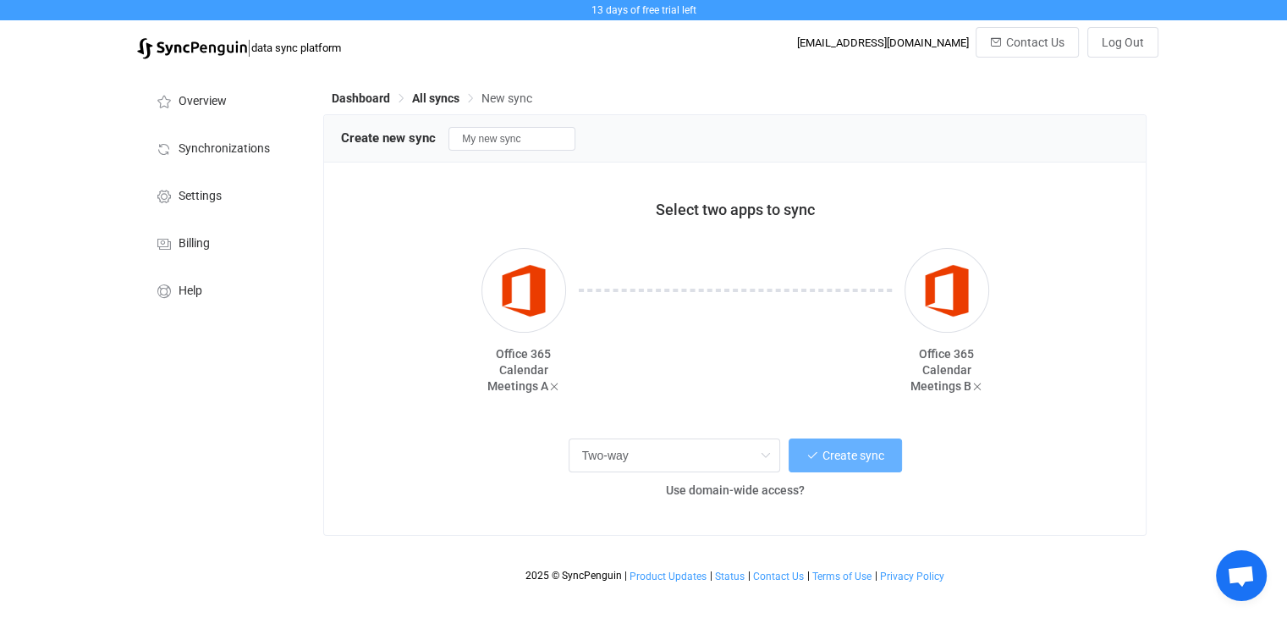
click at [835, 455] on span "Create sync" at bounding box center [854, 456] width 62 height 14
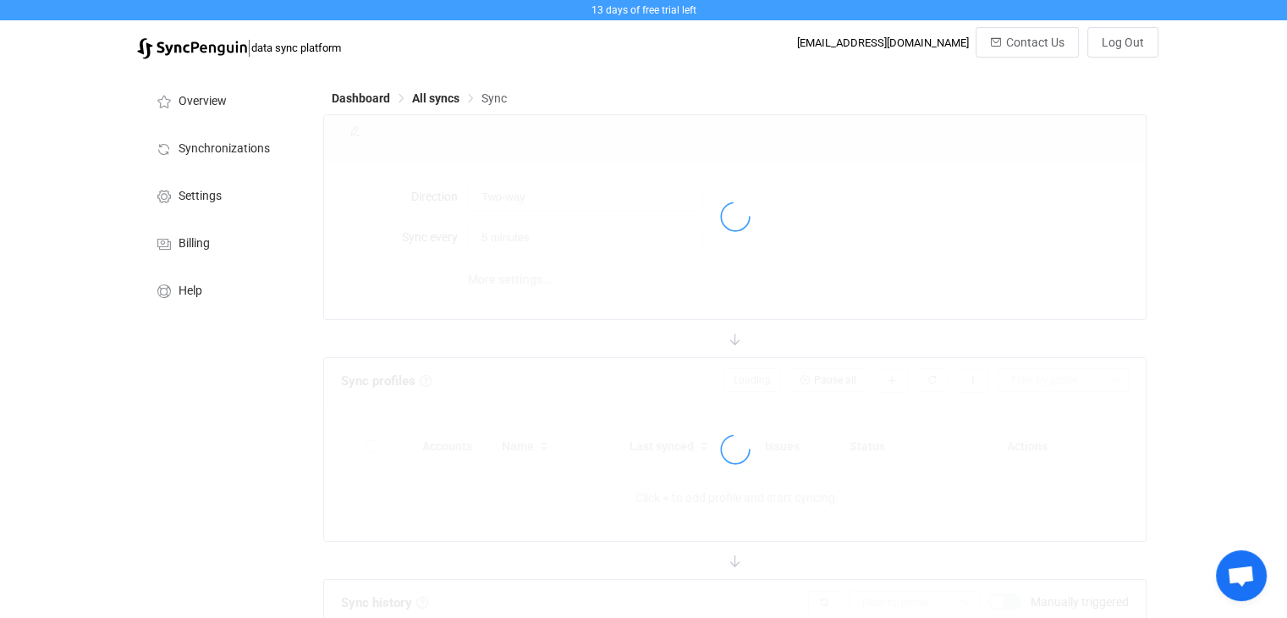
type input "10 minutes"
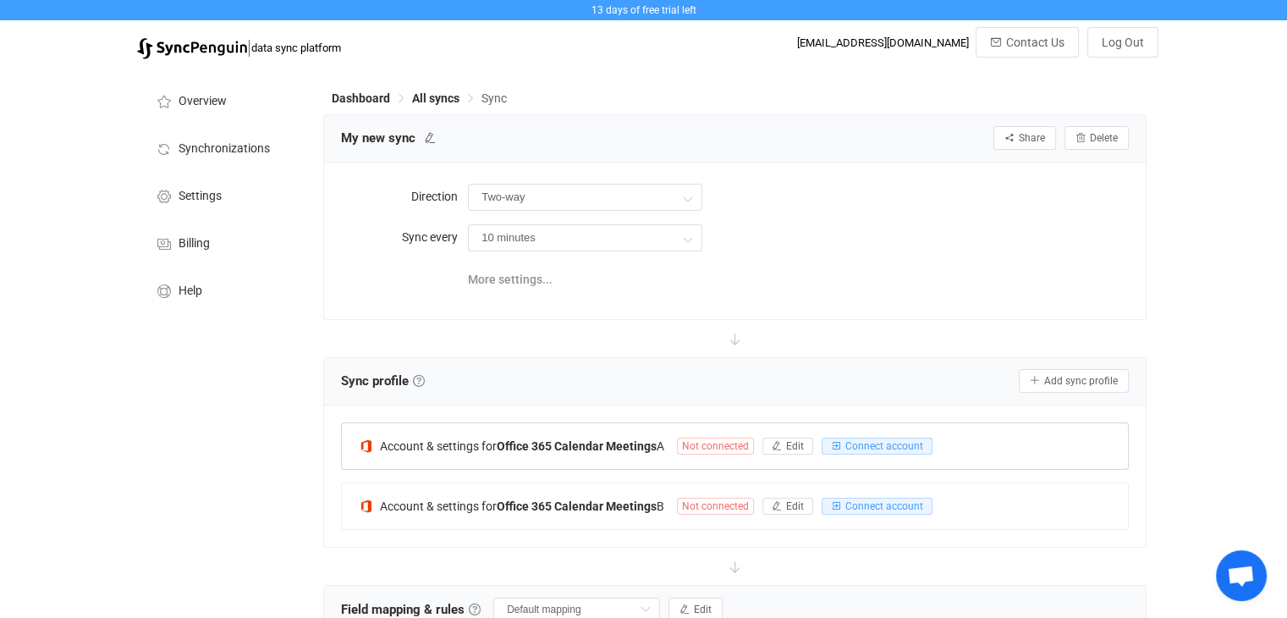
click at [802, 446] on div at bounding box center [735, 447] width 786 height 39
click at [802, 445] on div at bounding box center [735, 447] width 786 height 39
click at [786, 444] on div at bounding box center [735, 447] width 786 height 39
click at [779, 444] on icon "button" at bounding box center [777, 446] width 10 height 10
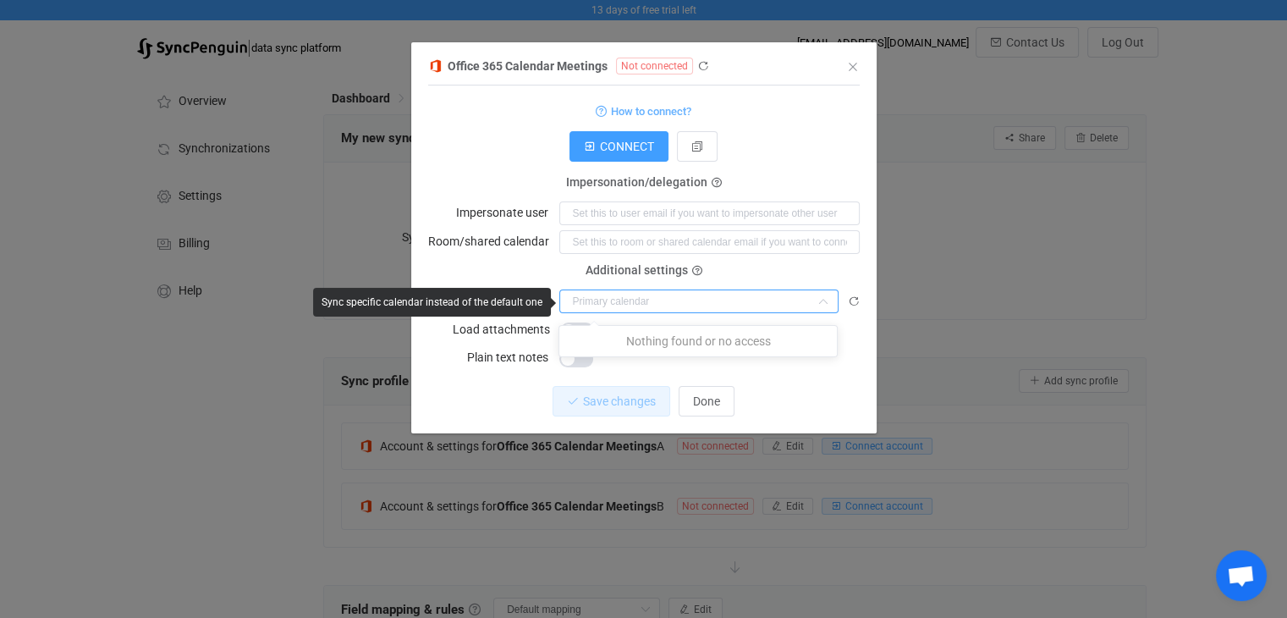
click at [708, 305] on input "dialog" at bounding box center [698, 301] width 279 height 24
click at [710, 299] on input "dialog" at bounding box center [698, 301] width 279 height 24
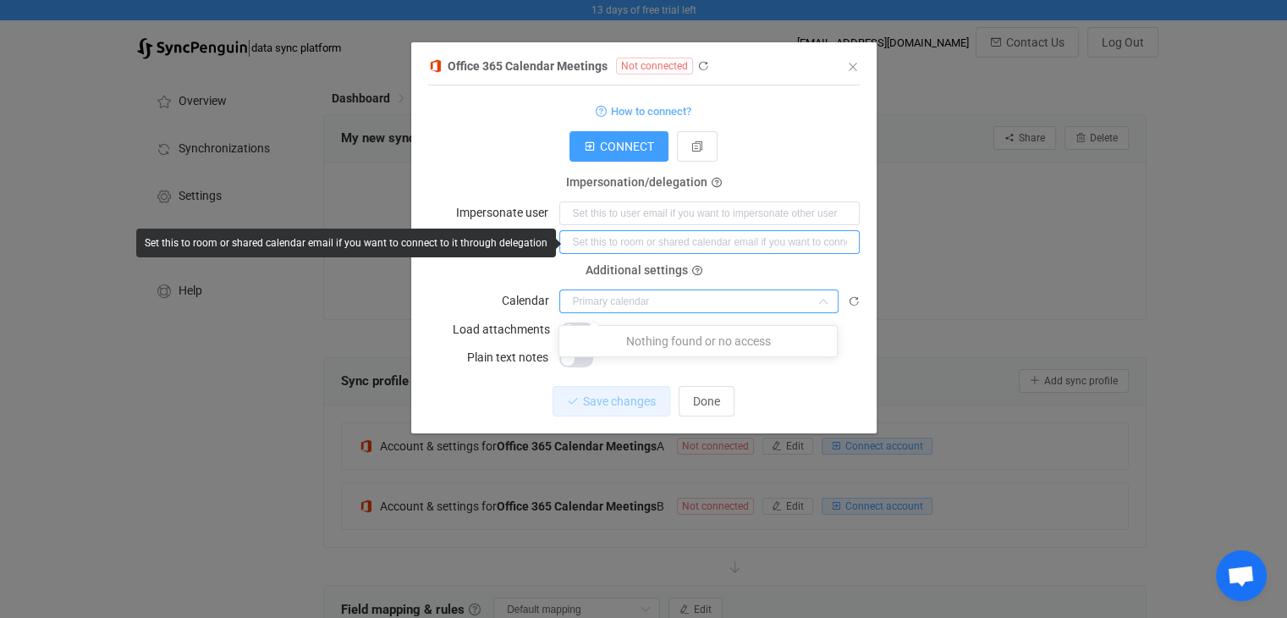
click at [806, 242] on input "dialog" at bounding box center [709, 242] width 300 height 24
click at [846, 240] on input "dialog" at bounding box center [709, 242] width 300 height 24
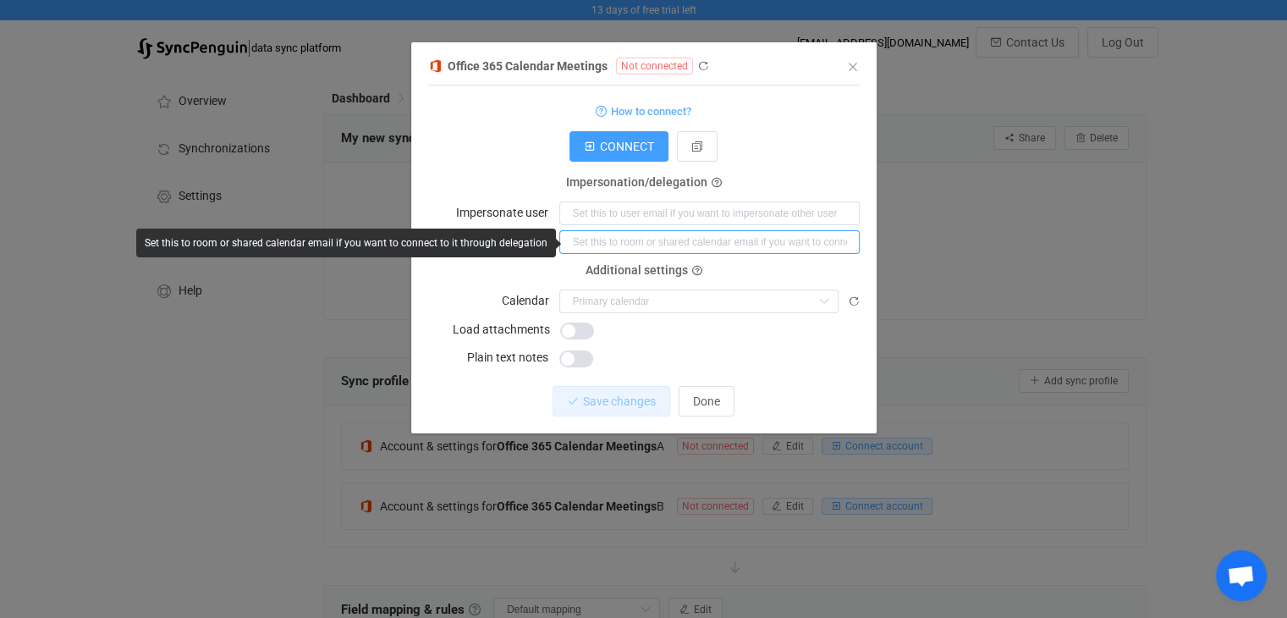
click at [846, 240] on input "dialog" at bounding box center [709, 242] width 300 height 24
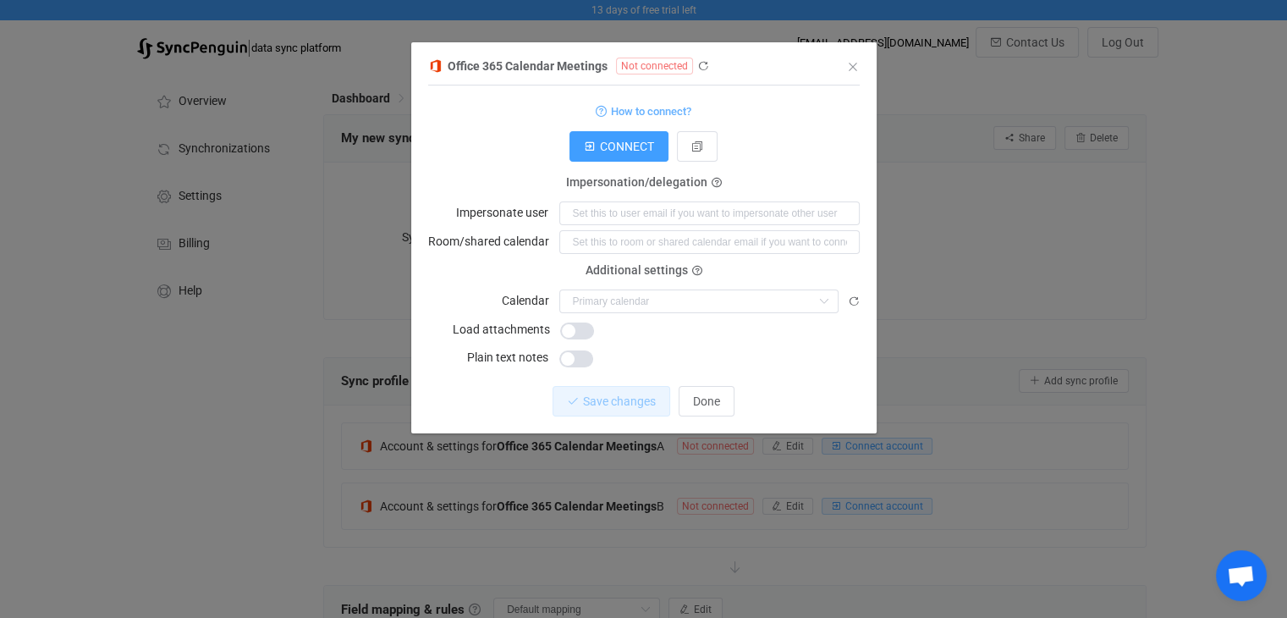
click at [779, 274] on div "Additional settings Calendar" at bounding box center [644, 292] width 432 height 42
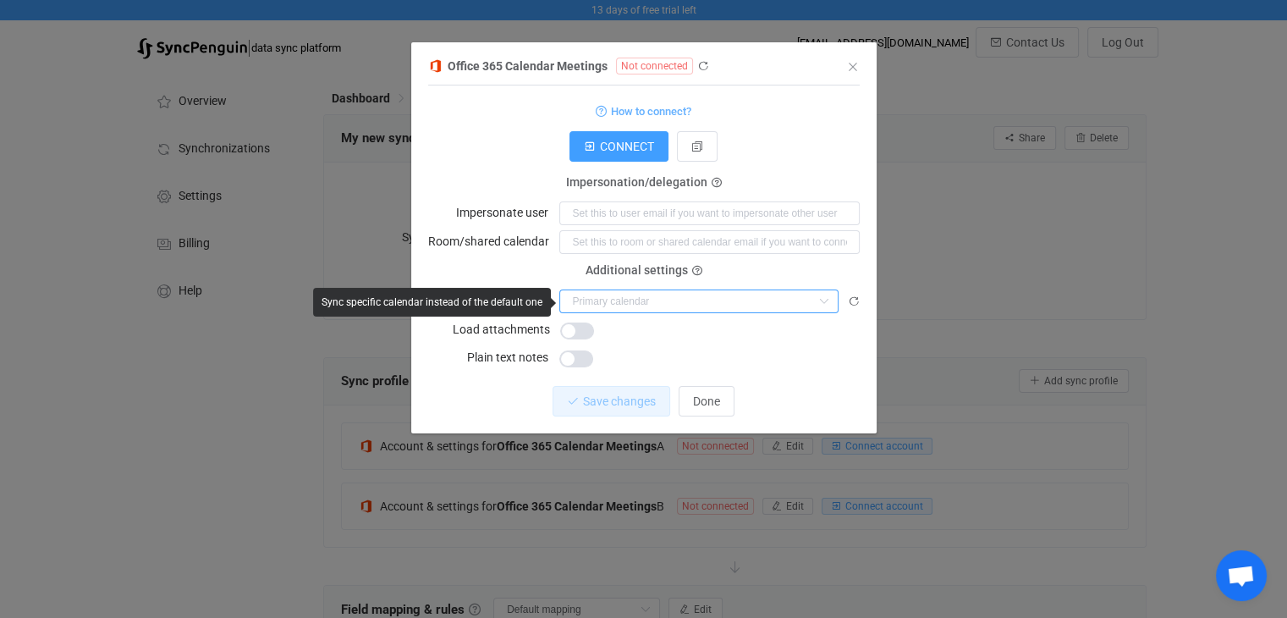
click at [785, 302] on input "dialog" at bounding box center [698, 301] width 279 height 24
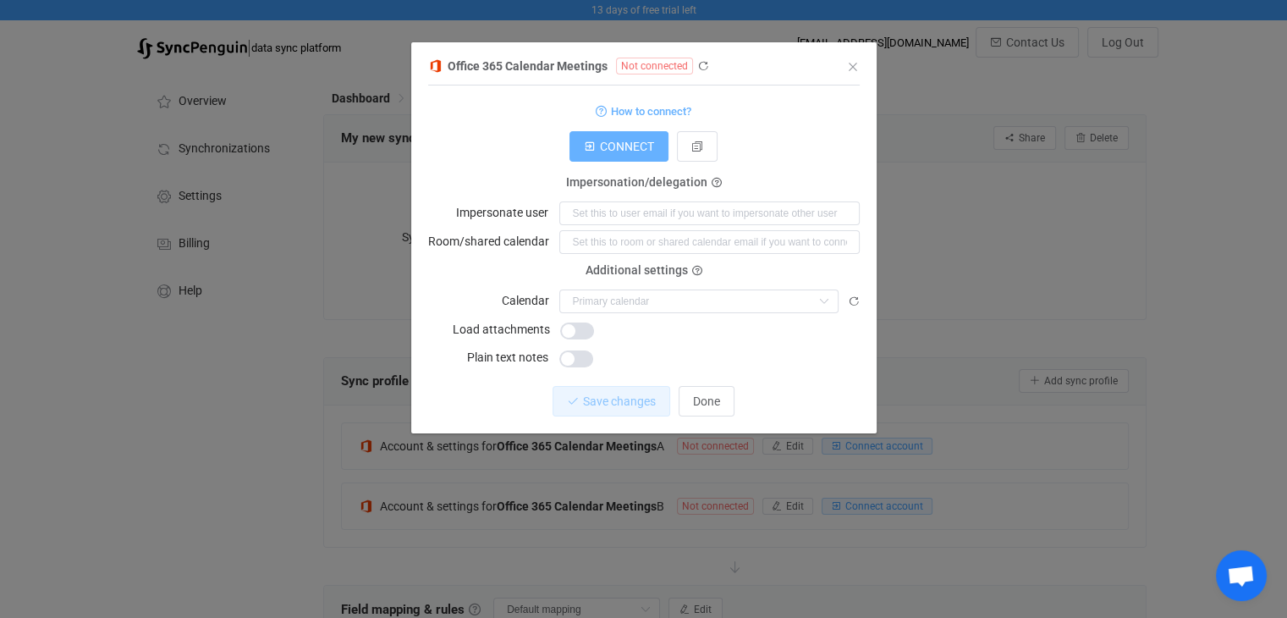
click at [618, 141] on span "CONNECT" at bounding box center [627, 147] width 54 height 14
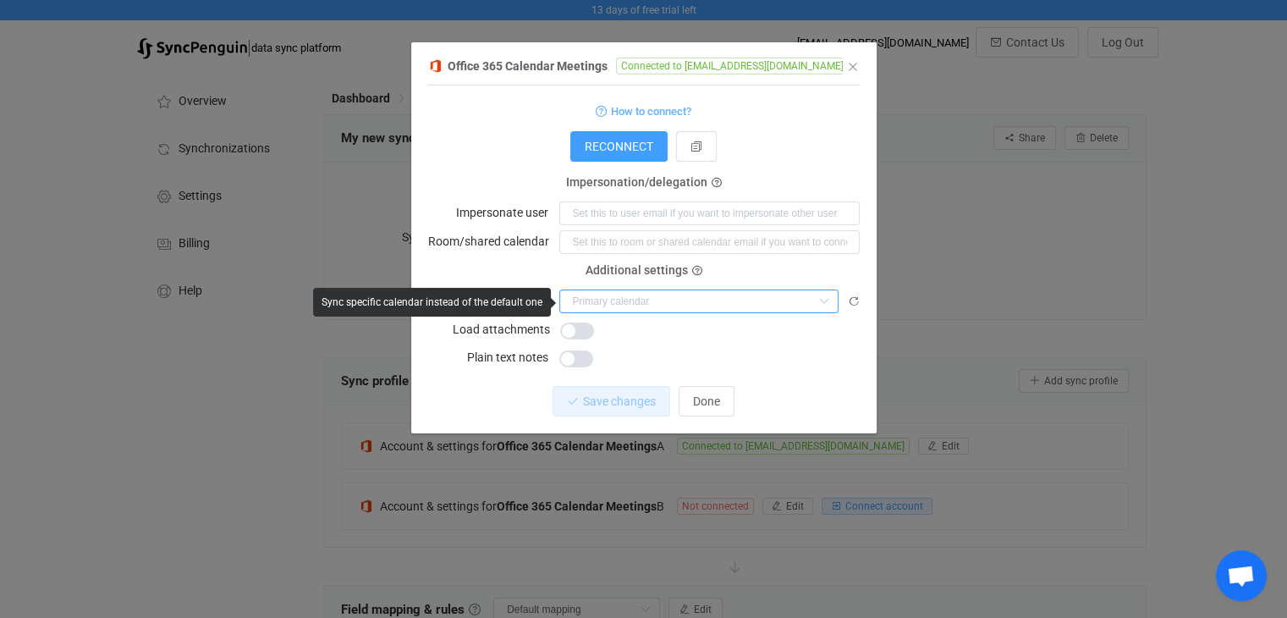
click at [675, 306] on input "dialog" at bounding box center [698, 301] width 279 height 24
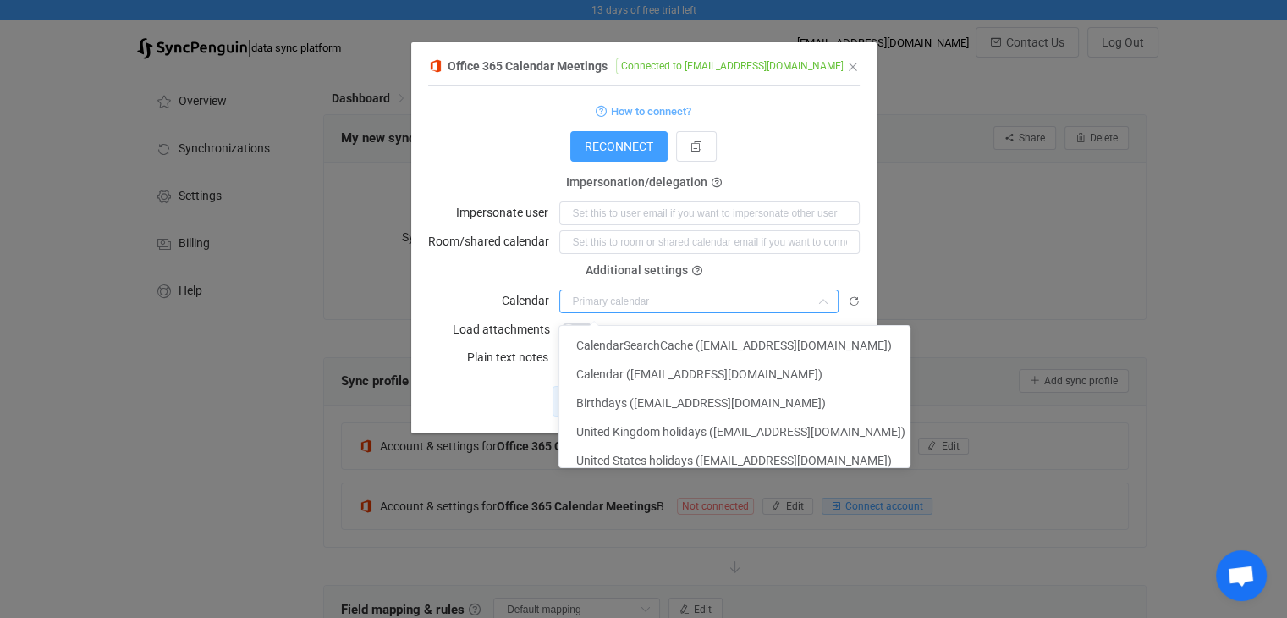
click at [491, 252] on label "Room/shared calendar" at bounding box center [493, 241] width 131 height 24
click at [678, 298] on input "dialog" at bounding box center [698, 301] width 279 height 24
click at [497, 152] on div "RECONNECT" at bounding box center [644, 146] width 432 height 30
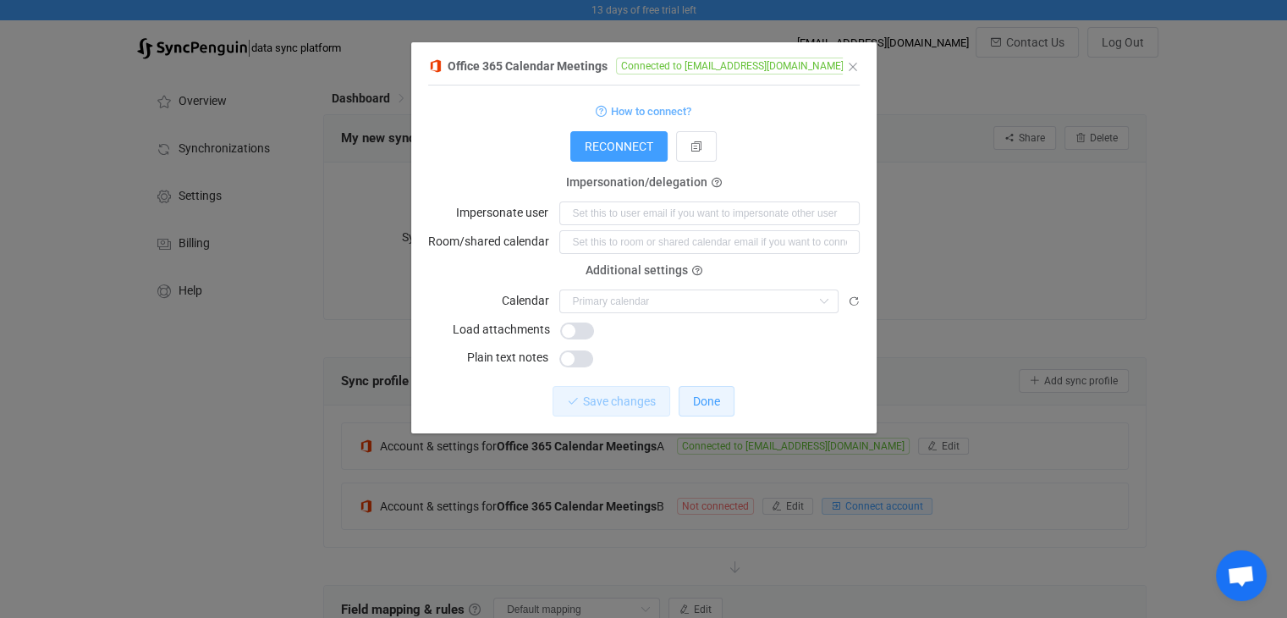
click at [715, 398] on span "Done" at bounding box center [706, 401] width 27 height 14
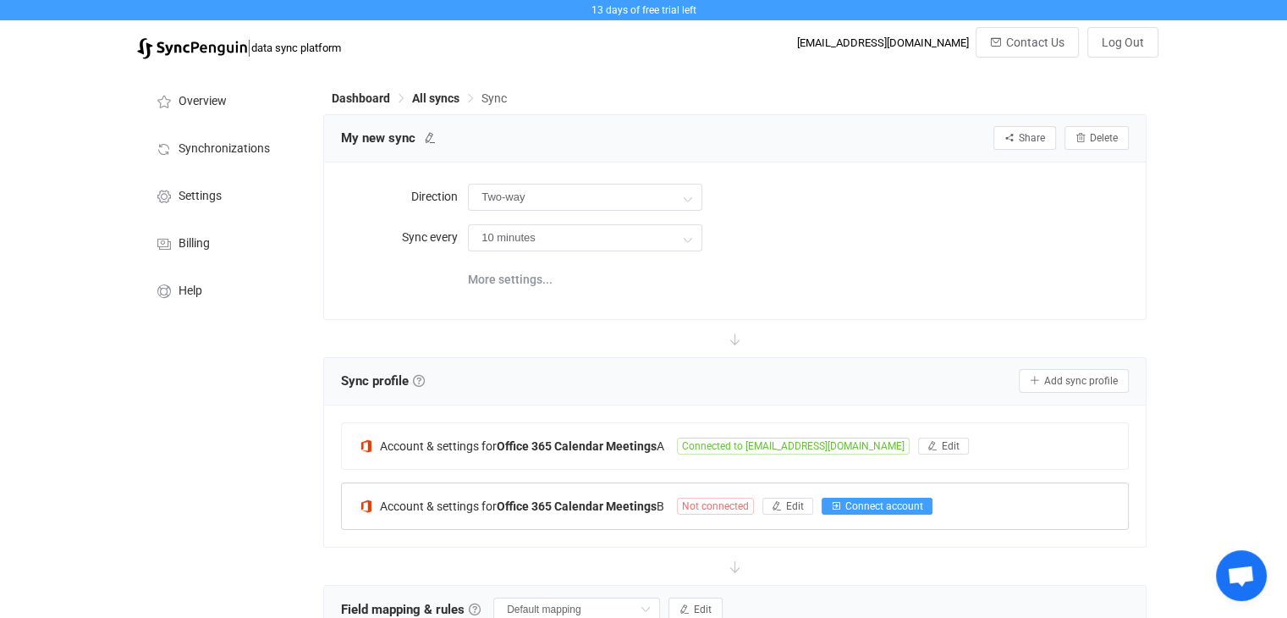
click at [880, 504] on span "Connect account" at bounding box center [885, 506] width 78 height 12
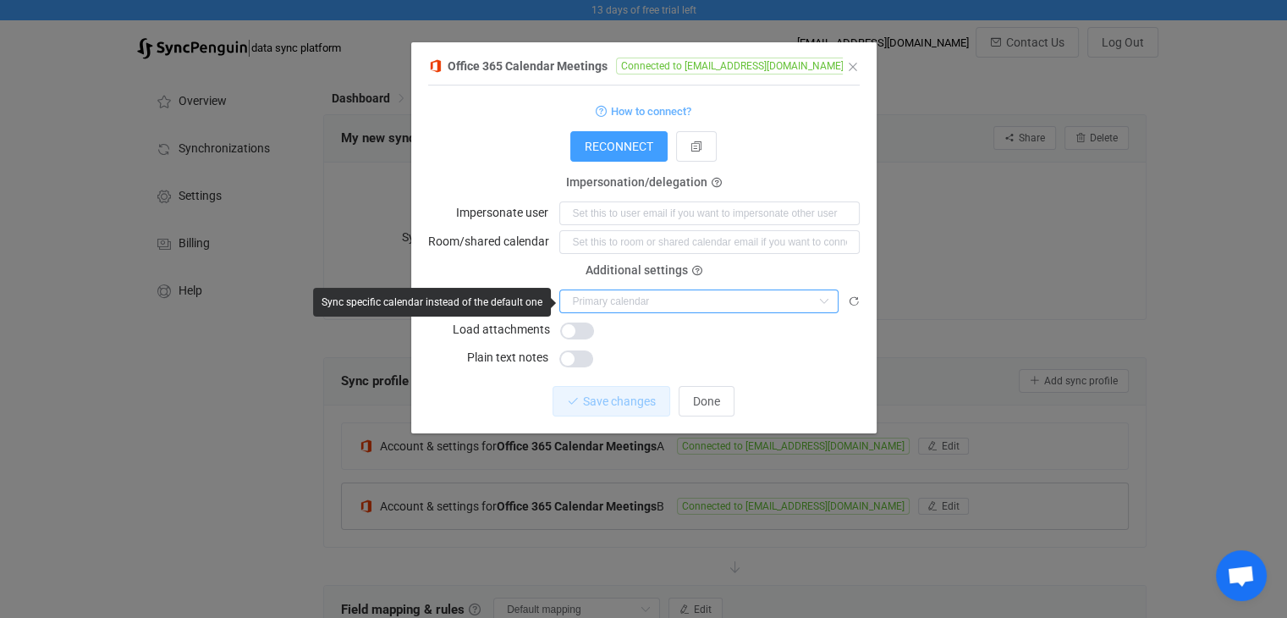
click at [627, 309] on input "dialog" at bounding box center [698, 301] width 279 height 24
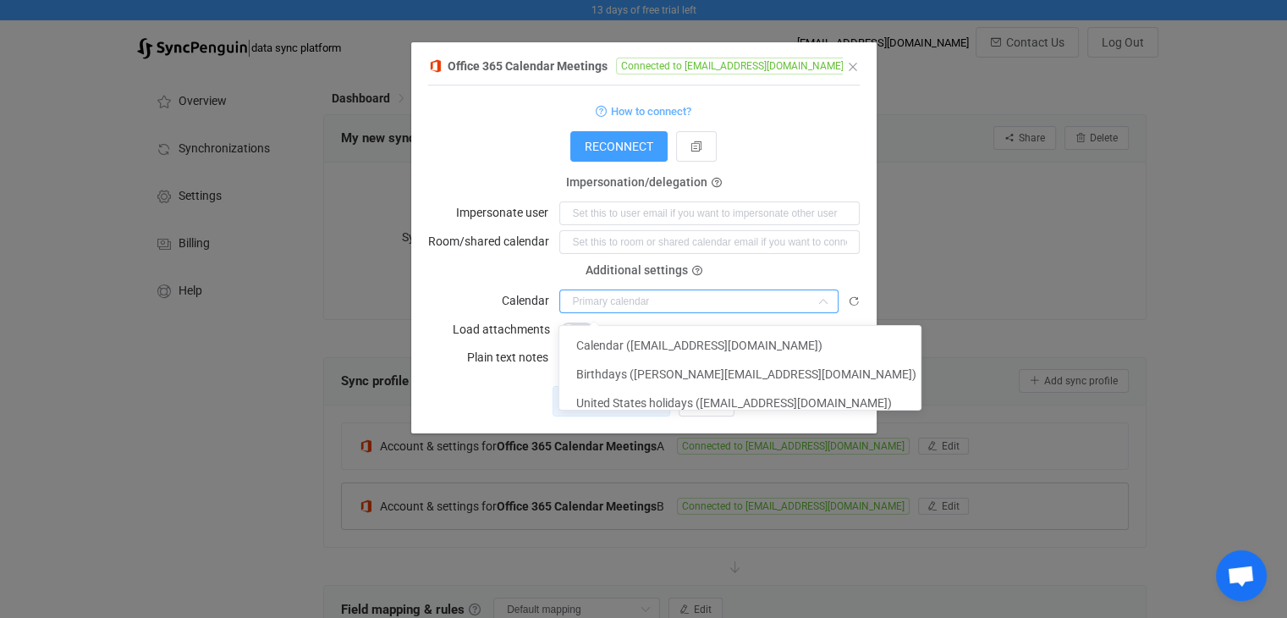
click at [519, 265] on form "How to connect? Connection type Connection type As an application Using an impe…" at bounding box center [644, 234] width 432 height 269
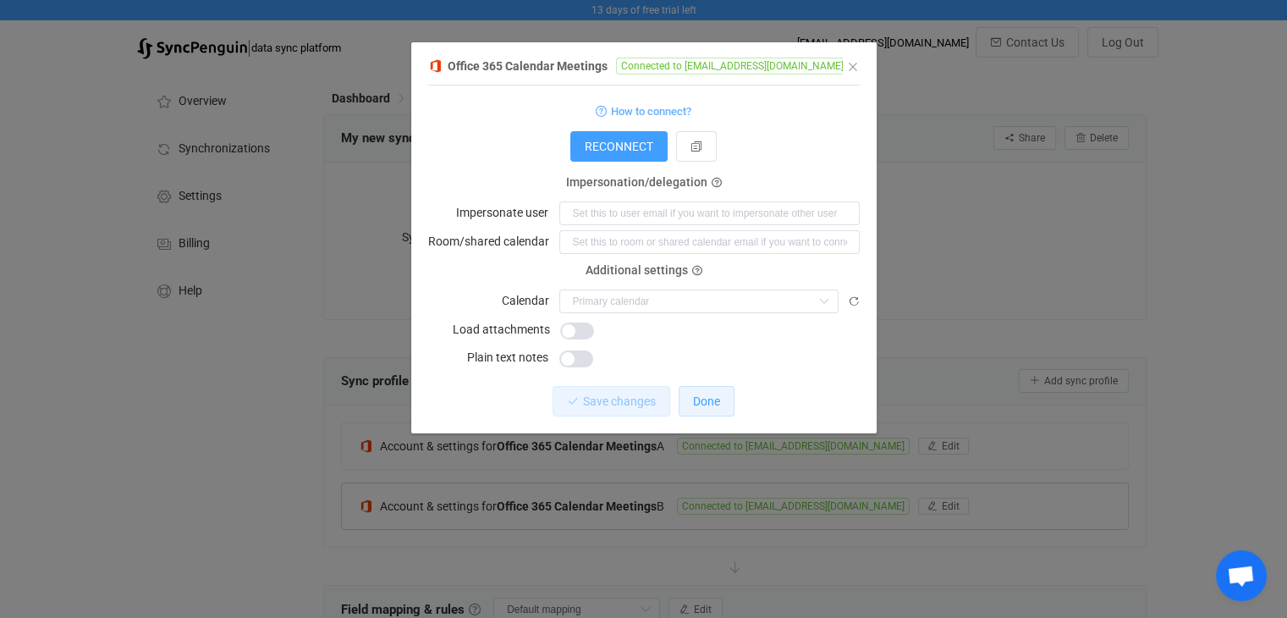
click at [710, 404] on span "Done" at bounding box center [706, 401] width 27 height 14
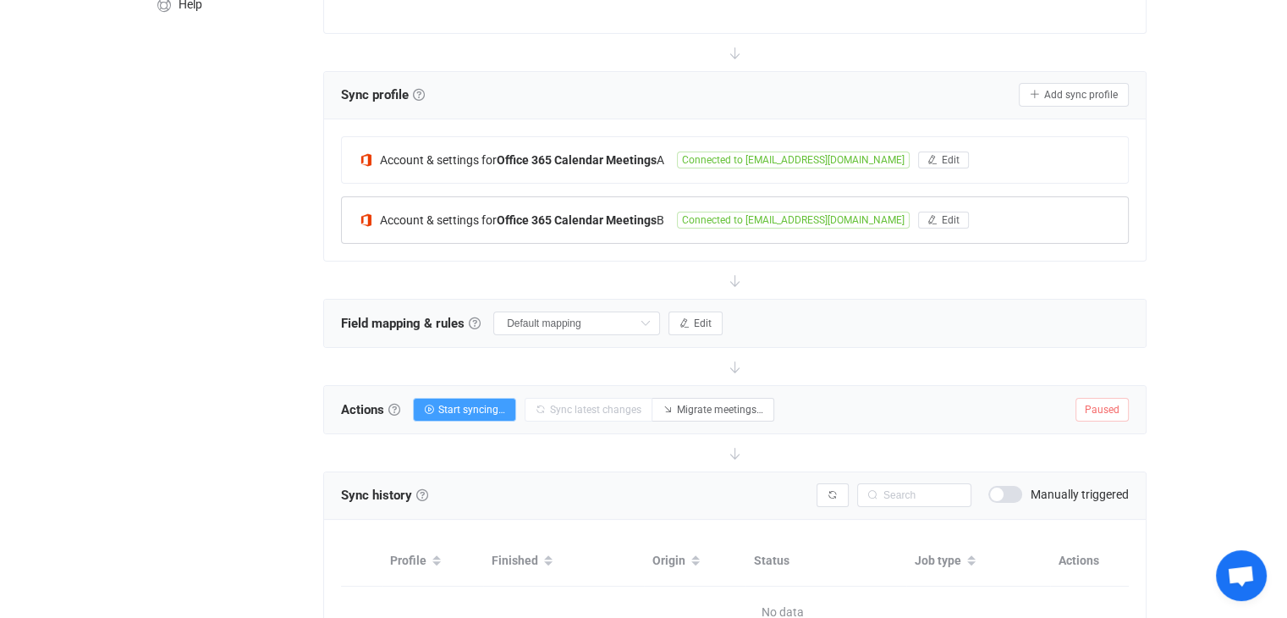
scroll to position [305, 0]
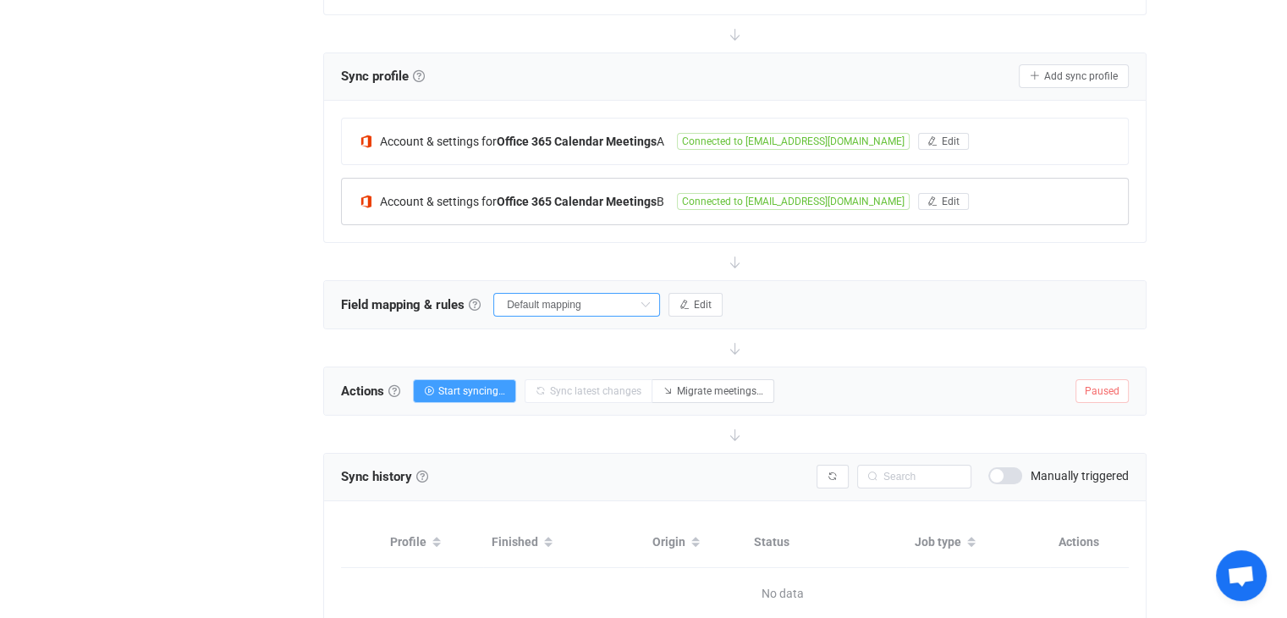
click at [564, 299] on input "Default mapping" at bounding box center [576, 305] width 167 height 24
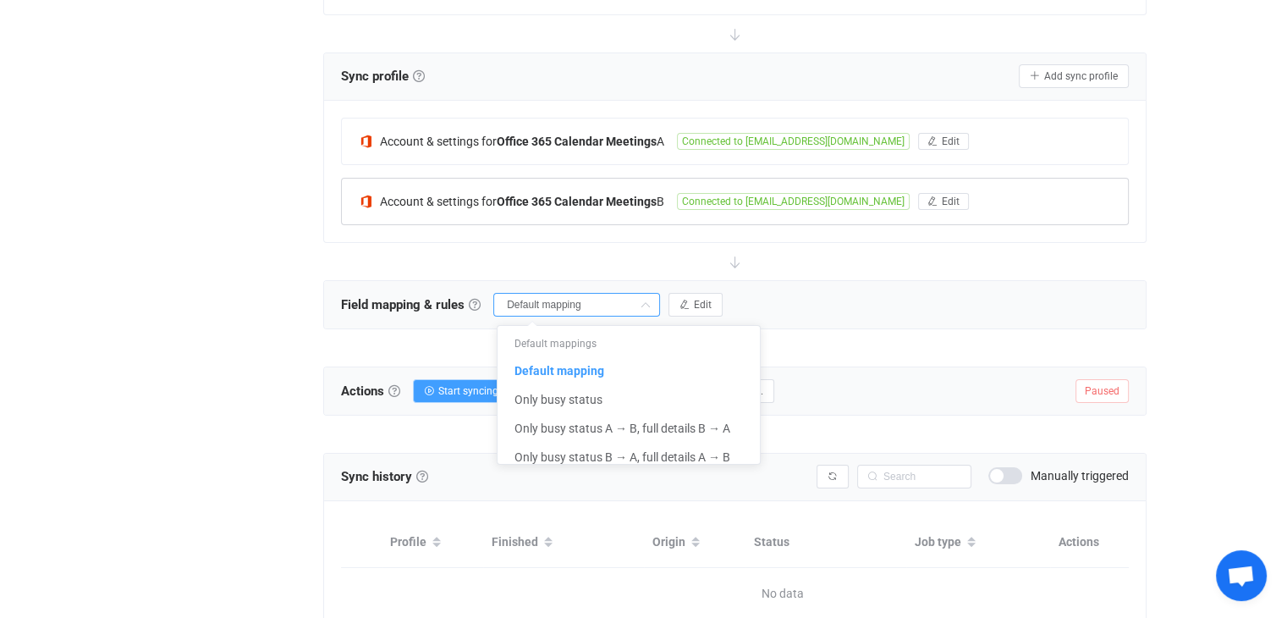
click at [261, 298] on div "Overview Synchronizations Settings Billing Help" at bounding box center [222, 233] width 186 height 940
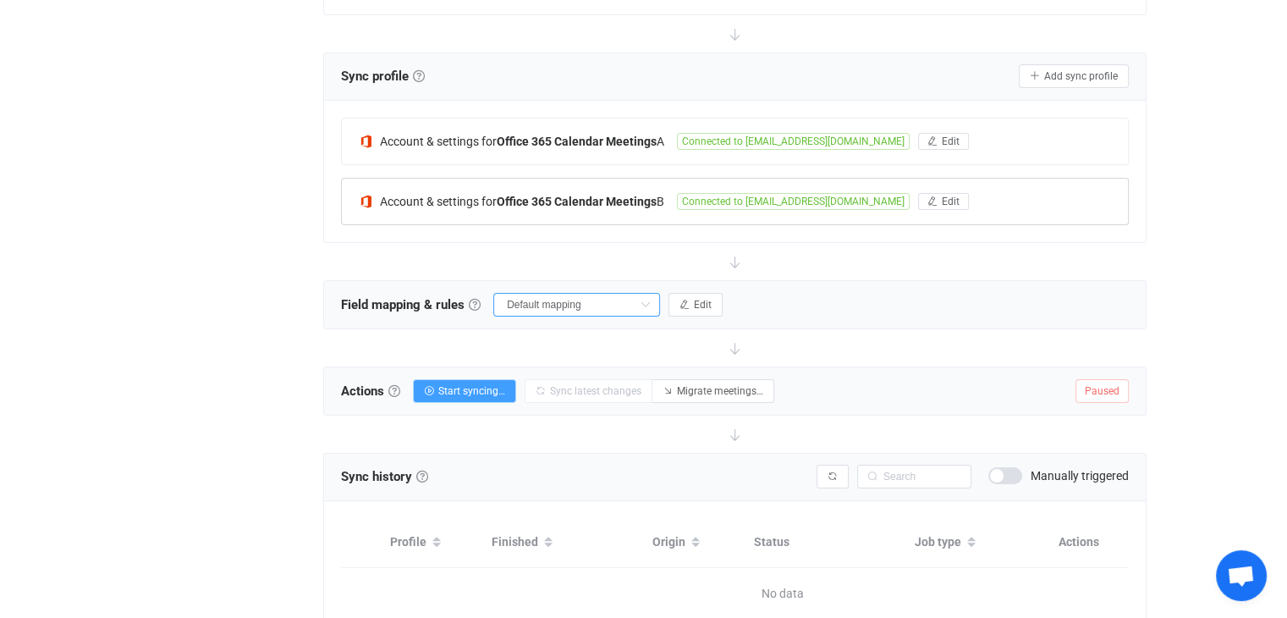
click at [594, 299] on input "Default mapping" at bounding box center [576, 305] width 167 height 24
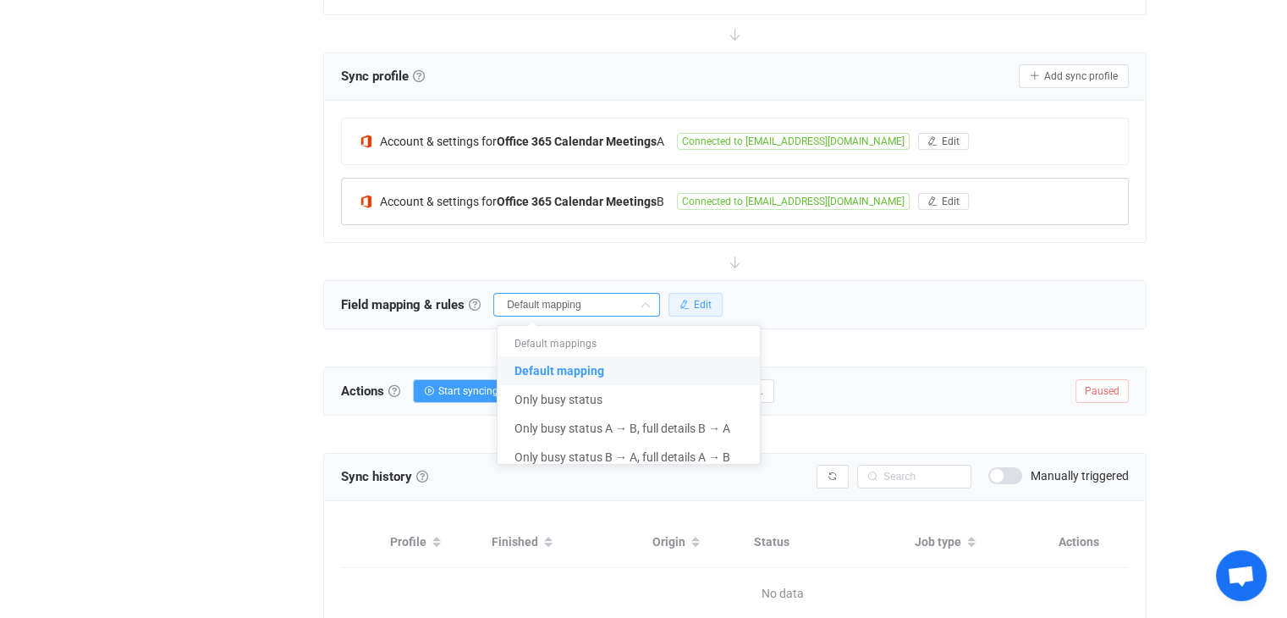
click at [701, 307] on span "Edit" at bounding box center [703, 305] width 18 height 12
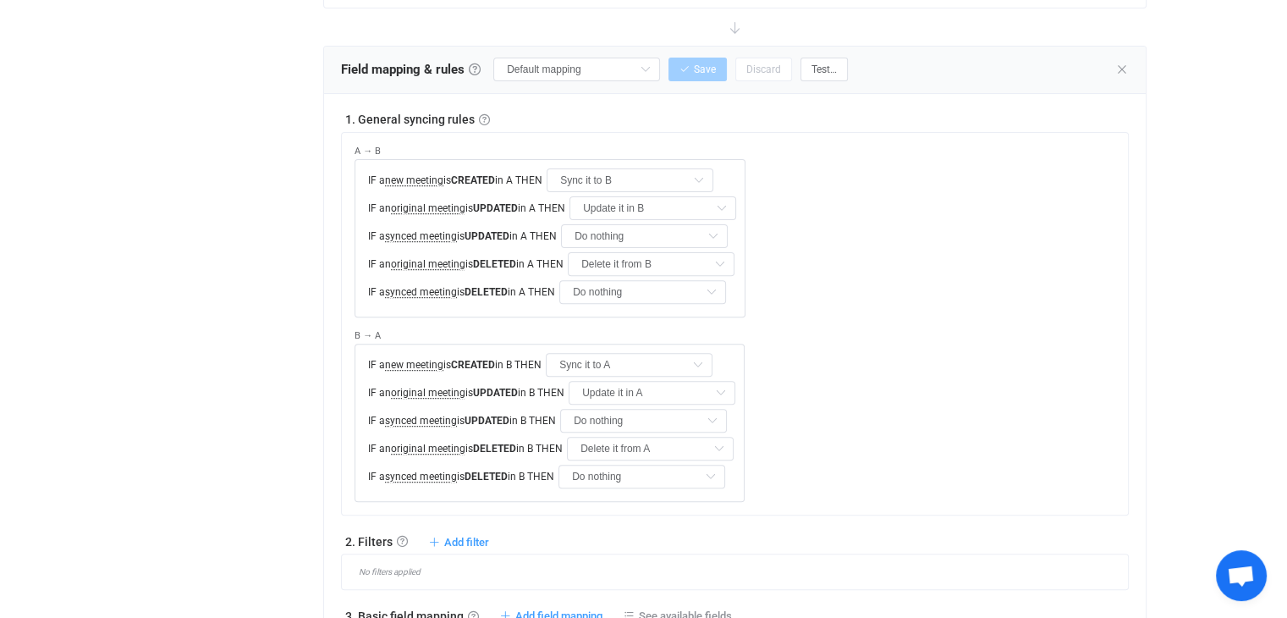
scroll to position [542, 0]
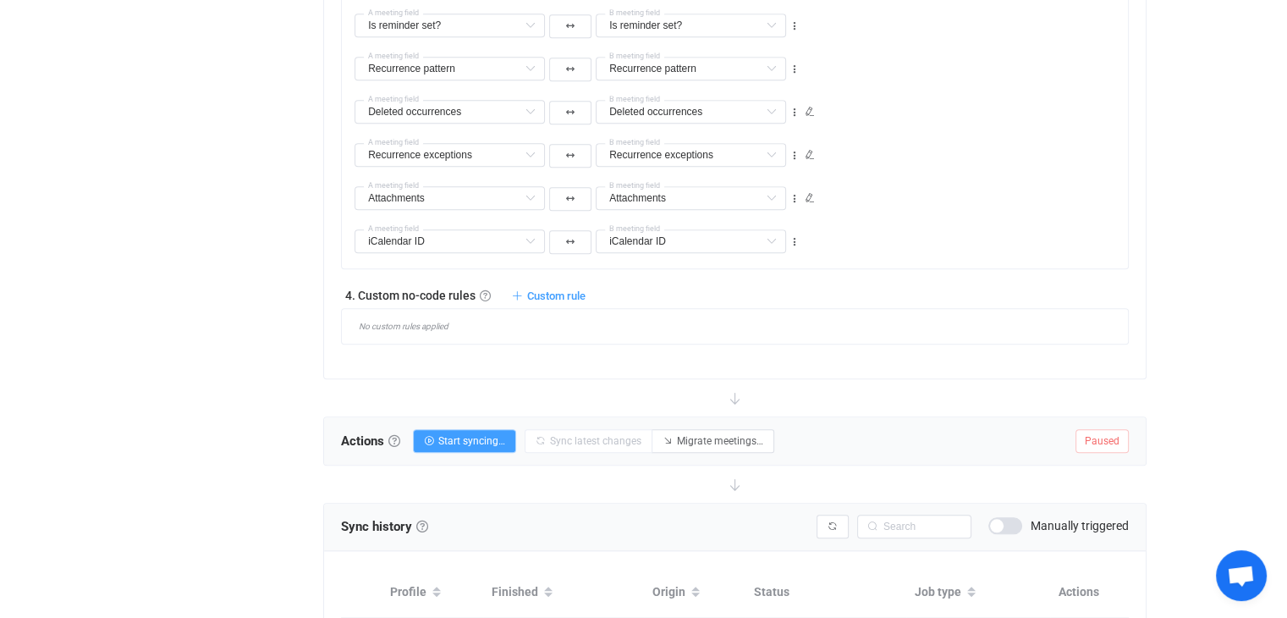
scroll to position [1625, 0]
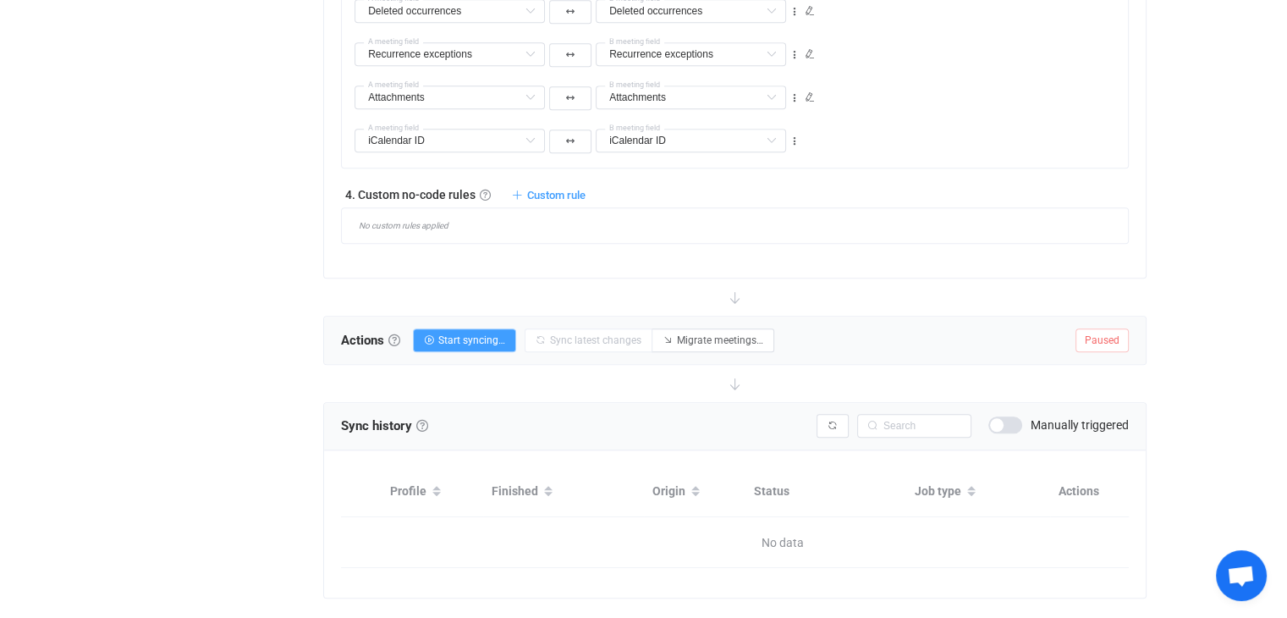
scroll to position [1751, 0]
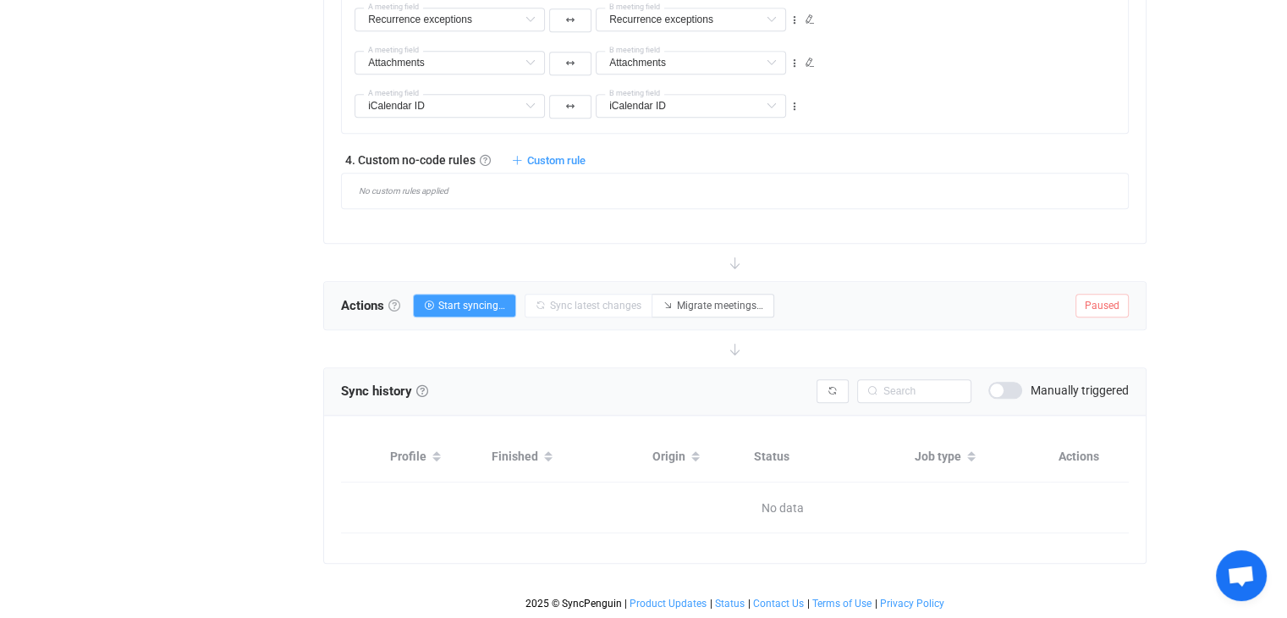
click at [395, 300] on link at bounding box center [394, 306] width 12 height 12
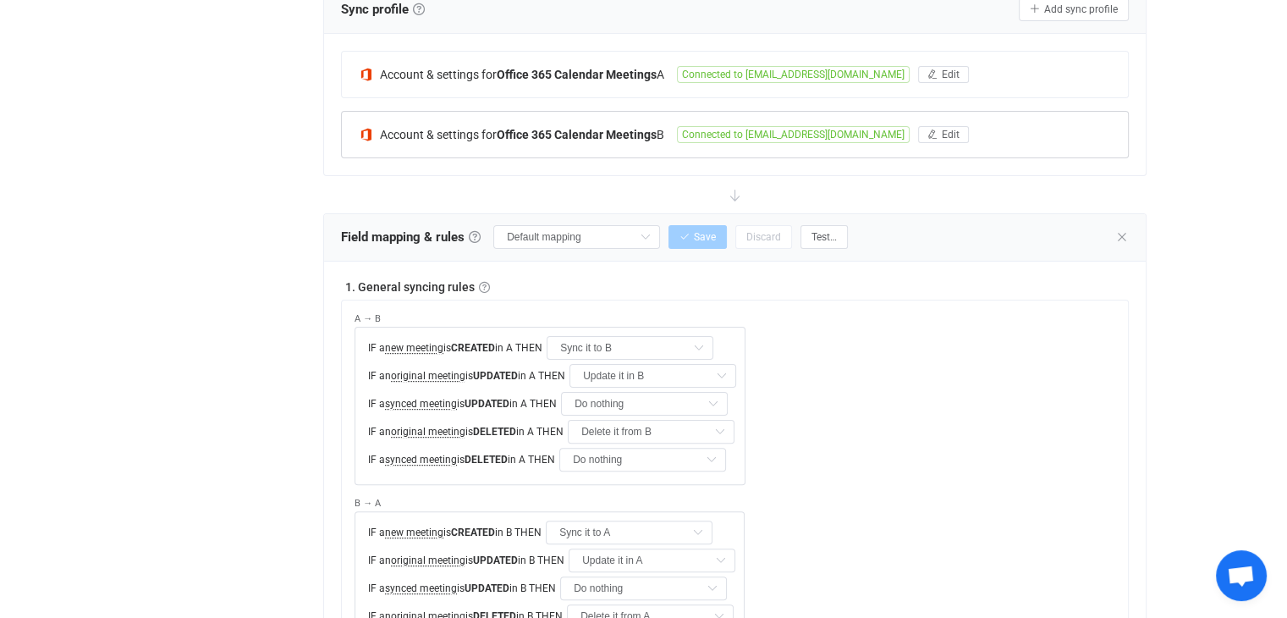
scroll to position [179, 0]
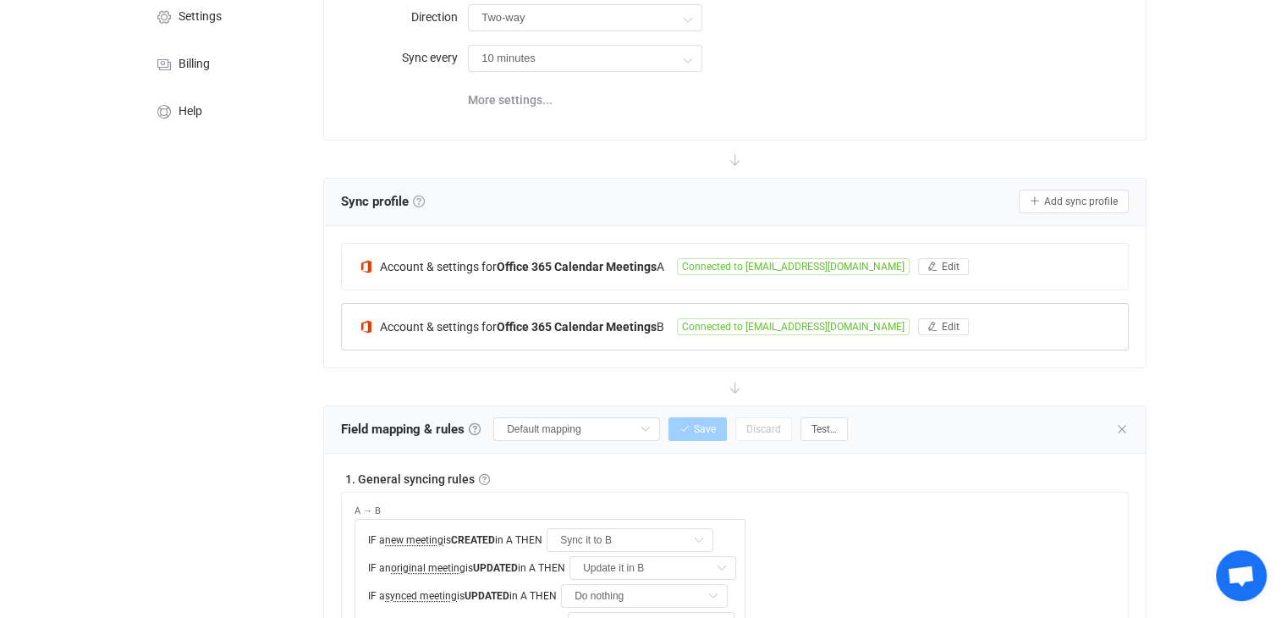
click at [423, 202] on link at bounding box center [419, 202] width 12 height 12
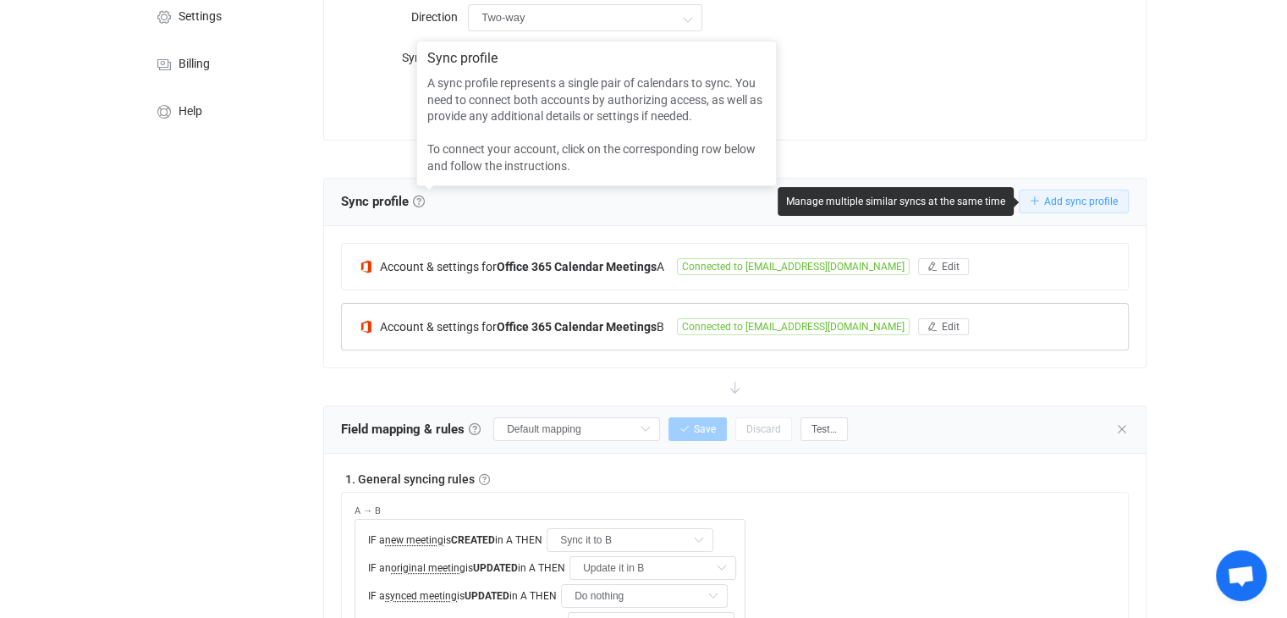
click at [1072, 207] on span "Add sync profile" at bounding box center [1081, 202] width 74 height 12
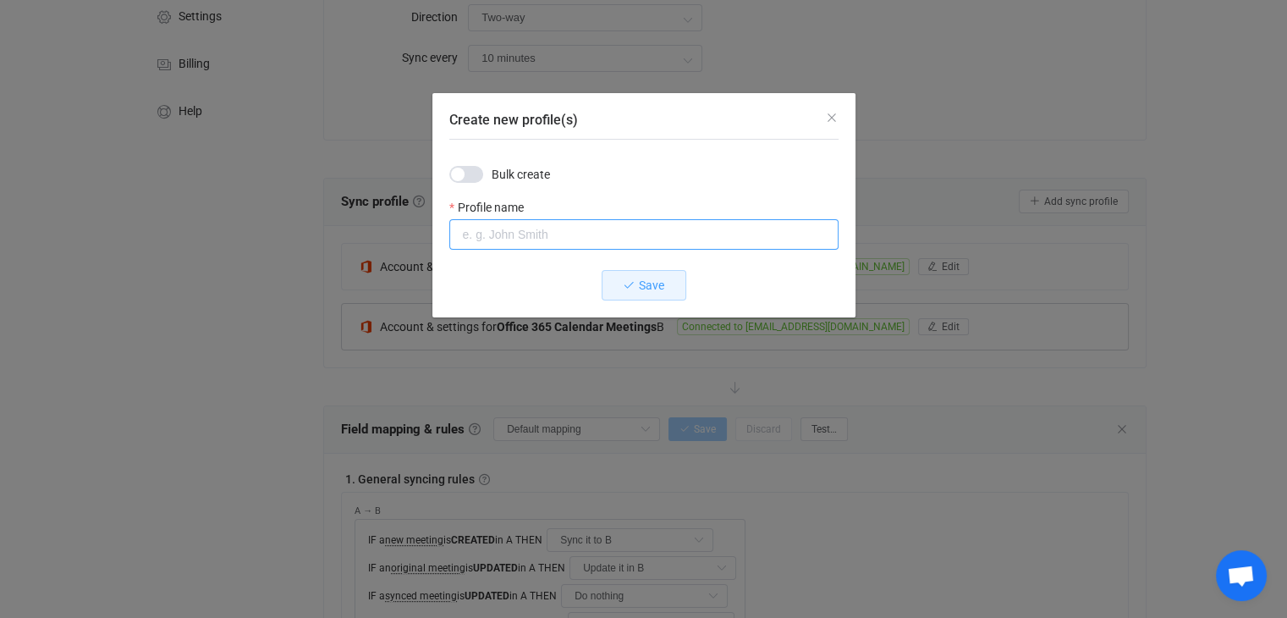
click at [504, 234] on input "Create new profile(s)" at bounding box center [643, 234] width 389 height 30
click at [267, 247] on div "Create new profile(s) Bulk create Profile name Save" at bounding box center [643, 309] width 1287 height 618
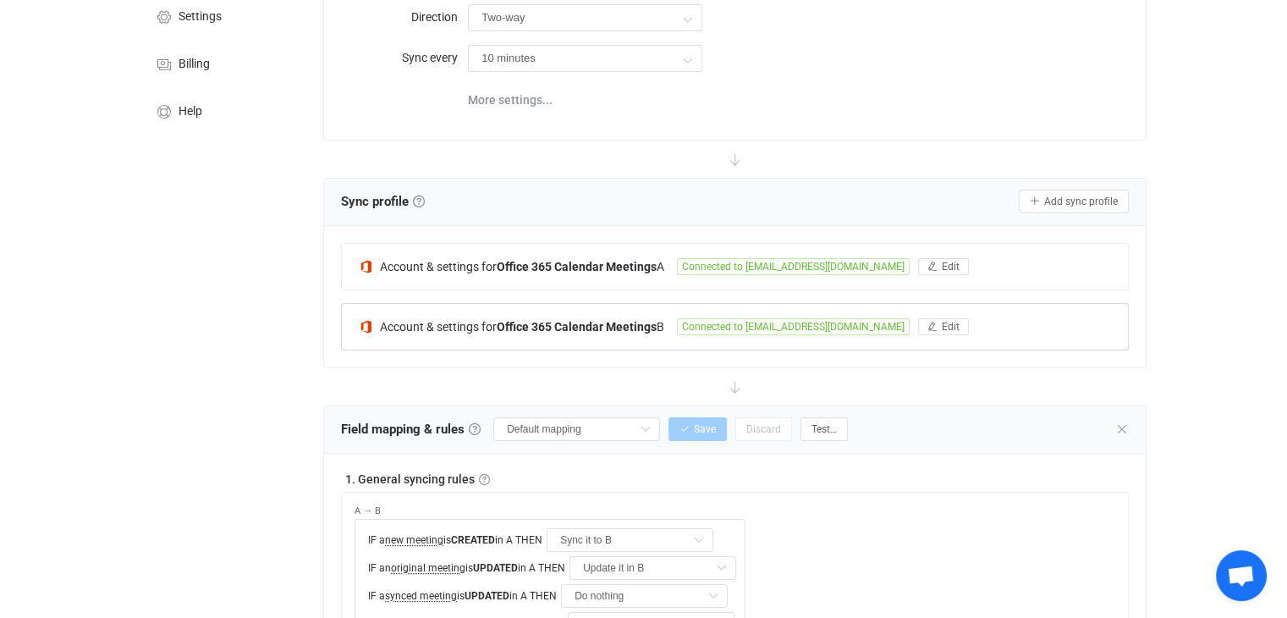
scroll to position [0, 0]
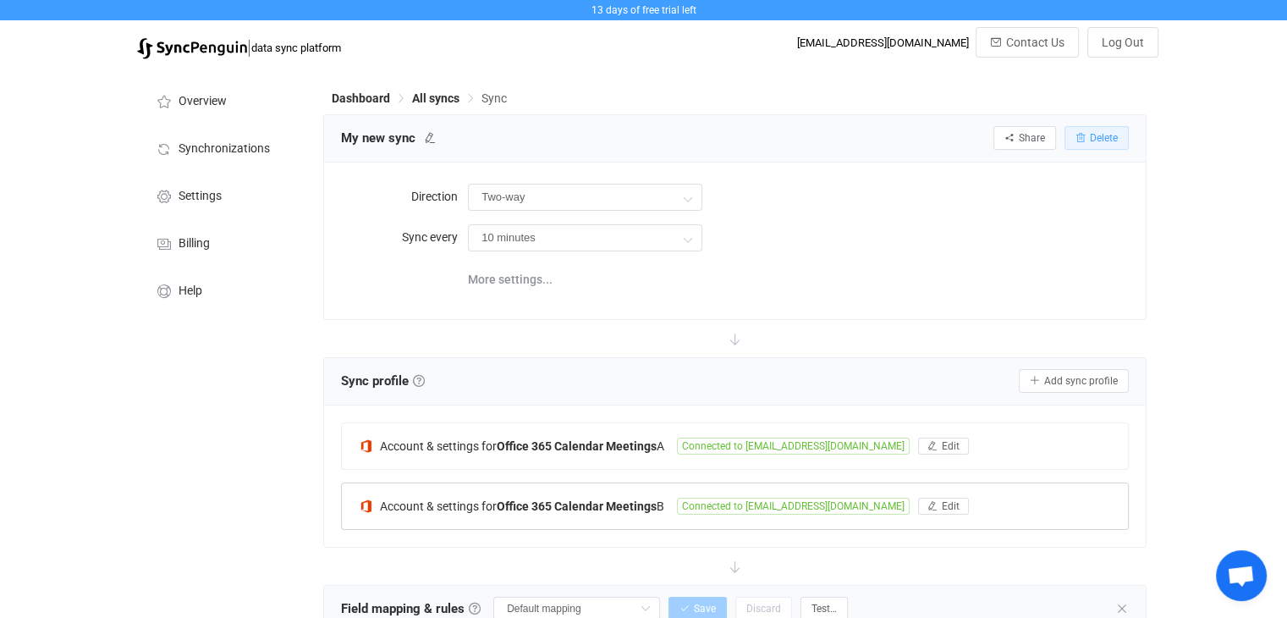
click at [1104, 140] on span "Delete" at bounding box center [1104, 138] width 28 height 12
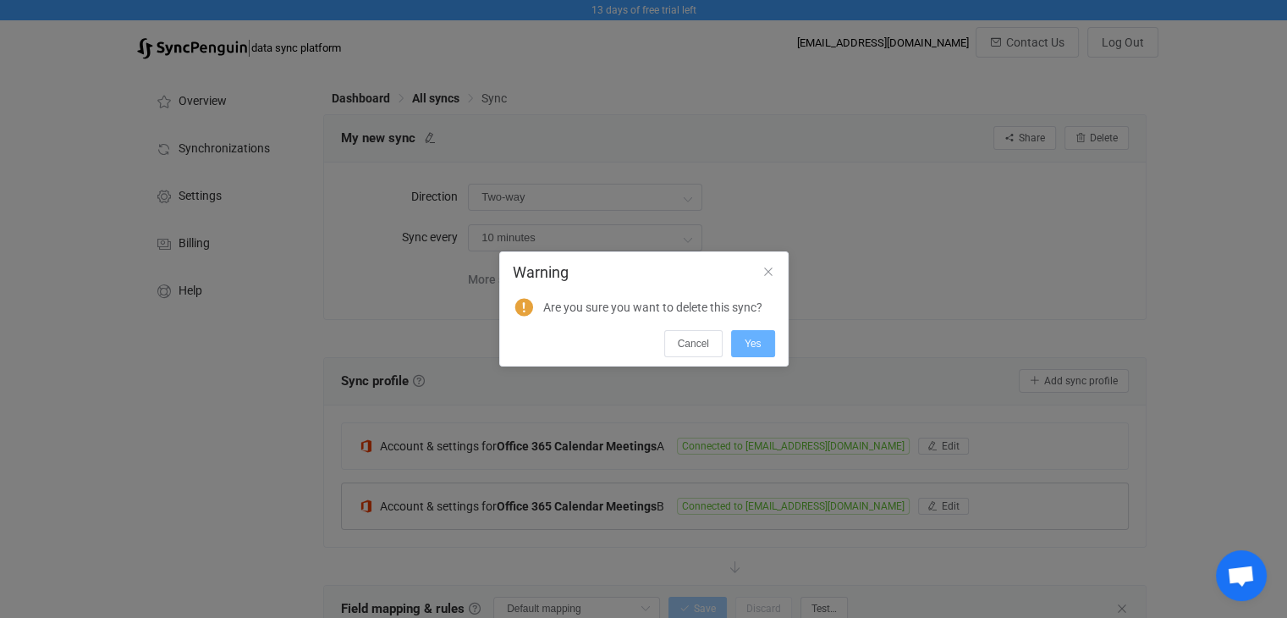
click at [763, 339] on button "Yes" at bounding box center [753, 343] width 44 height 27
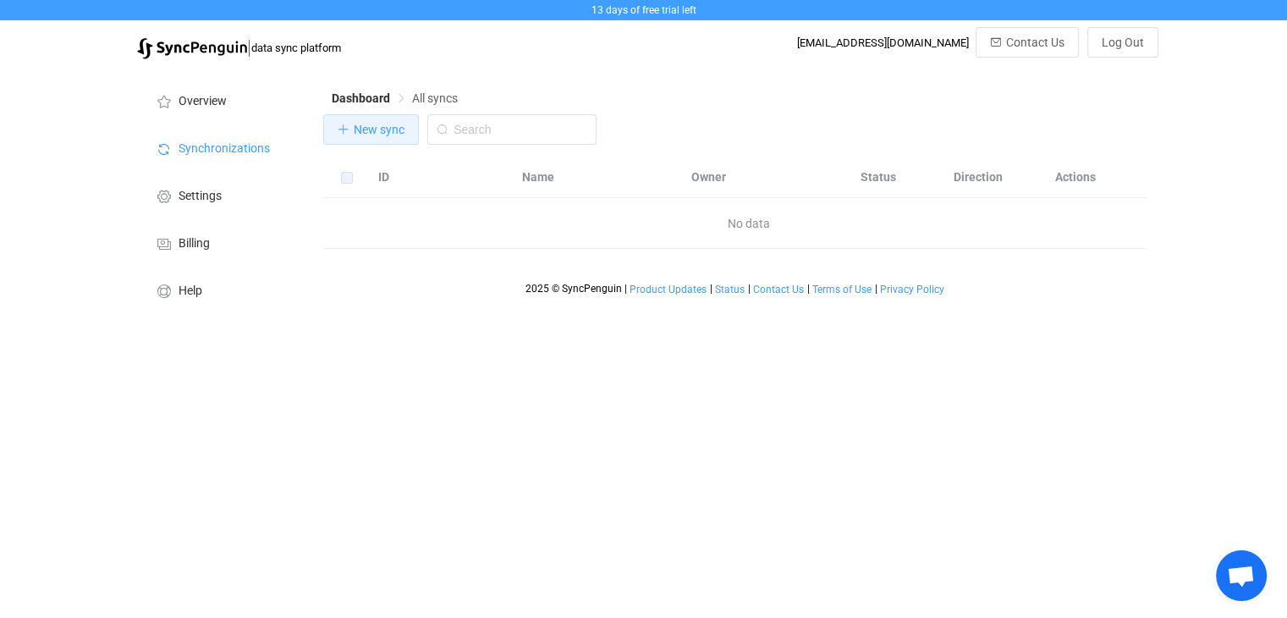
click at [345, 130] on icon "button" at bounding box center [344, 130] width 12 height 12
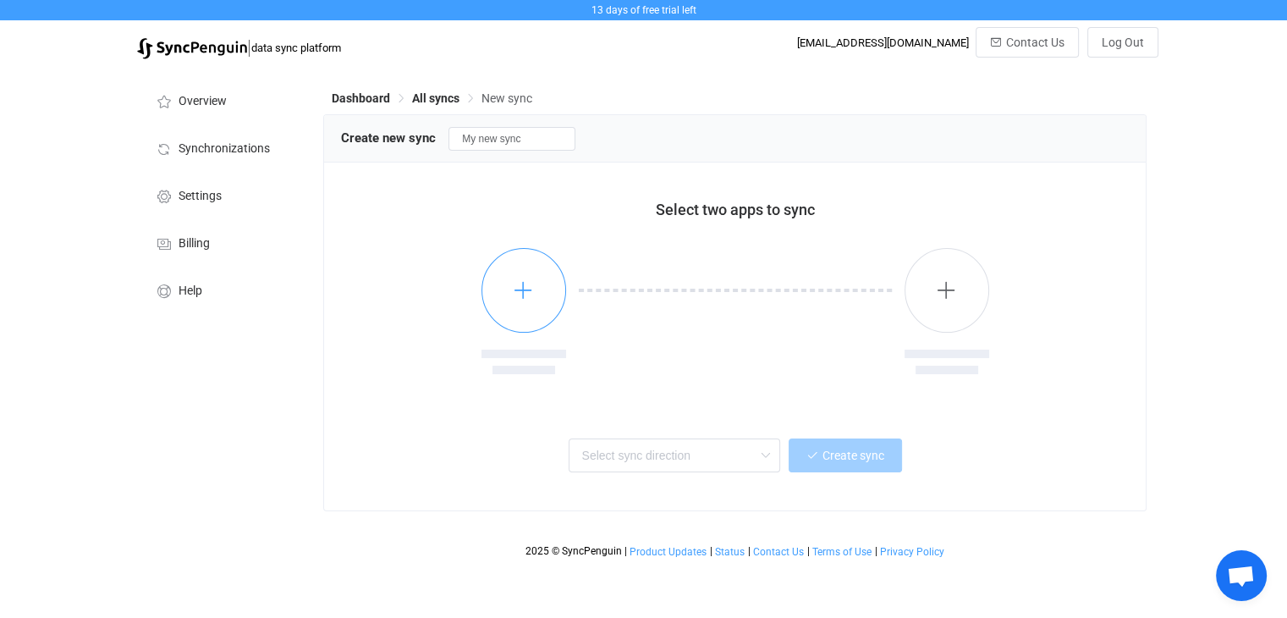
click at [537, 300] on button "button" at bounding box center [524, 290] width 85 height 85
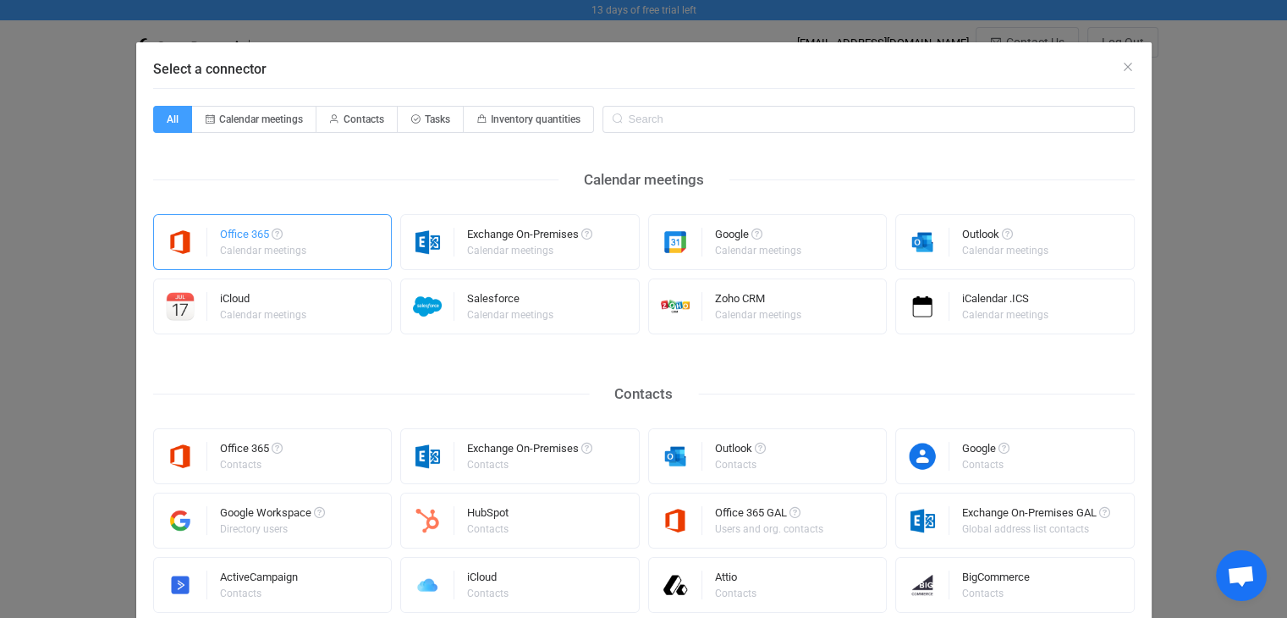
click at [291, 245] on div "Calendar meetings" at bounding box center [263, 250] width 86 height 10
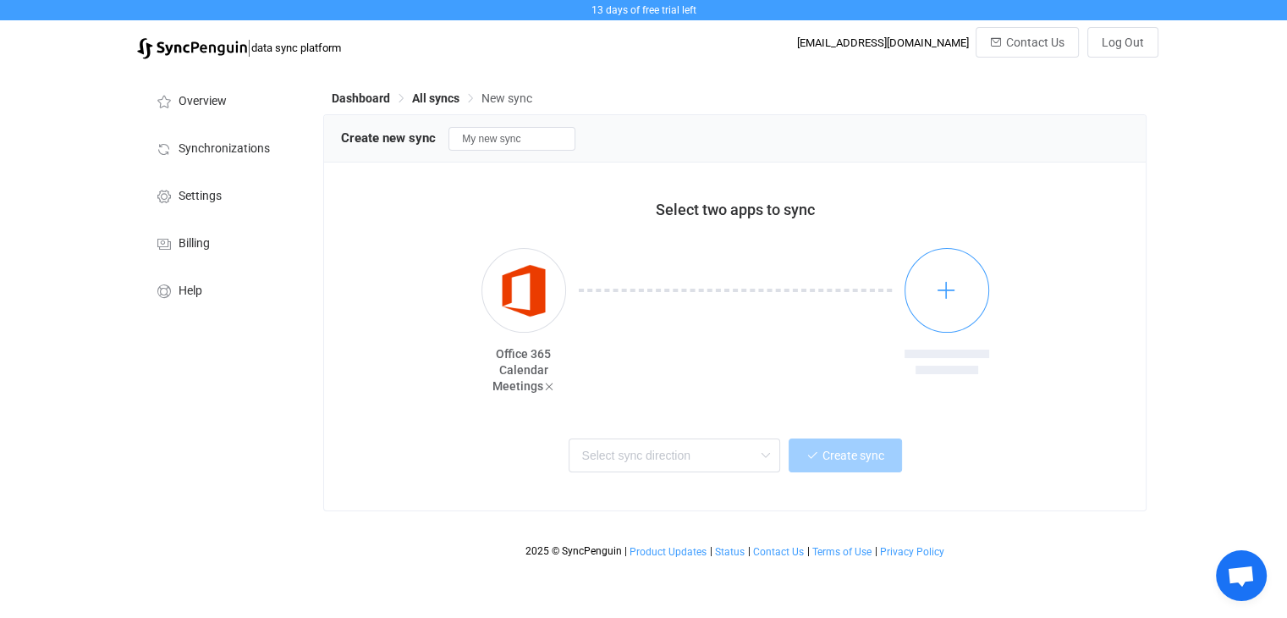
click at [958, 290] on button "button" at bounding box center [947, 290] width 85 height 85
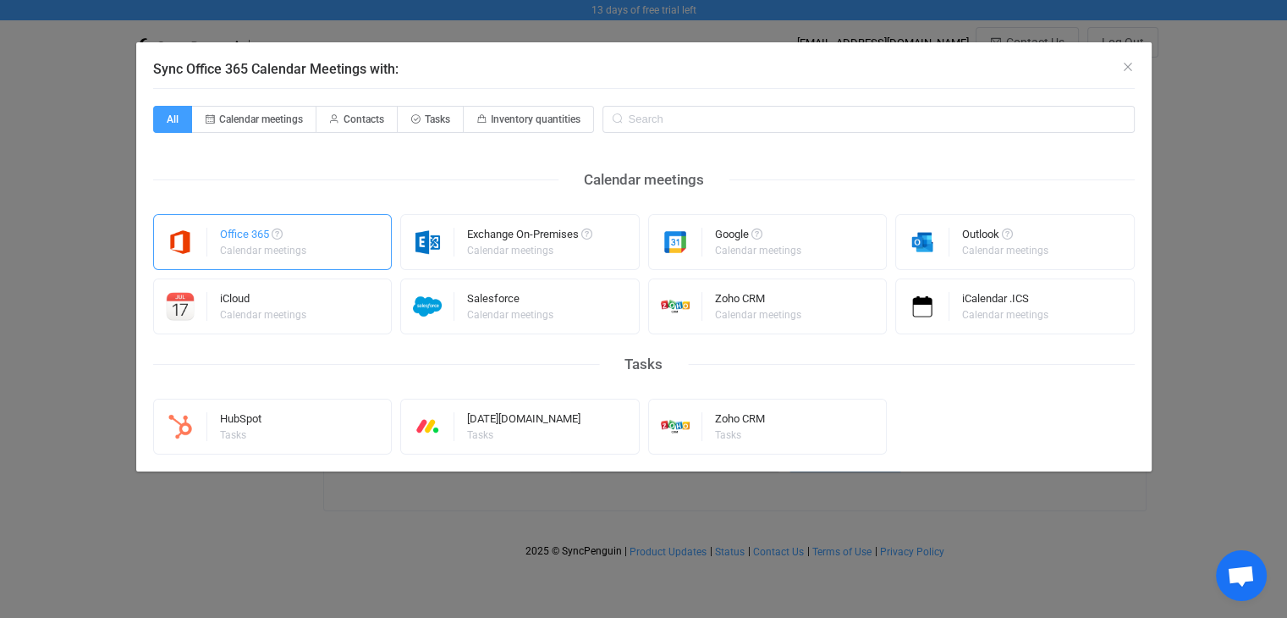
click at [234, 255] on div "Calendar meetings" at bounding box center [263, 250] width 86 height 10
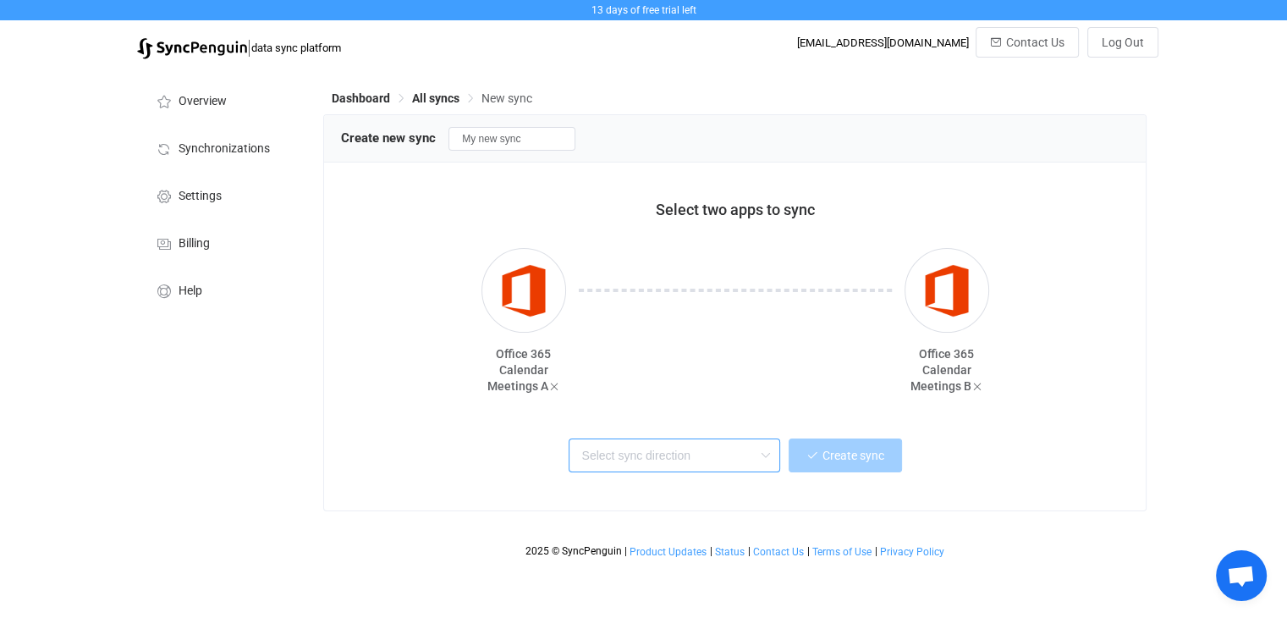
click at [748, 467] on input "text" at bounding box center [675, 455] width 212 height 34
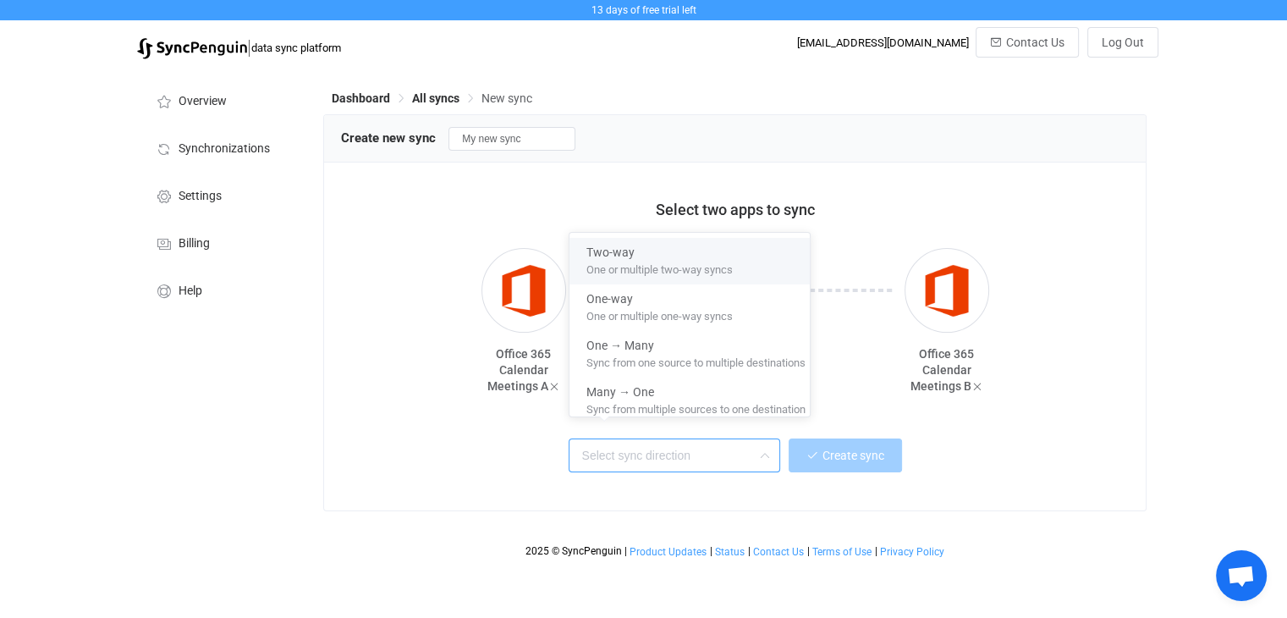
click at [601, 259] on span "One or multiple two-way syncs" at bounding box center [660, 266] width 146 height 19
type input "Two-way"
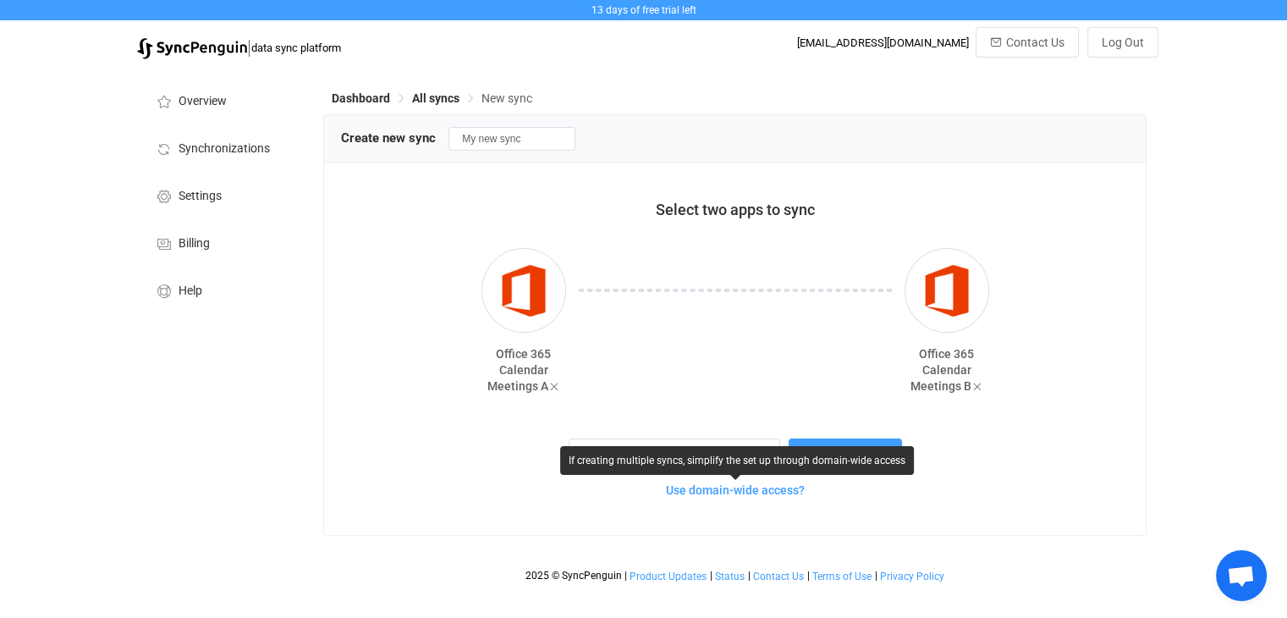
click at [732, 495] on span "Use domain-wide access?" at bounding box center [735, 490] width 139 height 14
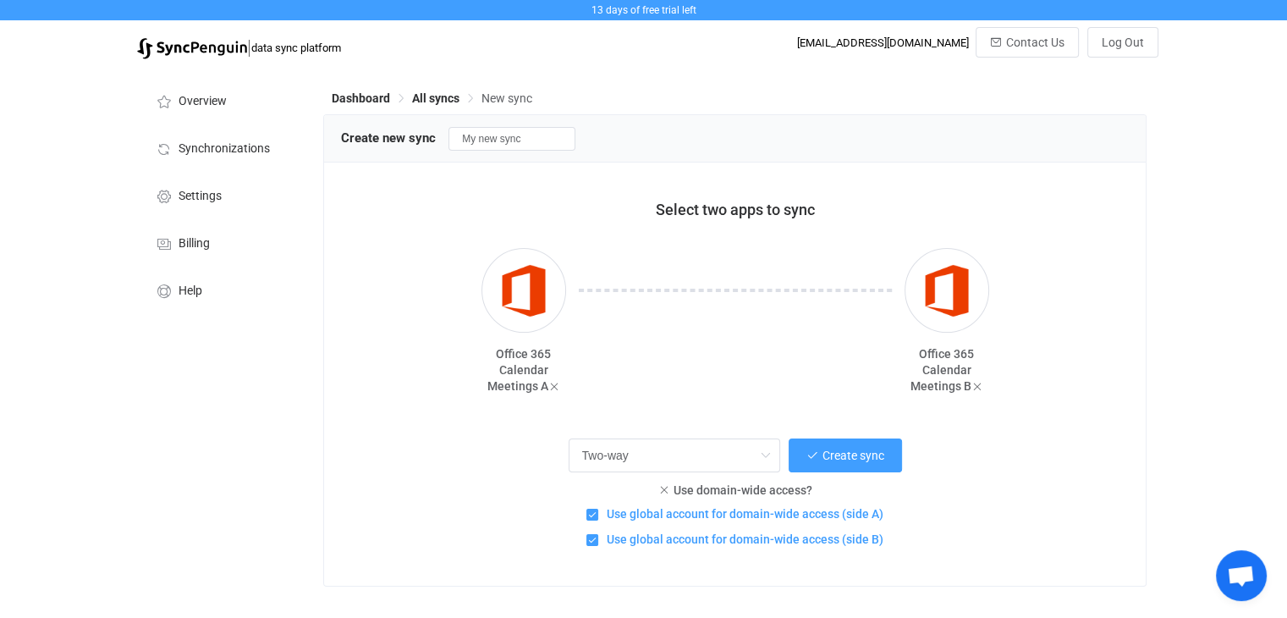
click at [921, 468] on div "Two-way Create sync" at bounding box center [735, 453] width 746 height 38
click at [836, 451] on span "Create sync" at bounding box center [854, 456] width 62 height 14
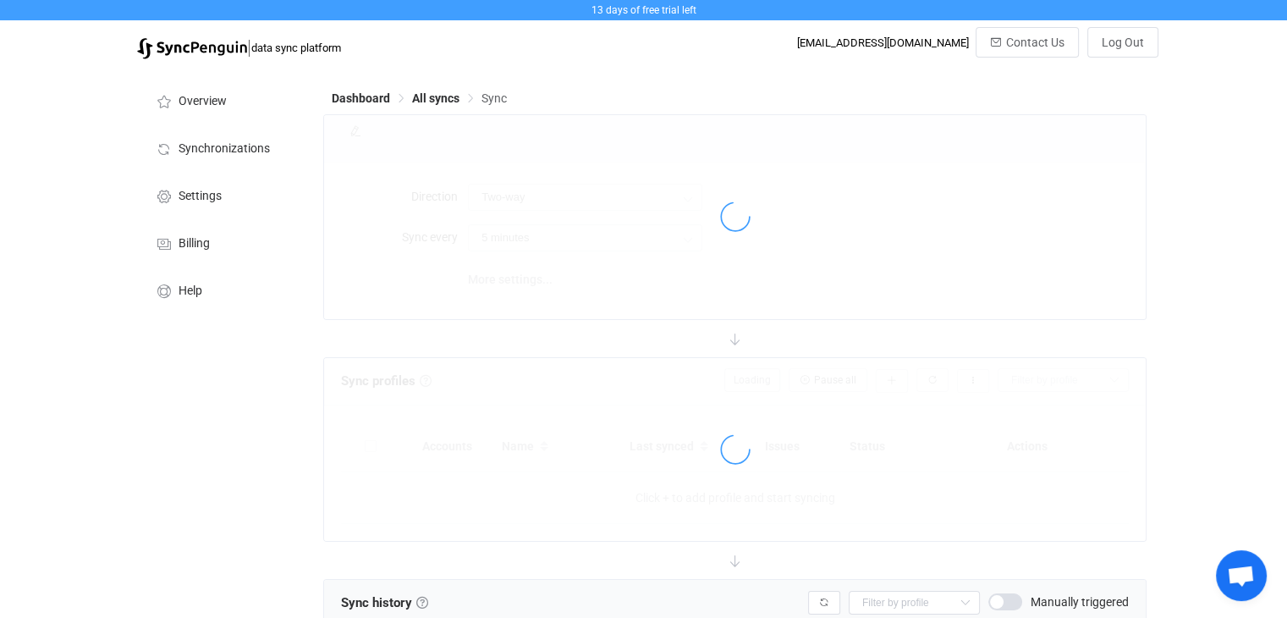
type input "10 minutes"
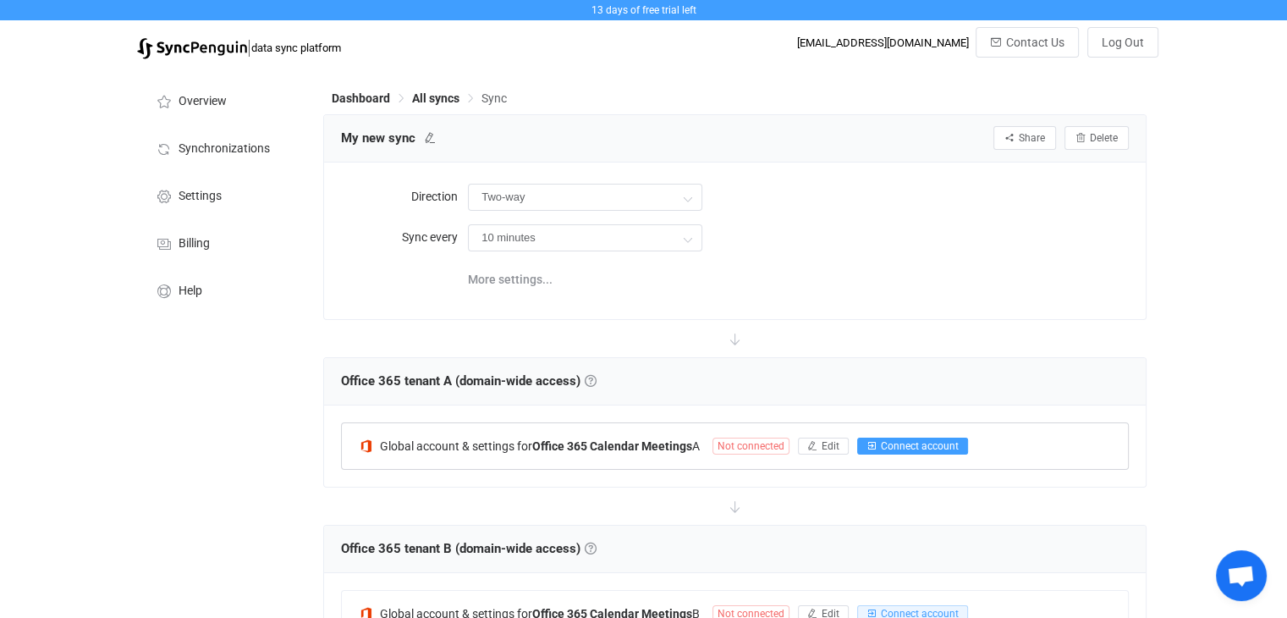
click at [881, 448] on button "Connect account" at bounding box center [912, 446] width 111 height 17
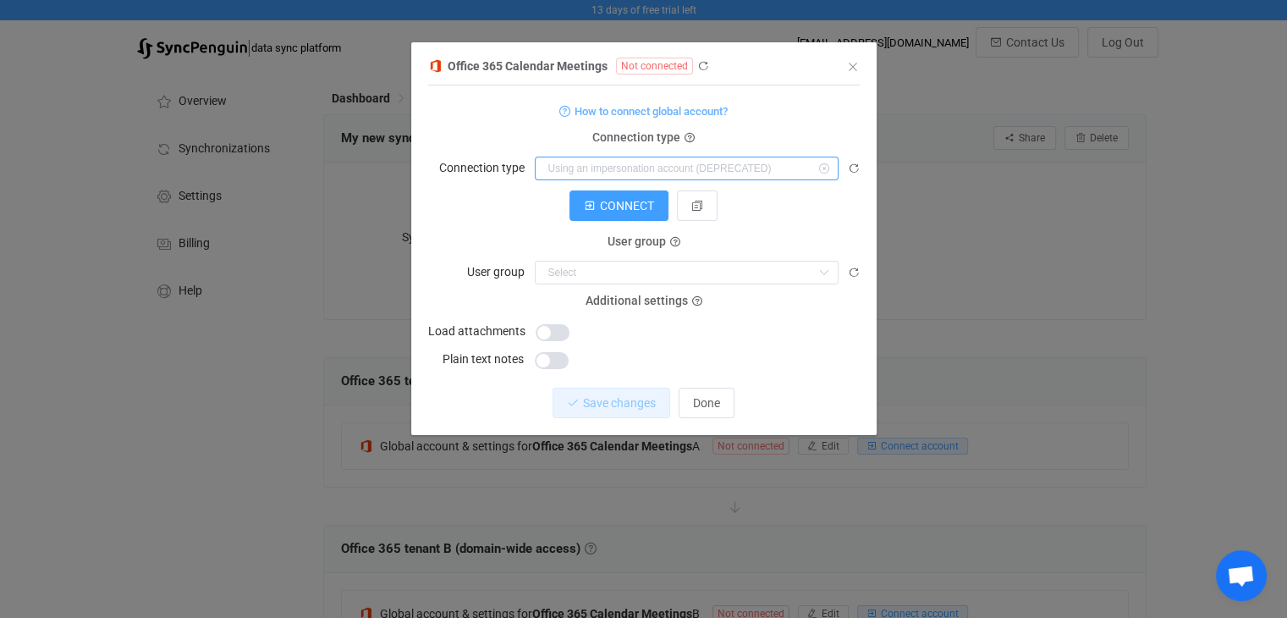
click at [554, 167] on input "dialog" at bounding box center [687, 169] width 304 height 24
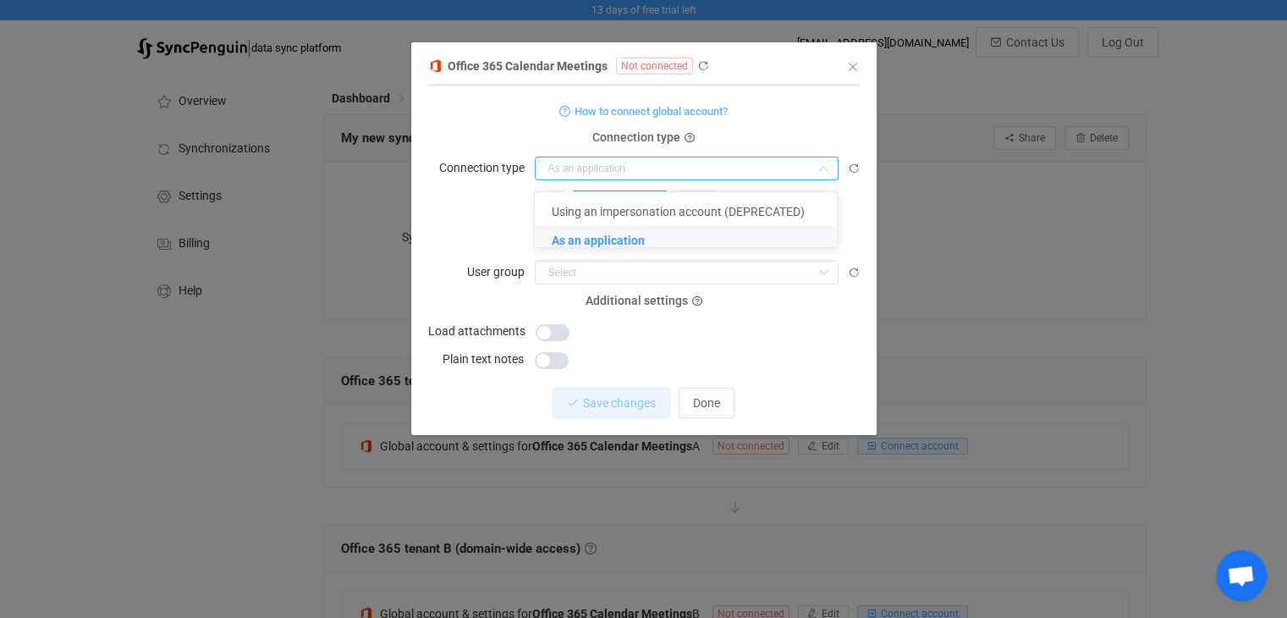
click at [560, 238] on span "As an application" at bounding box center [598, 241] width 93 height 14
type input "As an application"
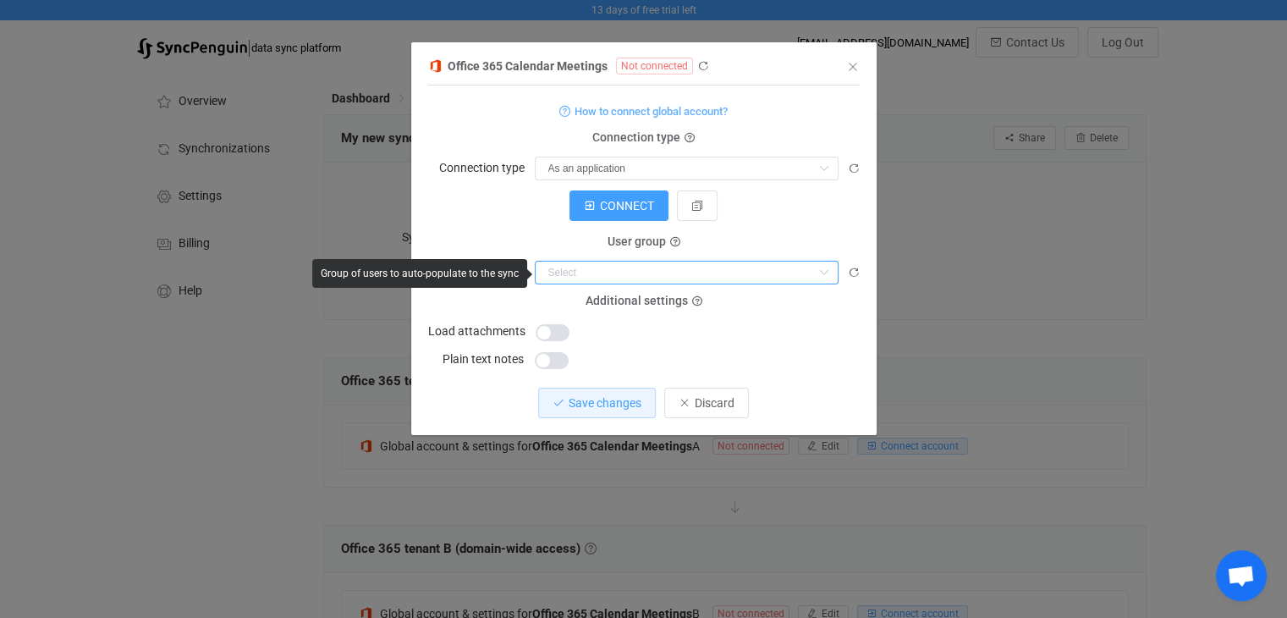
click at [587, 270] on input "dialog" at bounding box center [687, 273] width 304 height 24
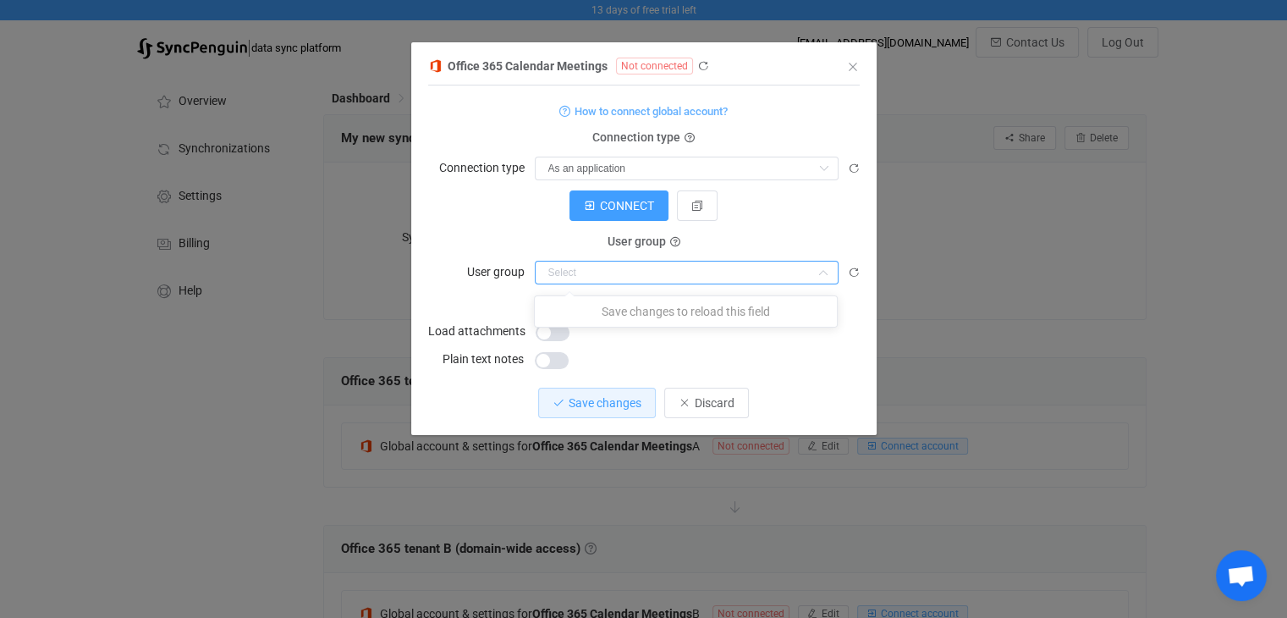
click at [500, 190] on div "CONNECT" at bounding box center [644, 205] width 432 height 30
click at [644, 304] on span "Additional settings" at bounding box center [637, 302] width 102 height 14
click at [664, 301] on span "Additional settings" at bounding box center [637, 302] width 102 height 14
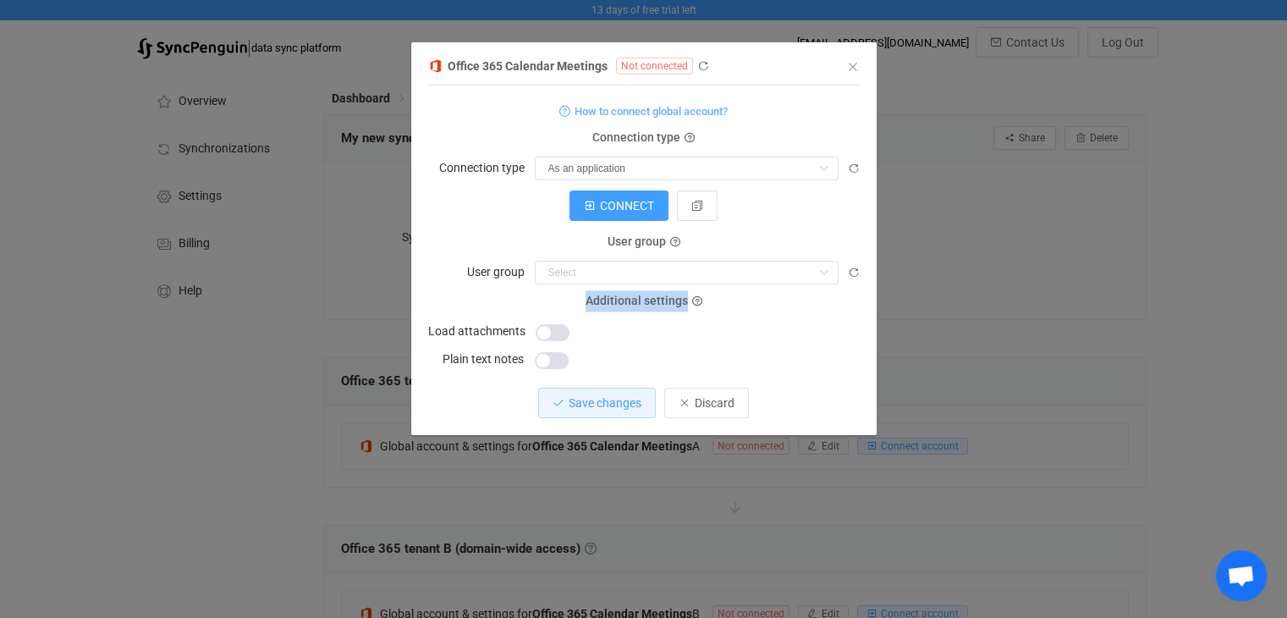
click at [664, 301] on span "Additional settings" at bounding box center [637, 302] width 102 height 14
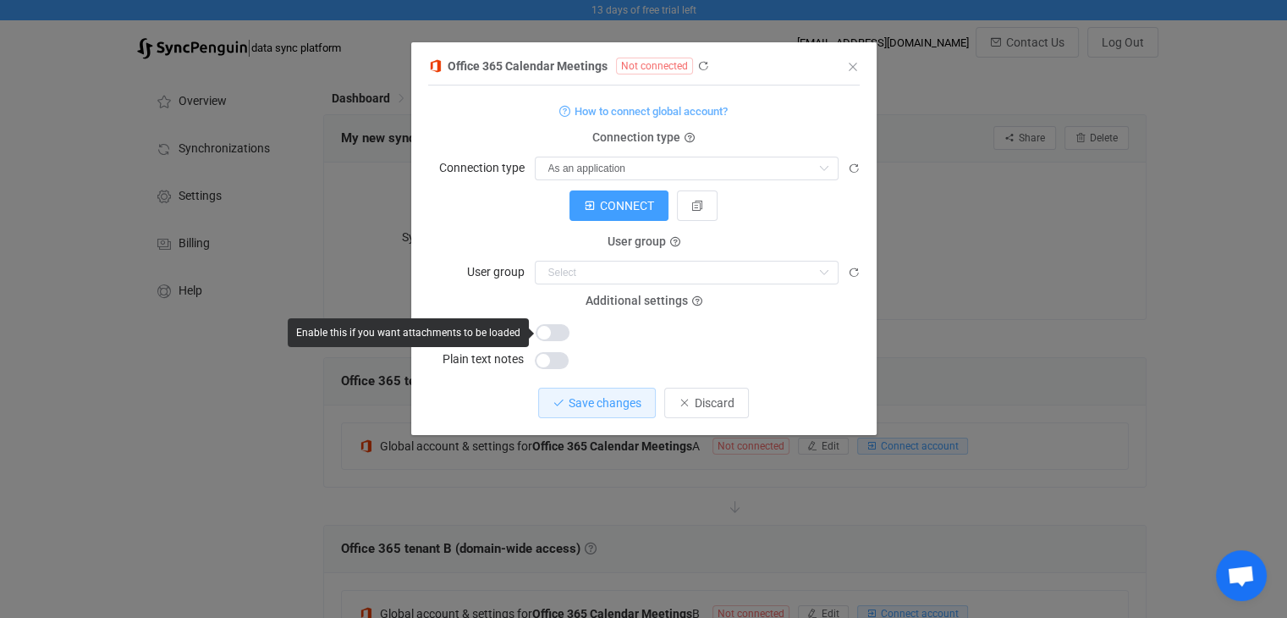
click at [550, 335] on span "dialog" at bounding box center [553, 332] width 34 height 17
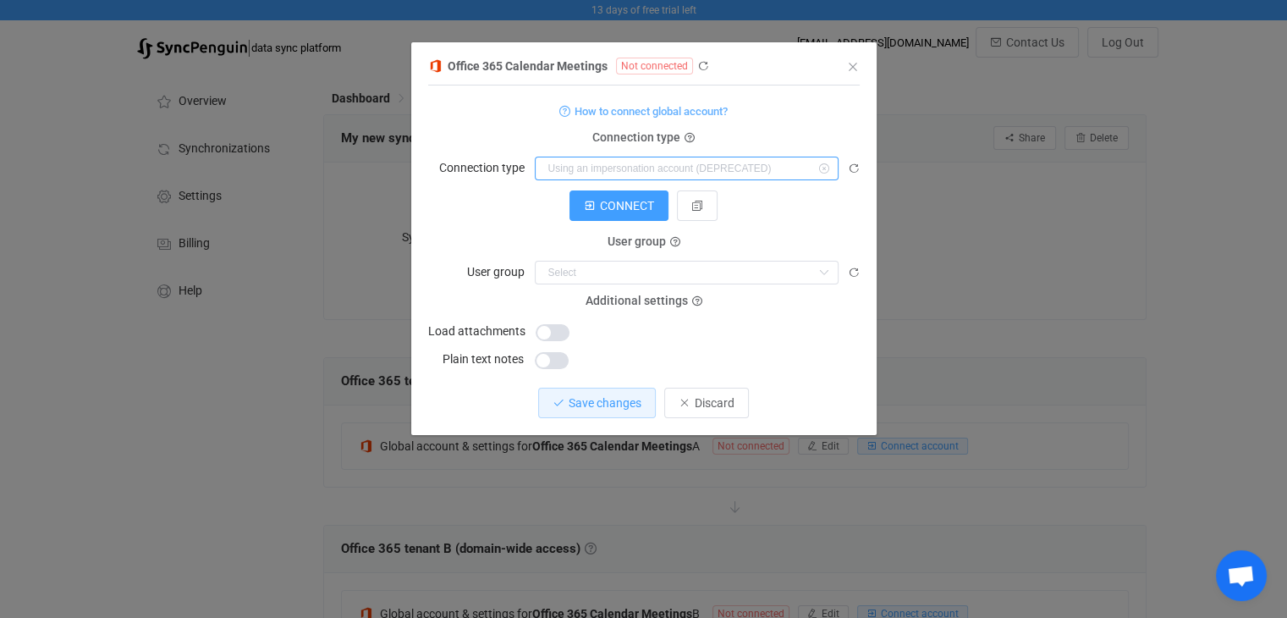
click at [552, 171] on input "dialog" at bounding box center [687, 169] width 304 height 24
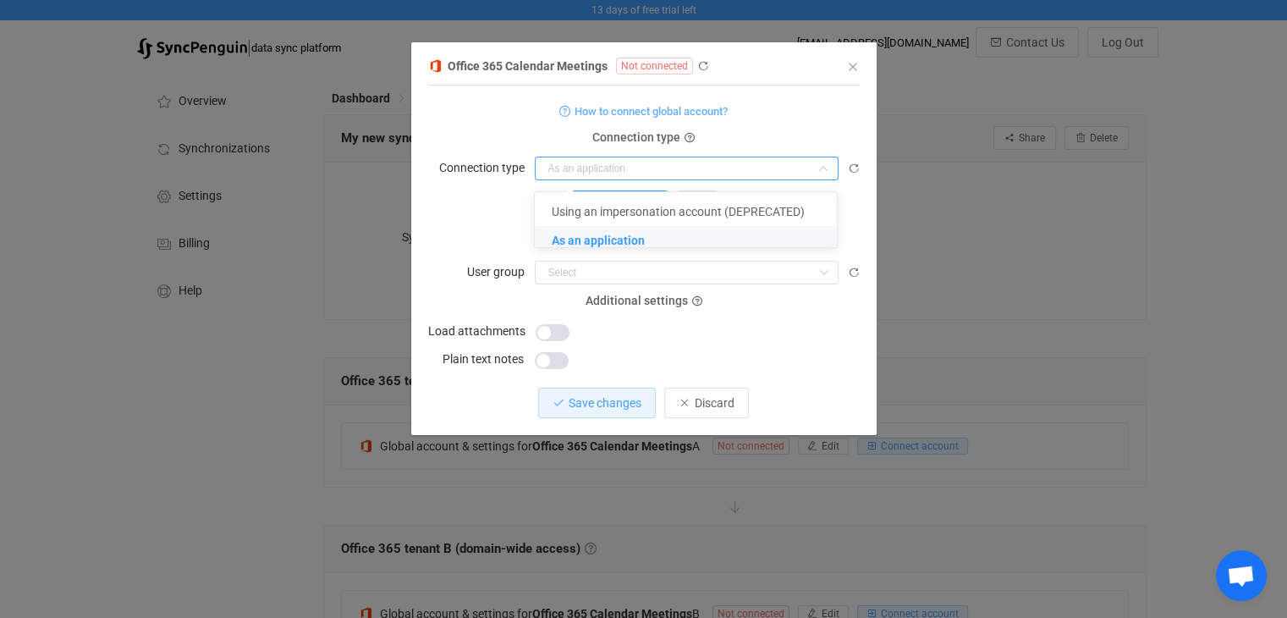
click at [546, 234] on li "As an application" at bounding box center [692, 240] width 315 height 29
type input "As an application"
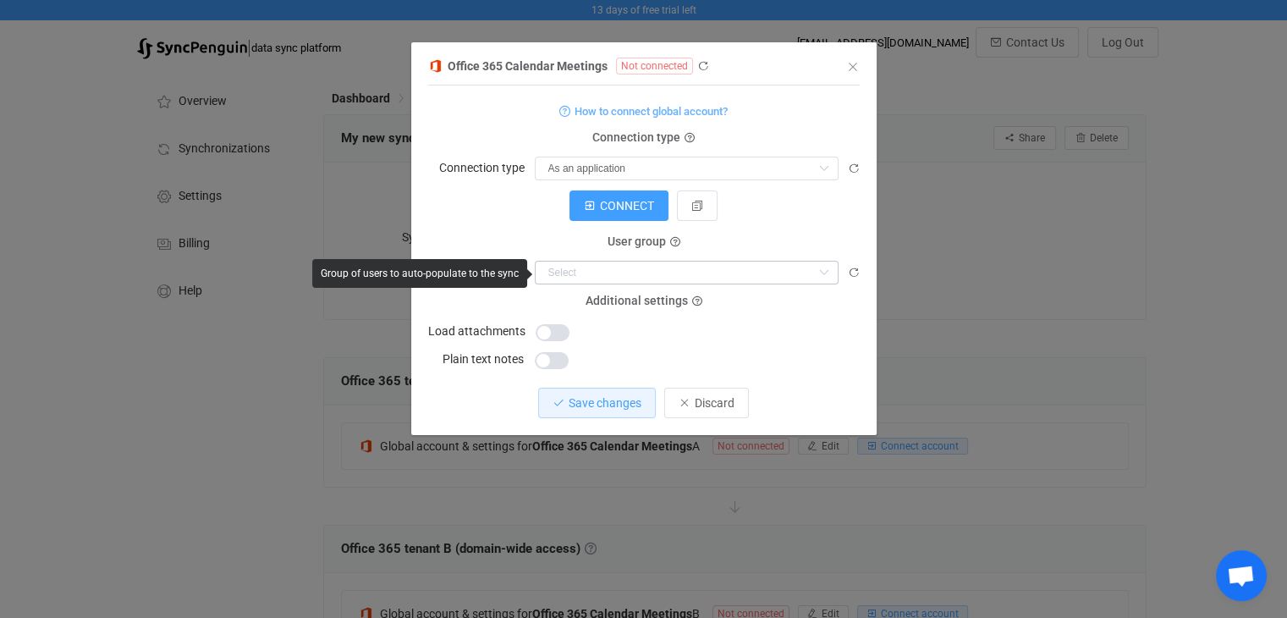
click at [820, 272] on icon "dialog" at bounding box center [823, 273] width 21 height 24
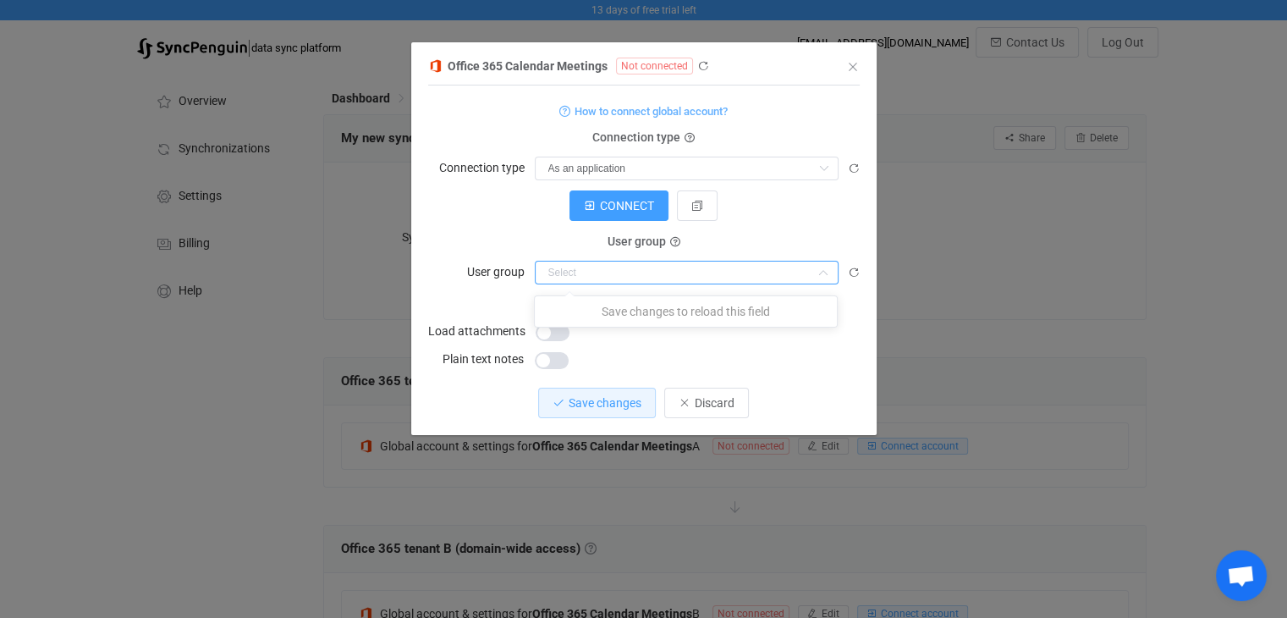
click at [820, 272] on icon "dialog" at bounding box center [823, 273] width 21 height 24
click at [790, 197] on div "CONNECT" at bounding box center [644, 205] width 432 height 30
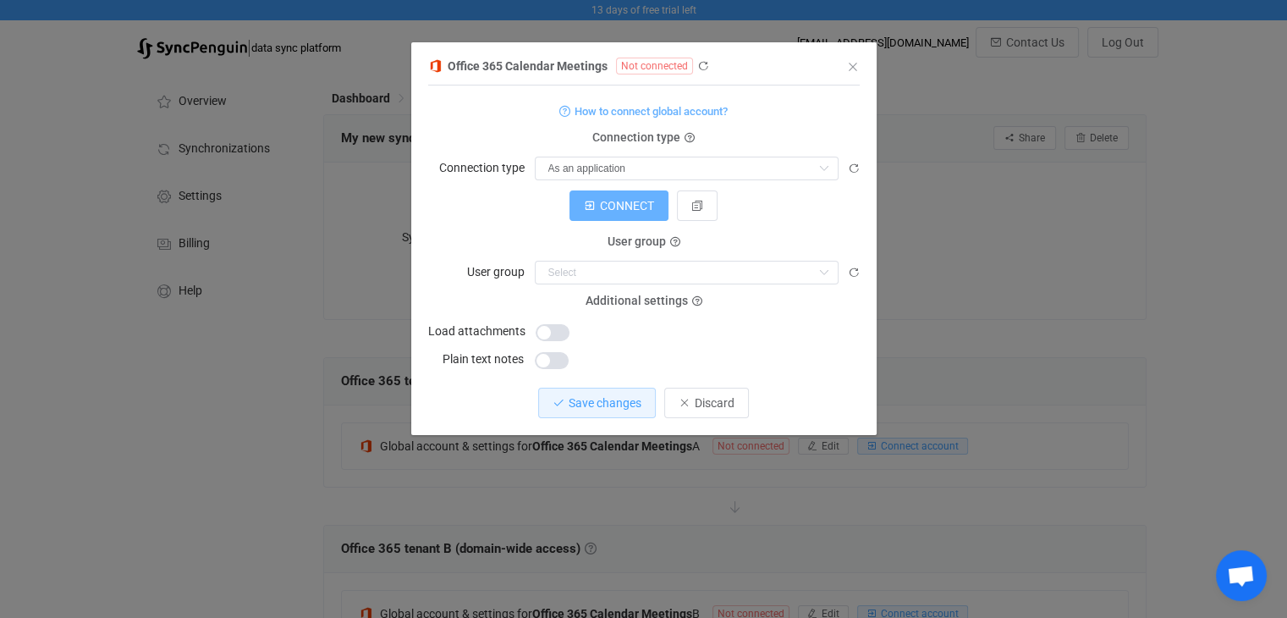
click at [628, 211] on span "CONNECT" at bounding box center [627, 206] width 54 height 14
click at [853, 69] on icon "Close" at bounding box center [853, 67] width 14 height 14
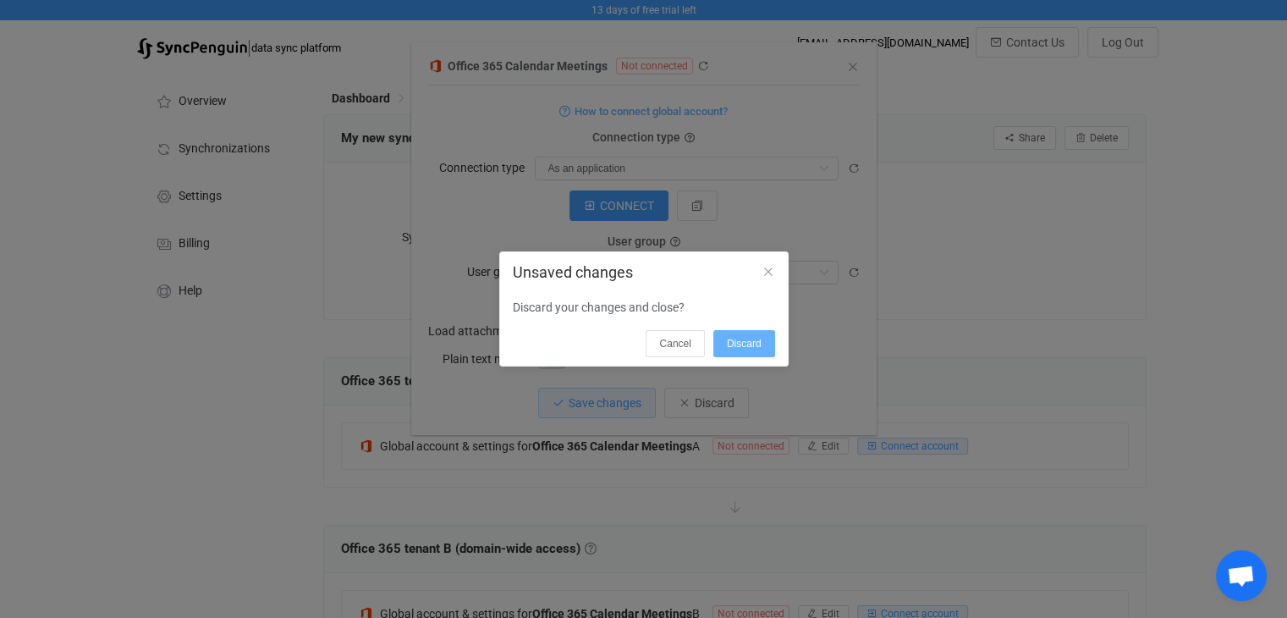
click at [741, 342] on span "Discard" at bounding box center [744, 344] width 35 height 12
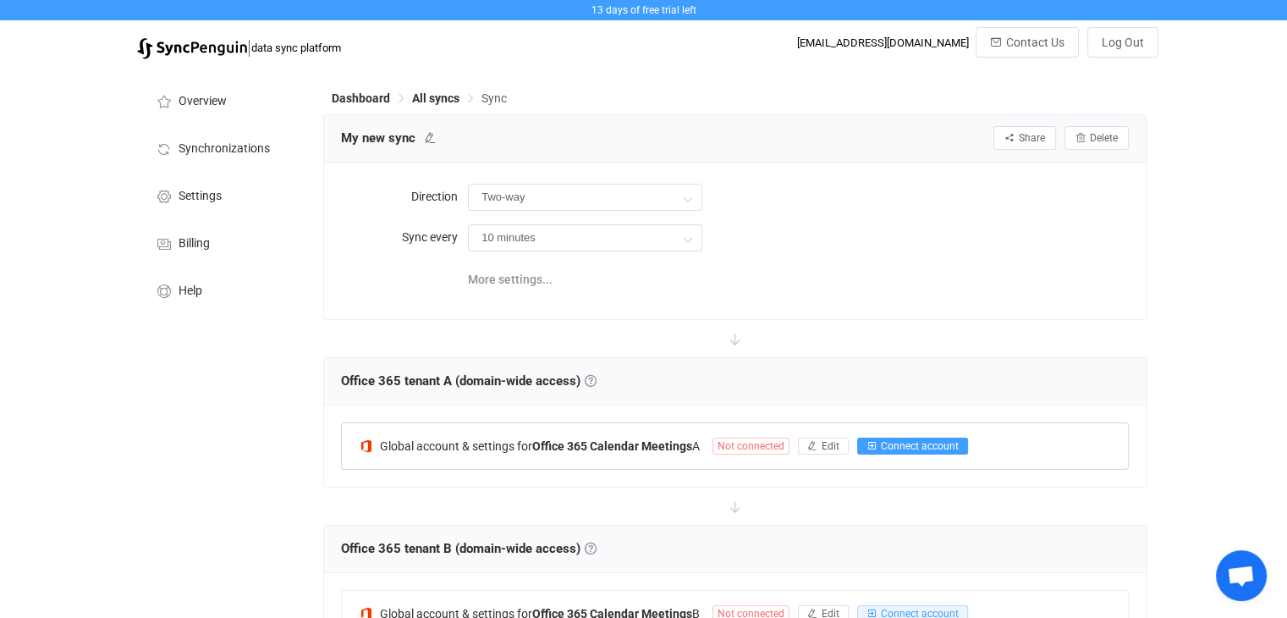
click at [887, 444] on span "Connect account" at bounding box center [920, 446] width 78 height 12
